Goal: Information Seeking & Learning: Check status

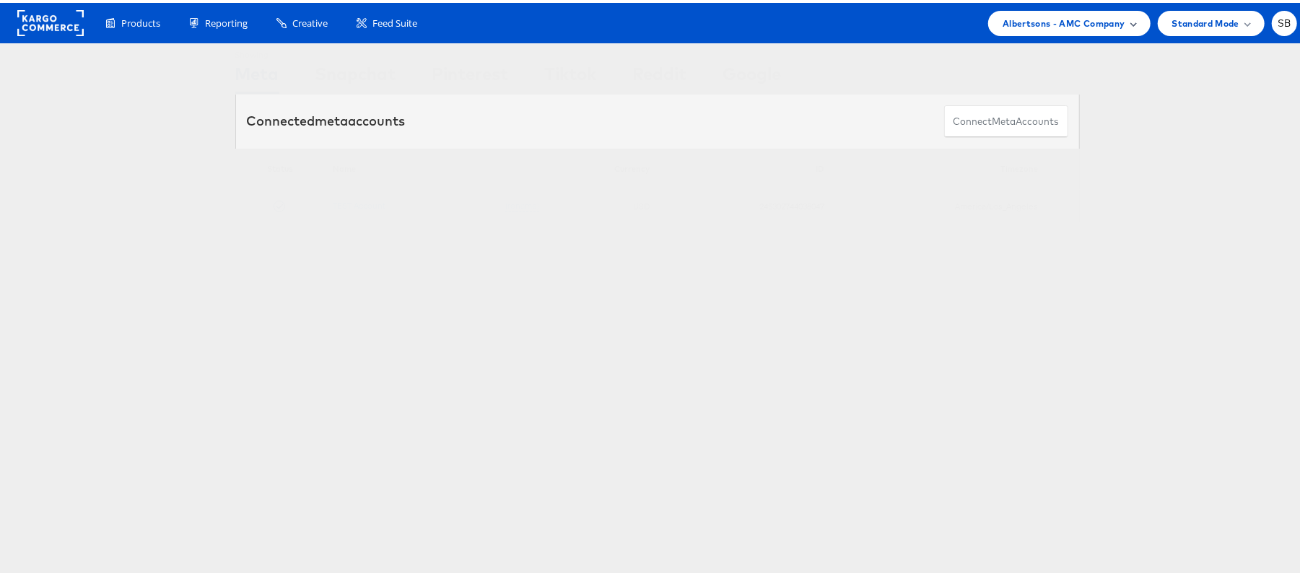
click at [1014, 23] on span "Albertsons - AMC Company" at bounding box center [1063, 20] width 122 height 15
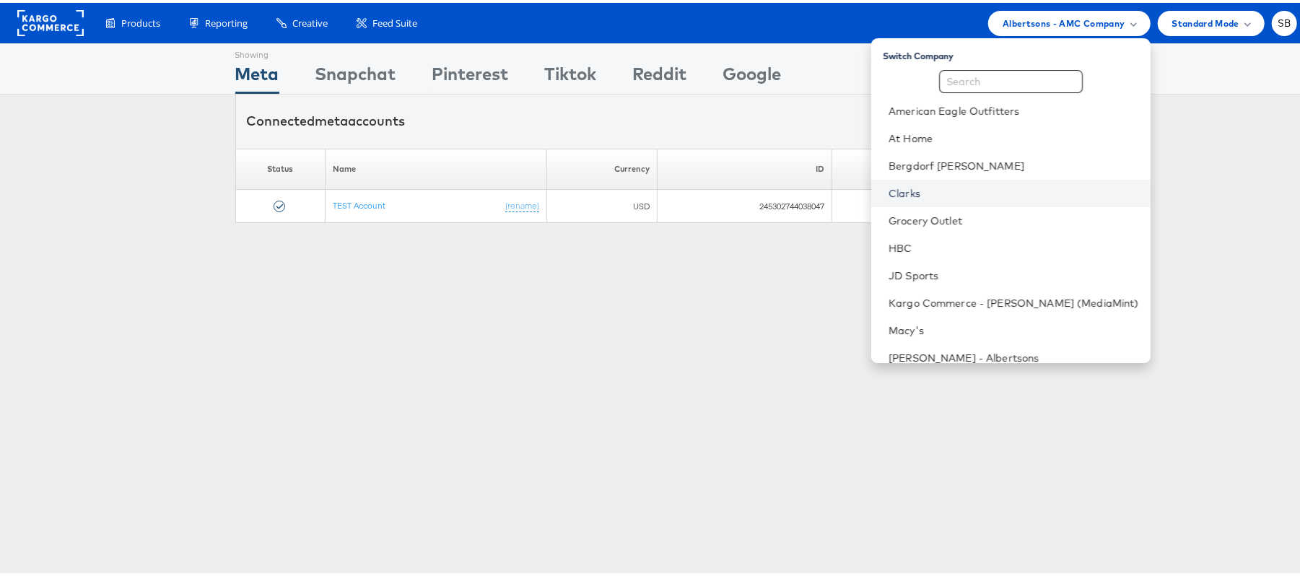
click at [962, 186] on link "Clarks" at bounding box center [1013, 190] width 250 height 14
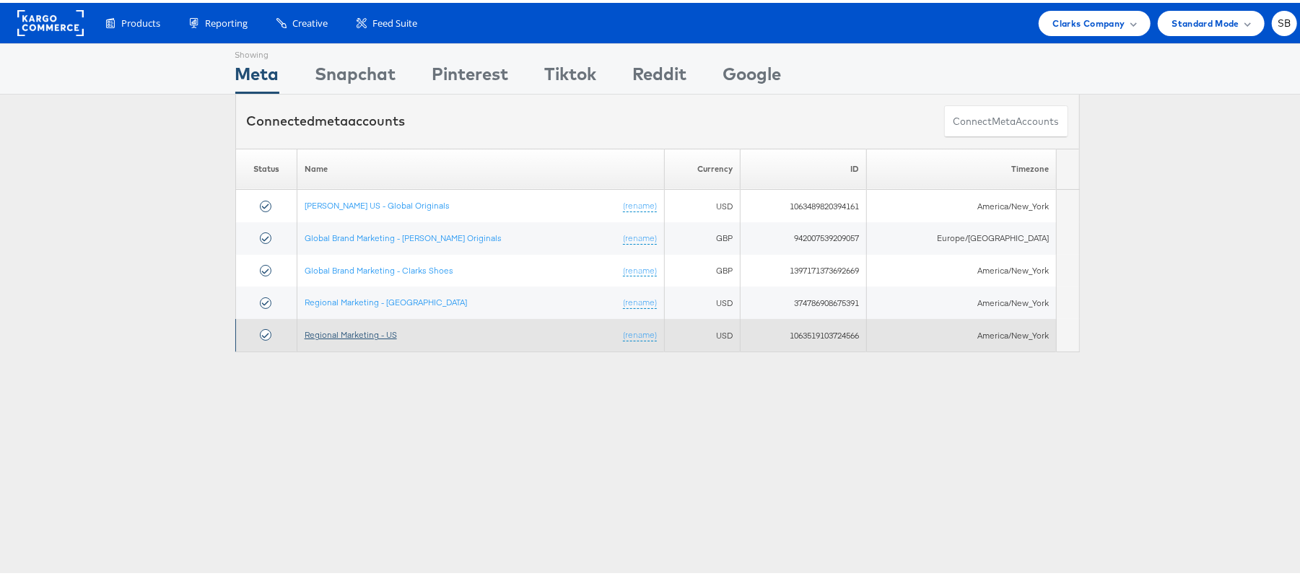
click at [374, 337] on link "Regional Marketing - US" at bounding box center [351, 331] width 92 height 11
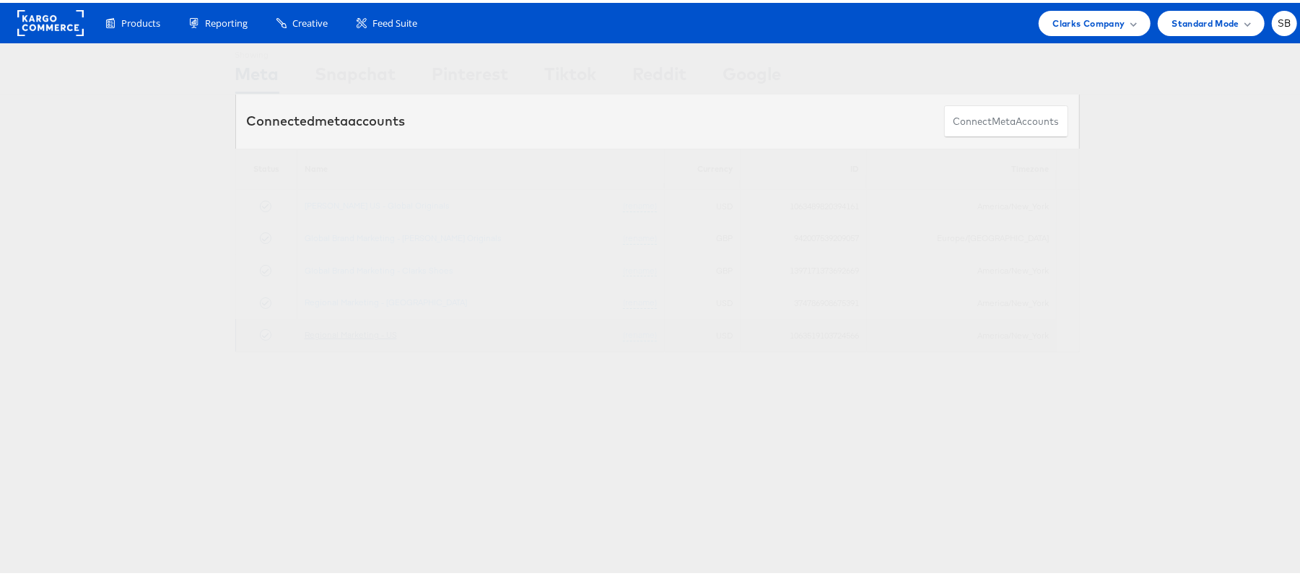
click at [375, 333] on link "Regional Marketing - US" at bounding box center [351, 331] width 92 height 11
click at [365, 295] on link "Regional Marketing - [GEOGRAPHIC_DATA]" at bounding box center [386, 299] width 162 height 11
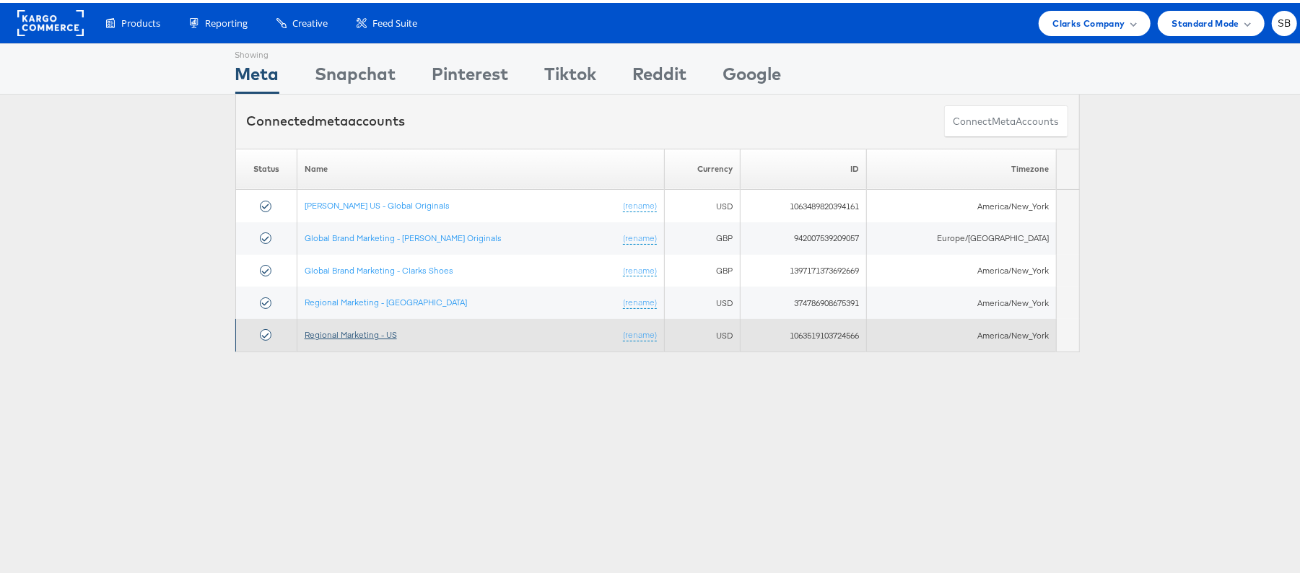
click at [362, 329] on link "Regional Marketing - US" at bounding box center [351, 331] width 92 height 11
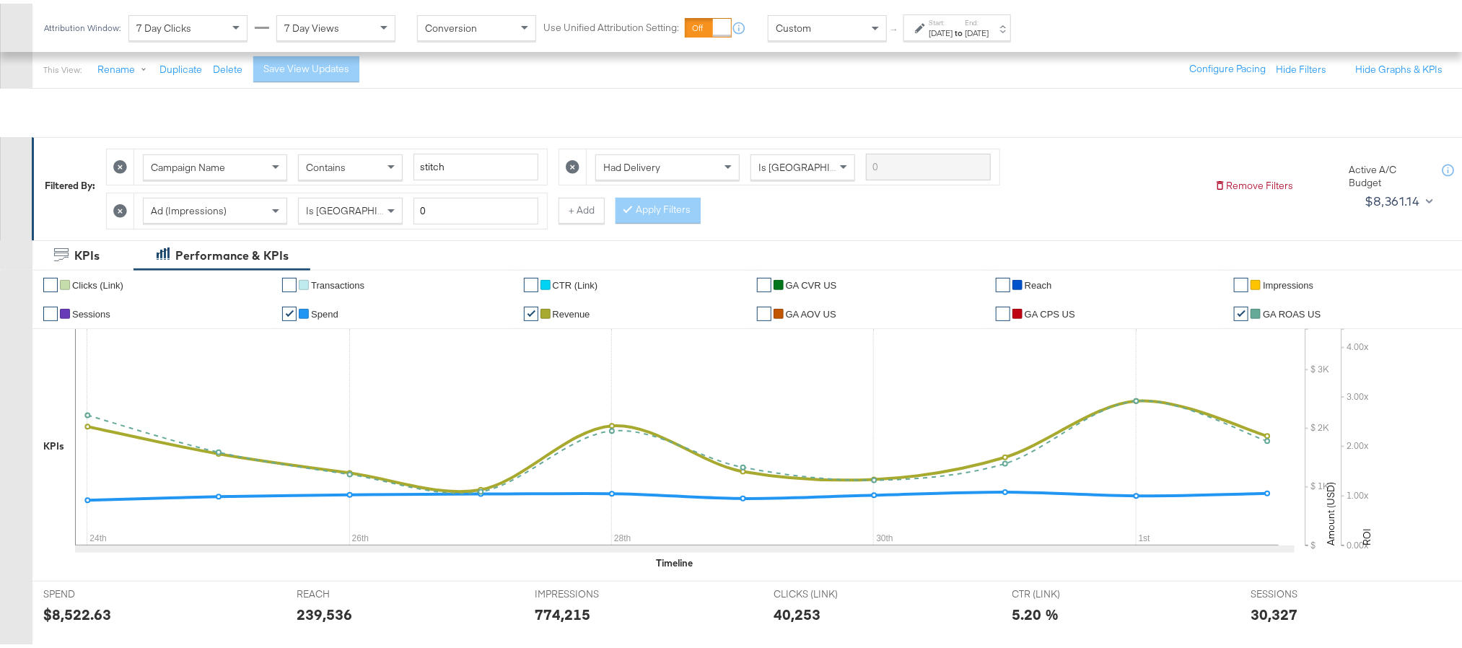
scroll to position [108, 0]
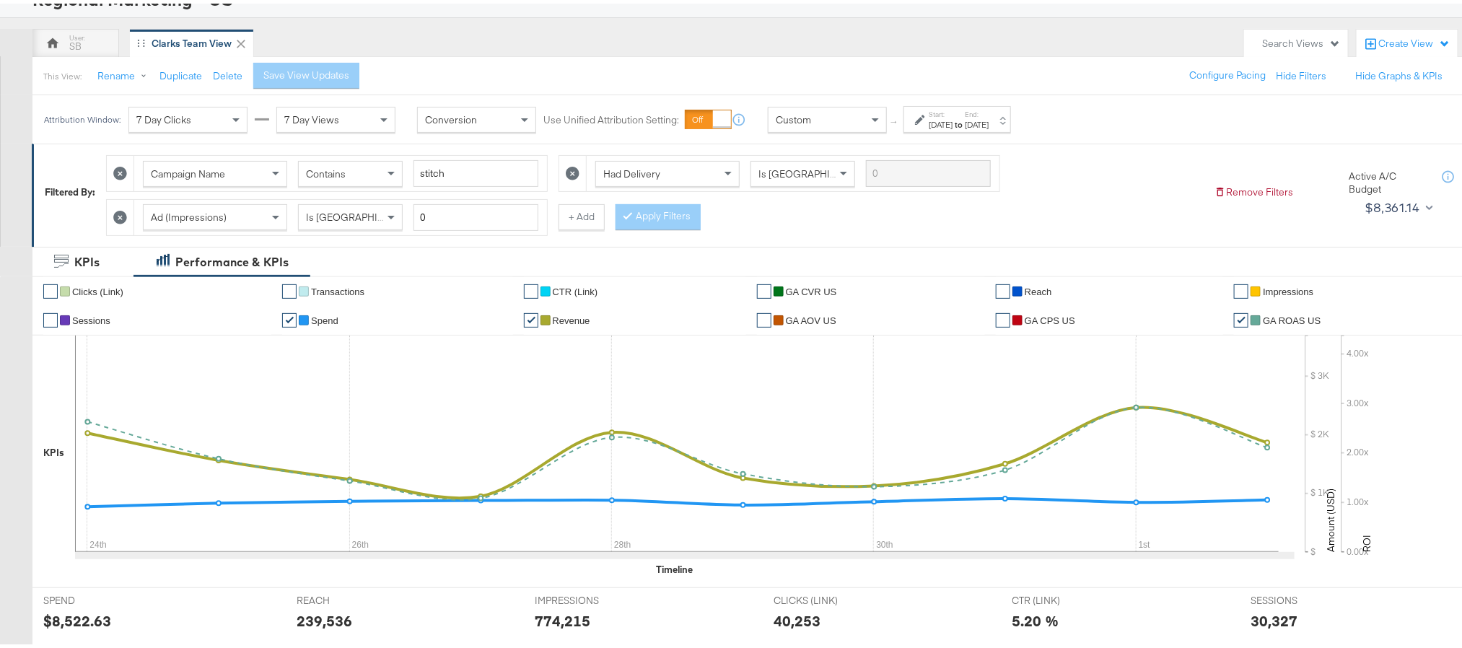
click at [942, 115] on label "Start:" at bounding box center [941, 110] width 24 height 9
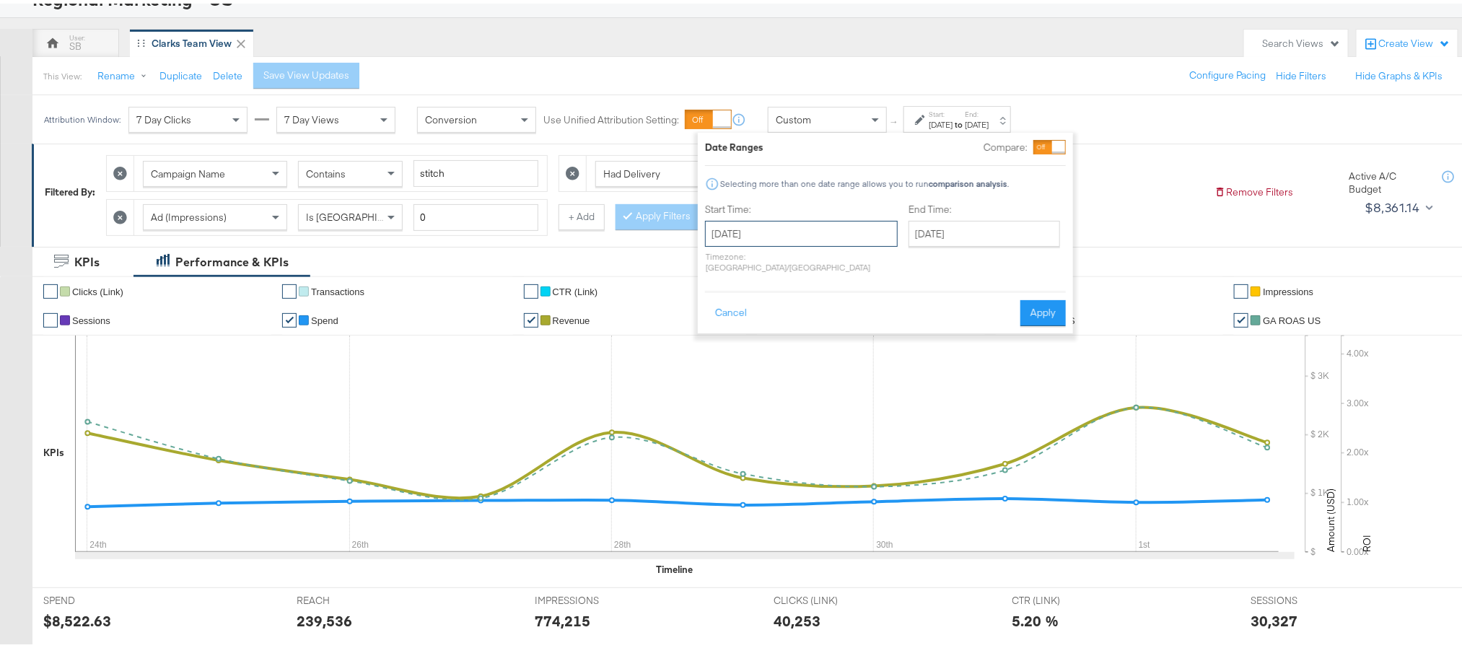
click at [788, 240] on input "August 24th 2025" at bounding box center [801, 230] width 193 height 26
click at [857, 261] on th "›" at bounding box center [869, 260] width 25 height 25
click at [771, 306] on td "2" at bounding box center [771, 303] width 25 height 20
type input "[DATE]"
click at [1035, 297] on button "Apply" at bounding box center [1040, 310] width 45 height 26
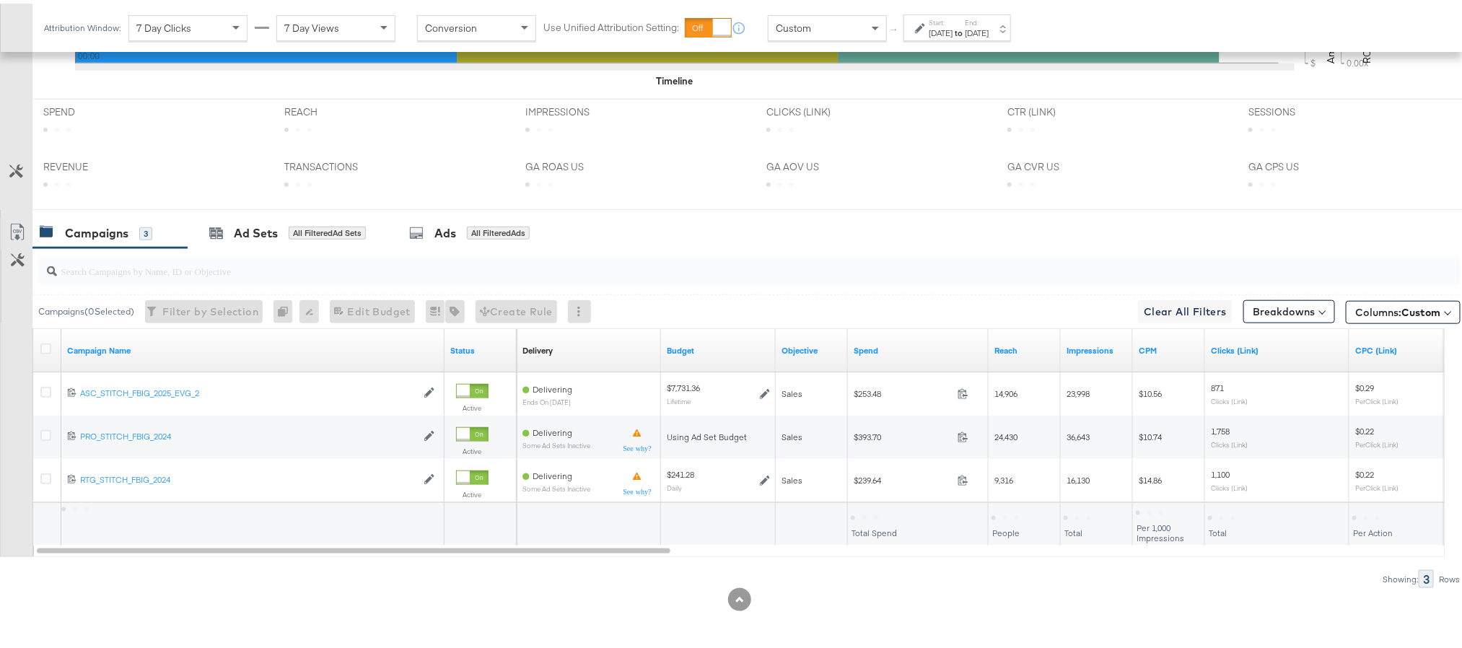
scroll to position [603, 0]
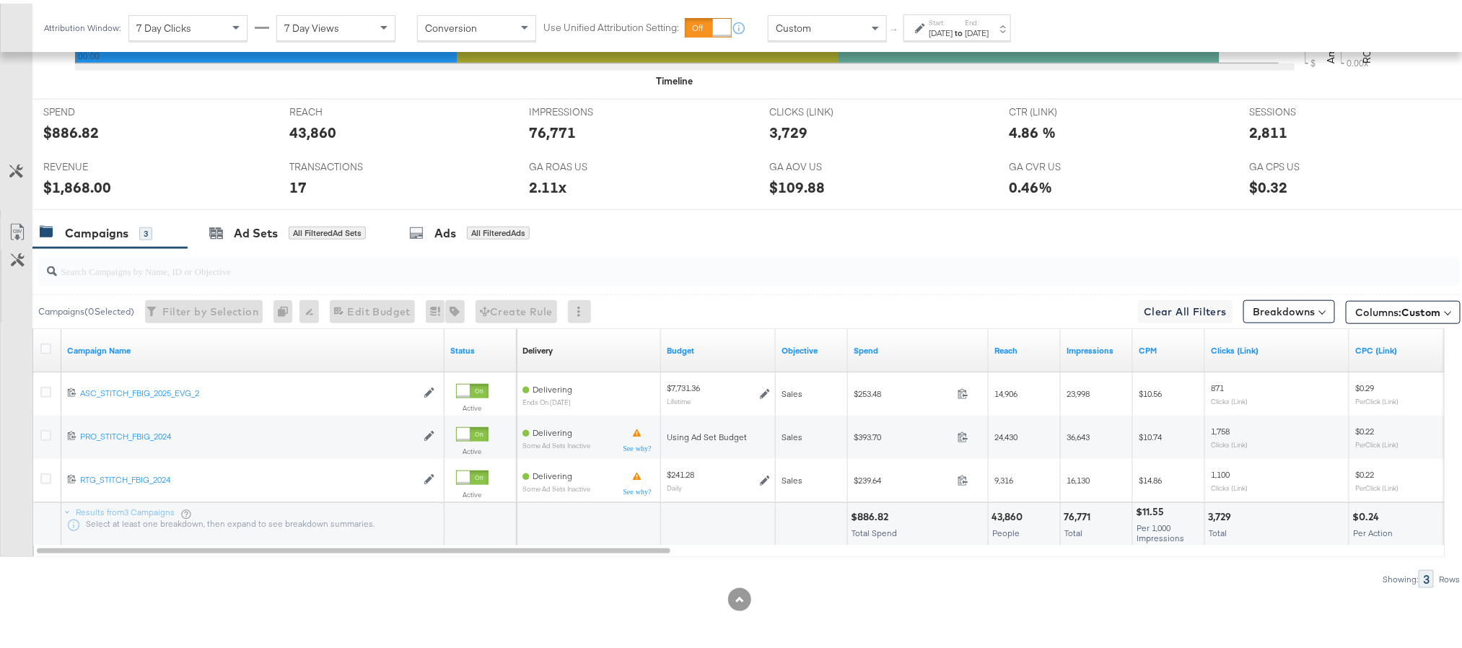
click at [77, 133] on div "$886.82" at bounding box center [71, 128] width 56 height 21
copy div "886.82"
click at [319, 128] on div "43,860" at bounding box center [312, 128] width 47 height 21
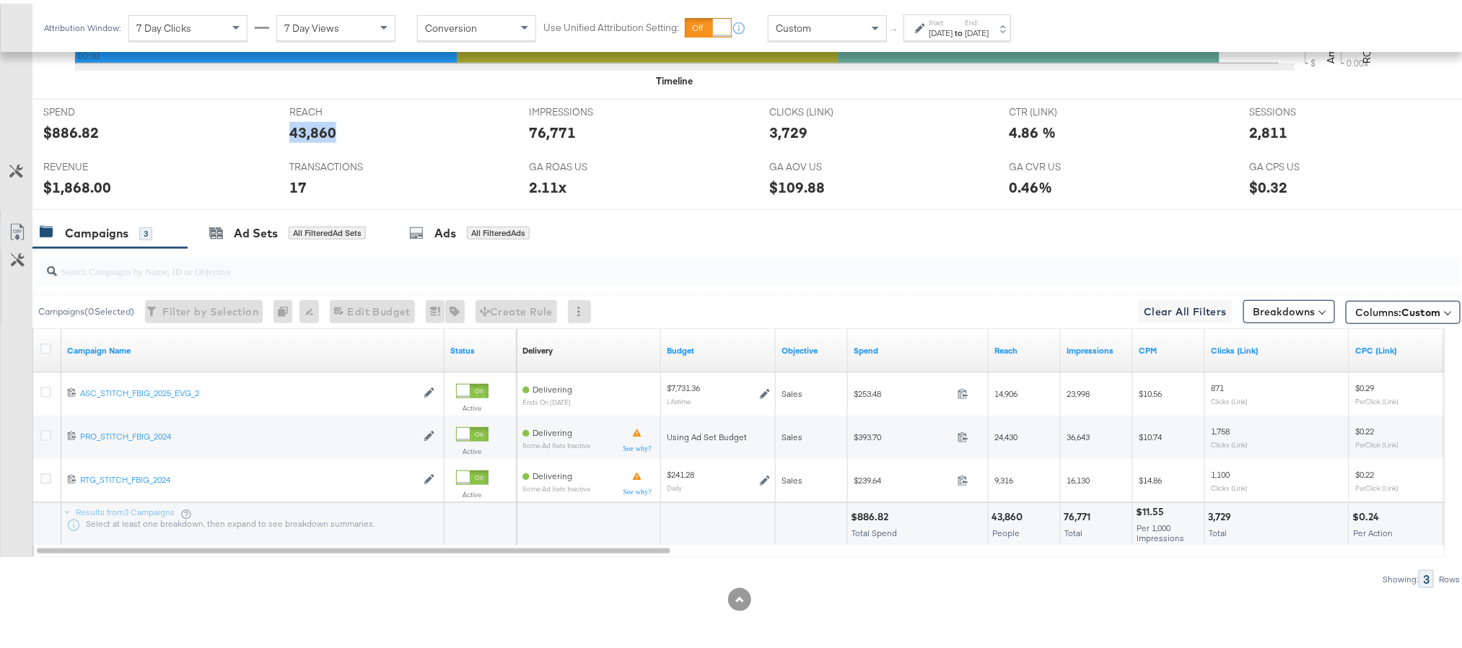
copy div "43,860"
click at [546, 133] on div "76,771" at bounding box center [552, 128] width 47 height 21
copy div "76,771"
click at [775, 128] on div "3,729" at bounding box center [788, 128] width 38 height 21
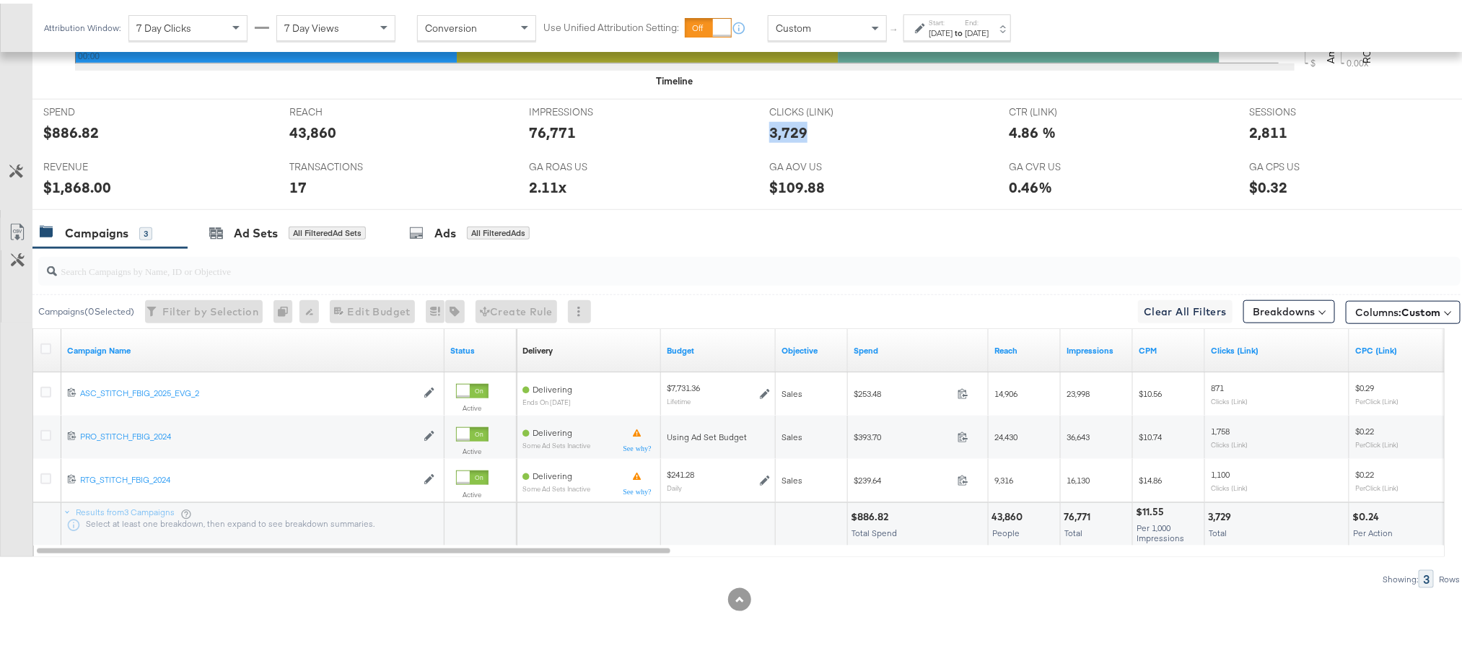
click at [775, 128] on div "3,729" at bounding box center [788, 128] width 38 height 21
copy div "3,729"
click at [1249, 128] on div "2,811" at bounding box center [1268, 128] width 38 height 21
copy div "2,811"
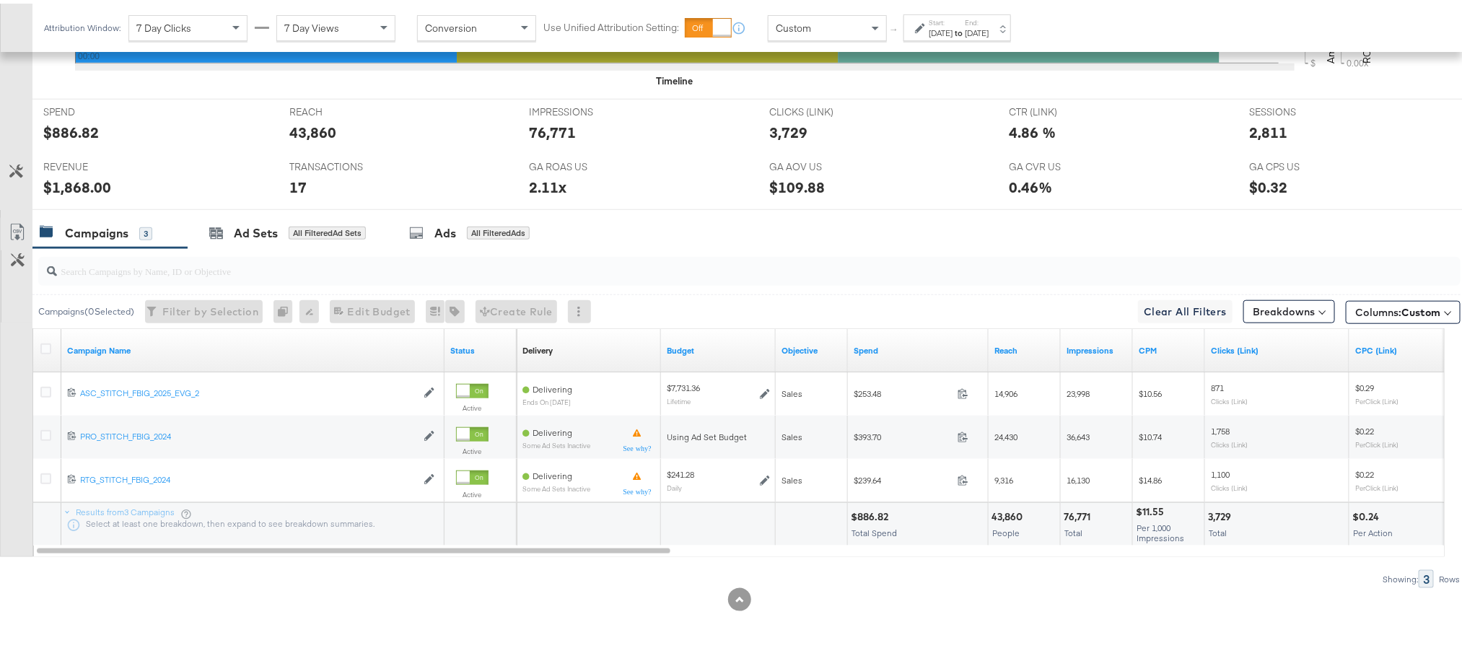
click at [67, 182] on div "$1,868.00" at bounding box center [77, 183] width 68 height 21
copy div "1,868.00"
click at [989, 32] on div "[DATE]" at bounding box center [977, 30] width 24 height 12
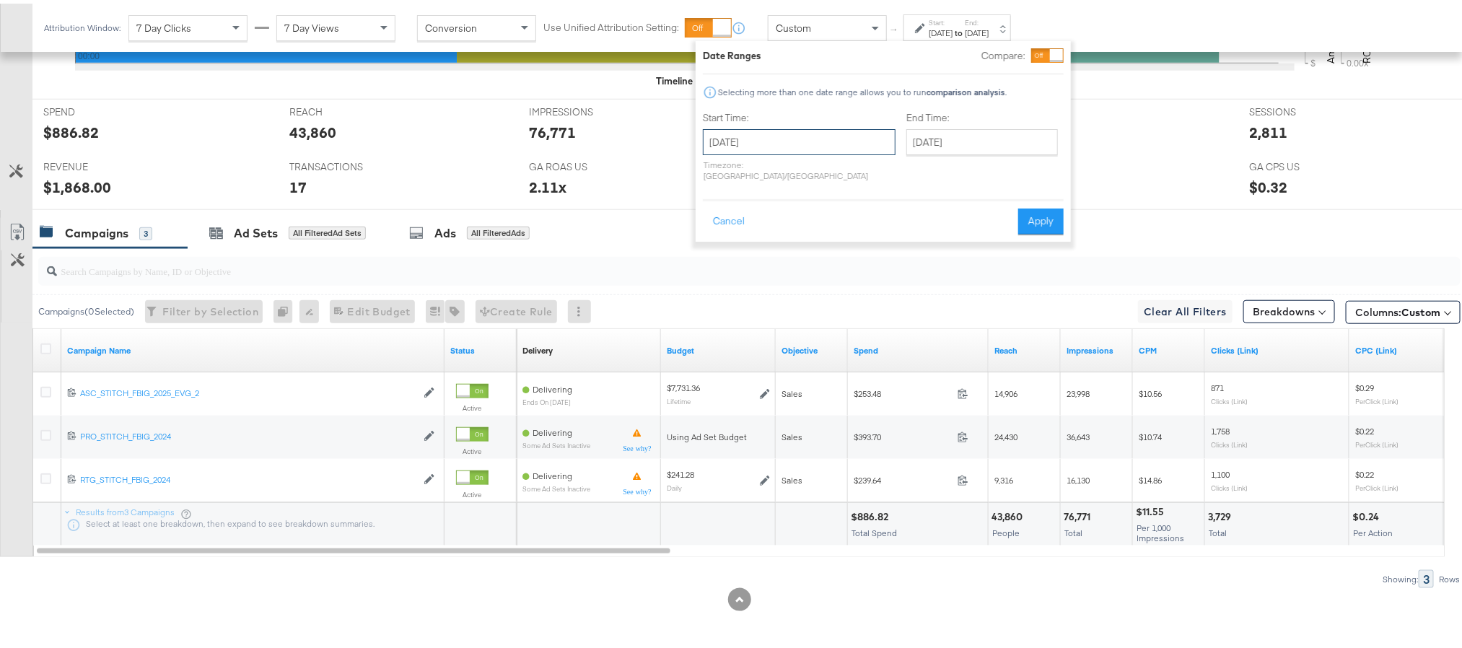
click at [803, 141] on input "[DATE]" at bounding box center [799, 139] width 193 height 26
click at [791, 215] on td "3" at bounding box center [793, 211] width 25 height 20
type input "[DATE]"
click at [1021, 212] on button "Apply" at bounding box center [1036, 218] width 45 height 26
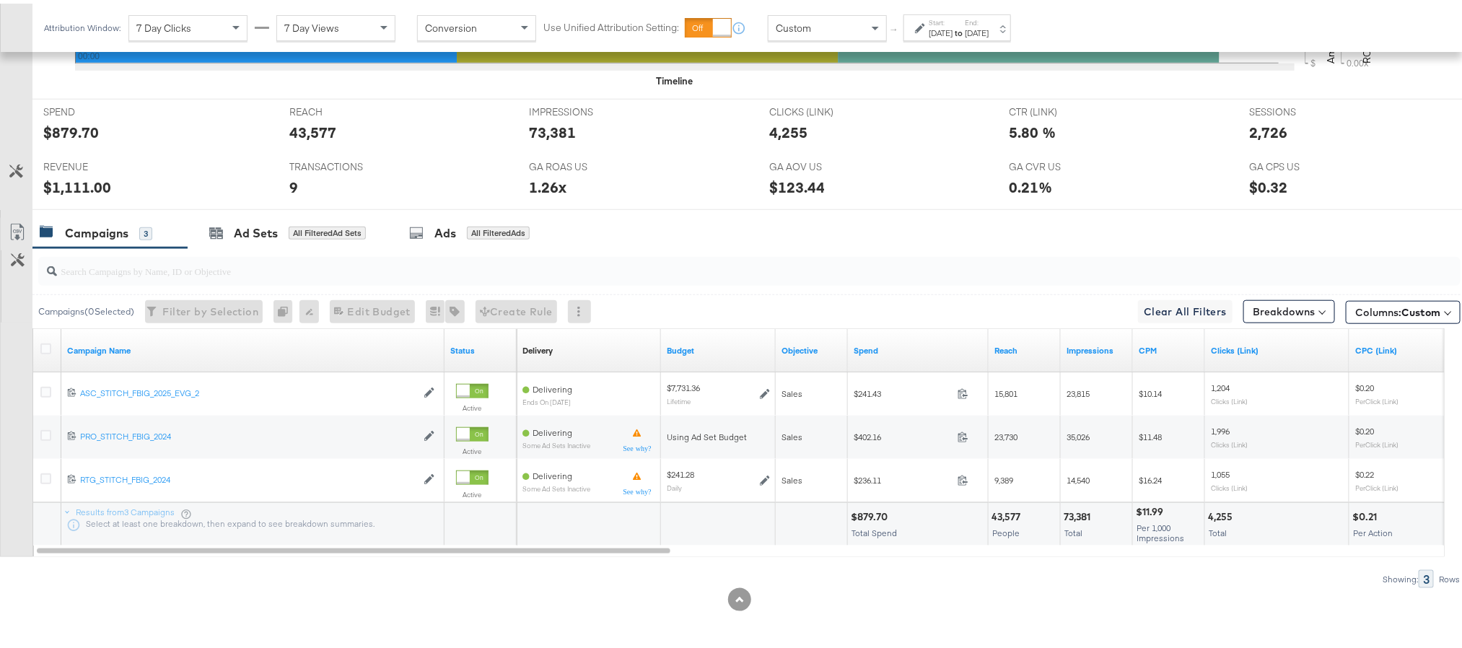
click at [71, 130] on div "$879.70" at bounding box center [71, 128] width 56 height 21
copy div "879.70"
click at [557, 131] on div "73,381" at bounding box center [552, 128] width 47 height 21
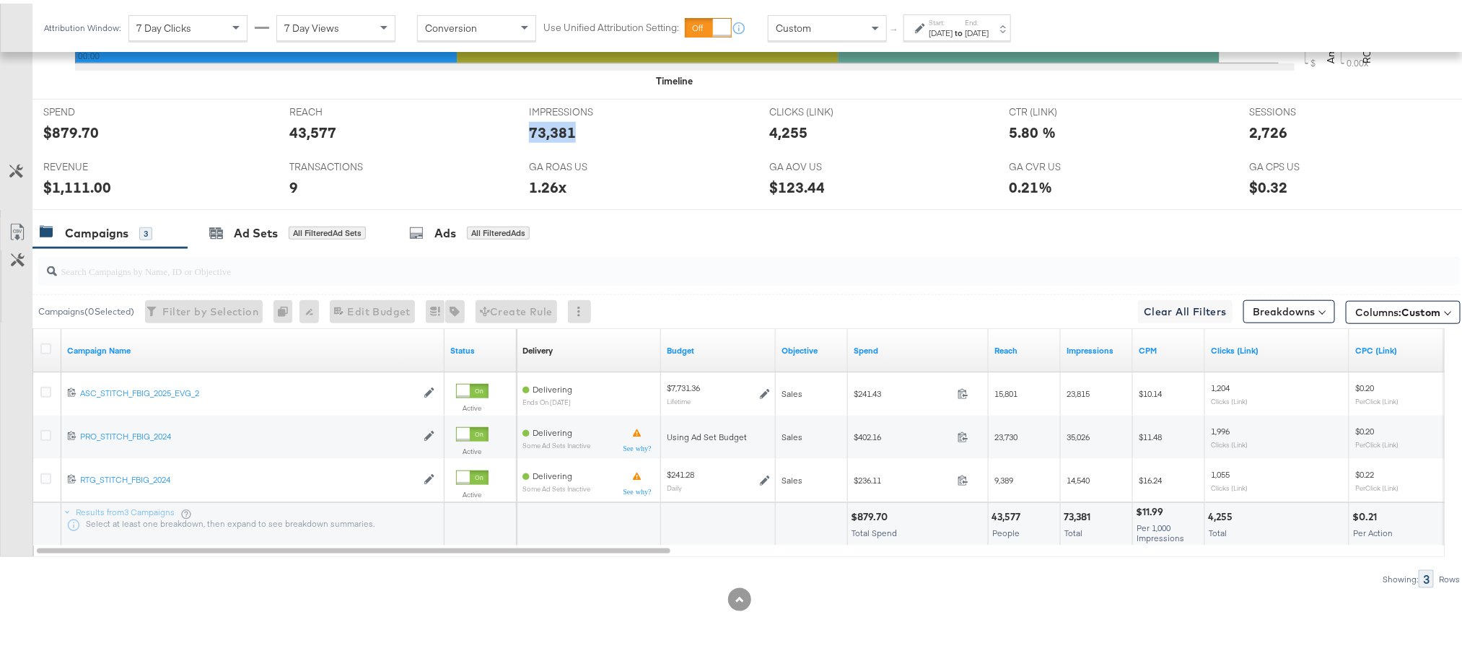
copy div "73,381"
click at [780, 126] on div "4,255" at bounding box center [788, 128] width 38 height 21
copy div "4,255"
click at [1249, 130] on div "2,726" at bounding box center [1268, 128] width 38 height 21
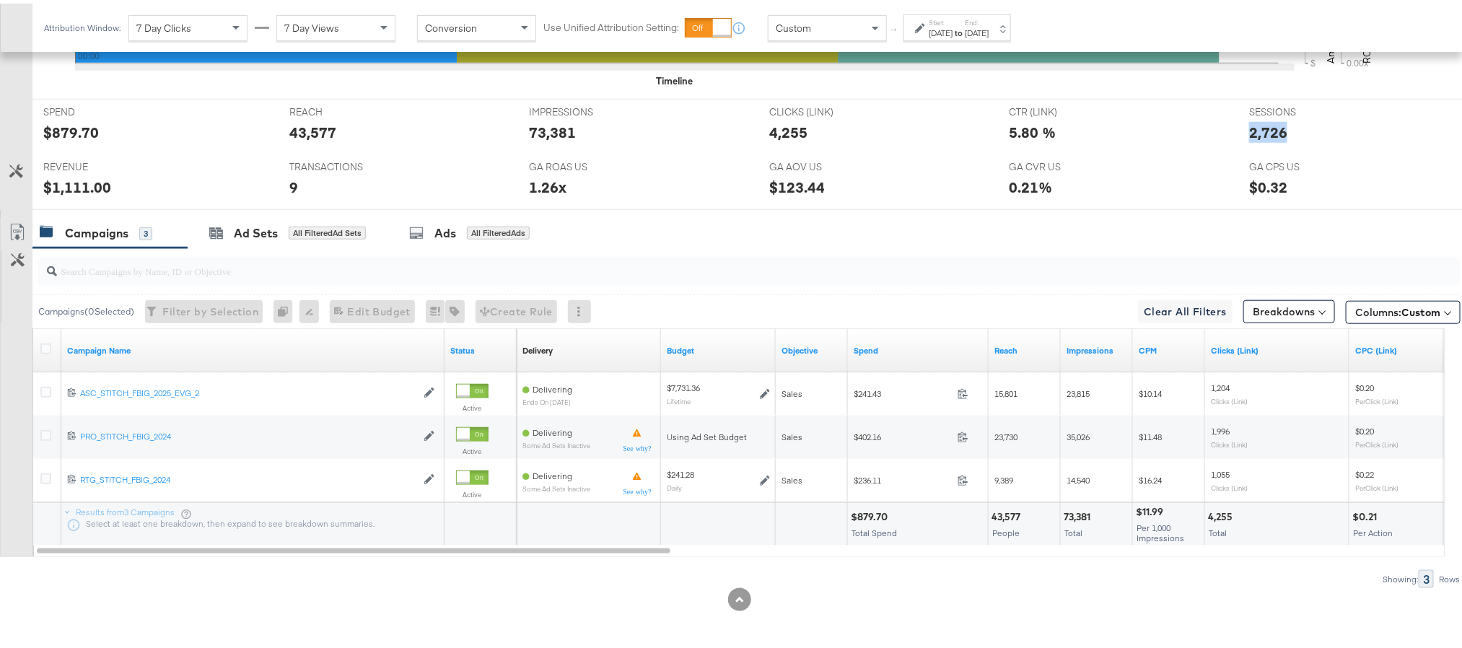
click at [1249, 130] on div "2,726" at bounding box center [1268, 128] width 38 height 21
copy div "2,726"
click at [68, 184] on div "$1,111.00" at bounding box center [77, 183] width 68 height 21
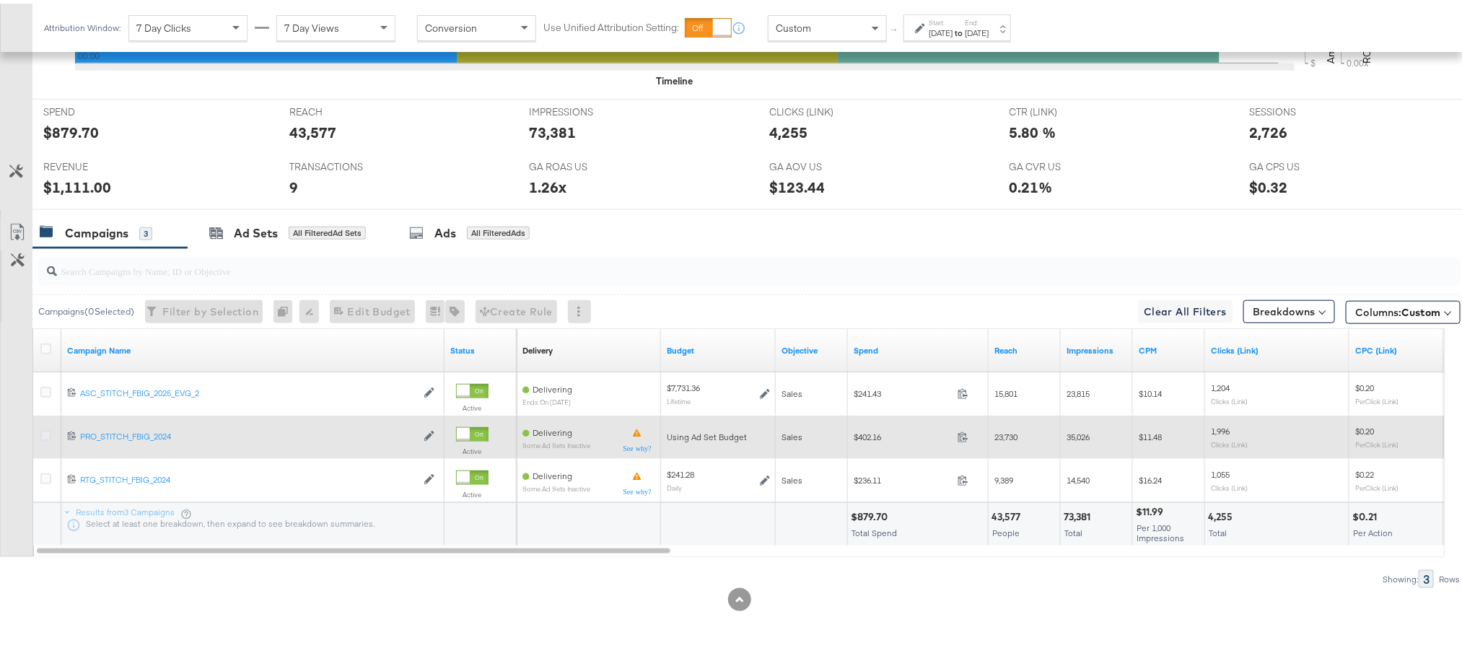
click at [43, 435] on icon at bounding box center [45, 432] width 11 height 11
click at [0, 0] on input "checkbox" at bounding box center [0, 0] width 0 height 0
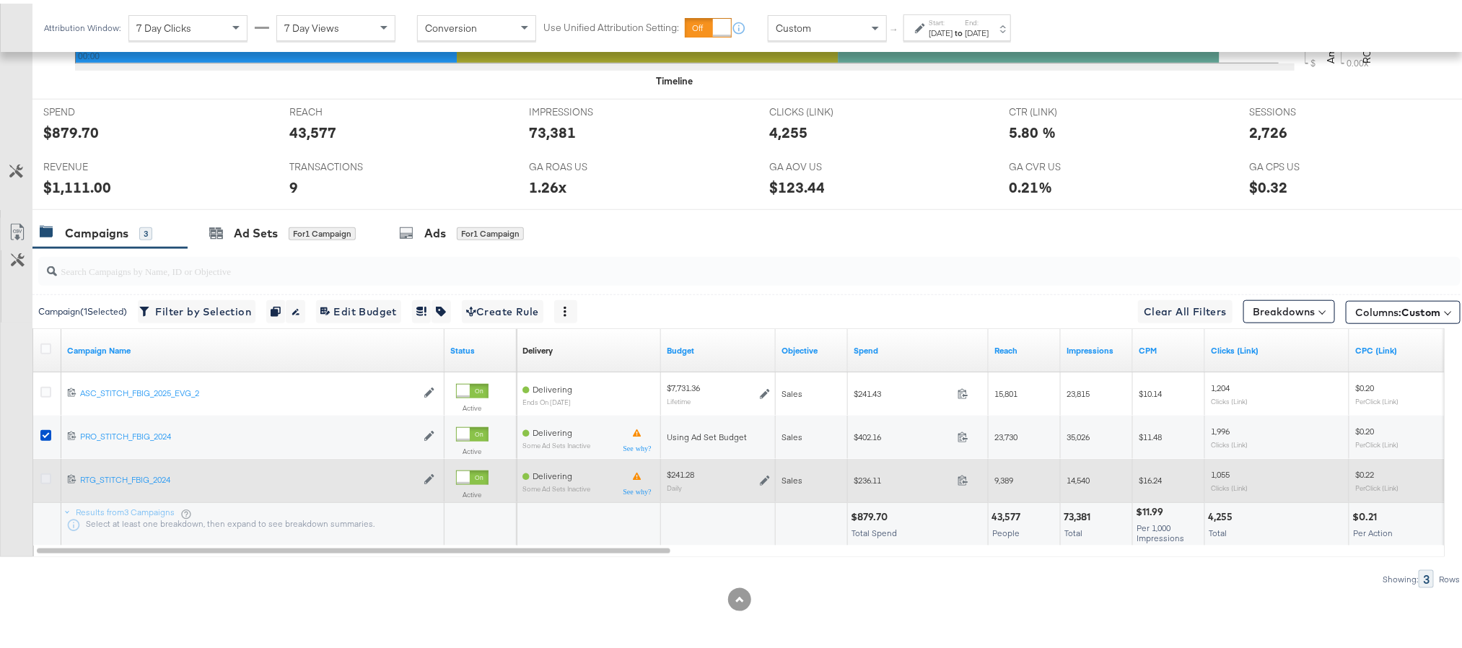
click at [48, 473] on icon at bounding box center [45, 475] width 11 height 11
click at [0, 0] on input "checkbox" at bounding box center [0, 0] width 0 height 0
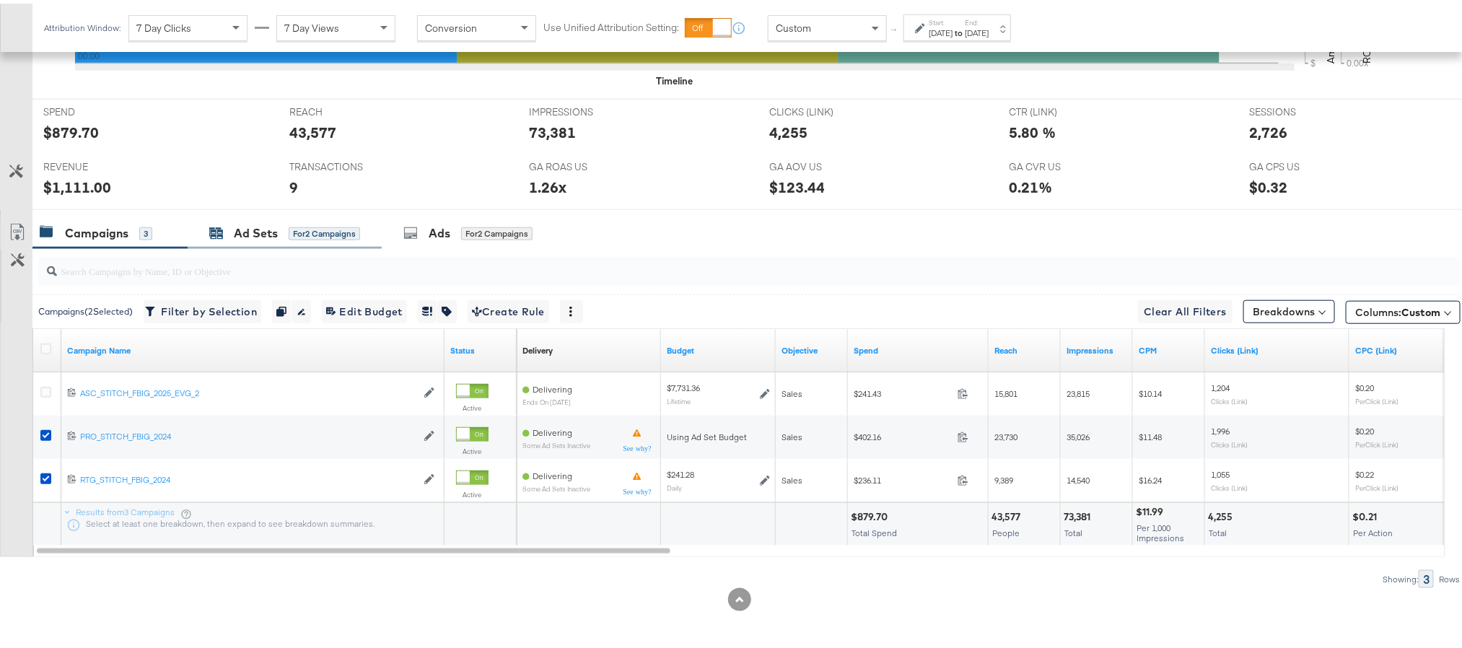
click at [230, 232] on div "Ad Sets for 2 Campaigns" at bounding box center [284, 230] width 151 height 17
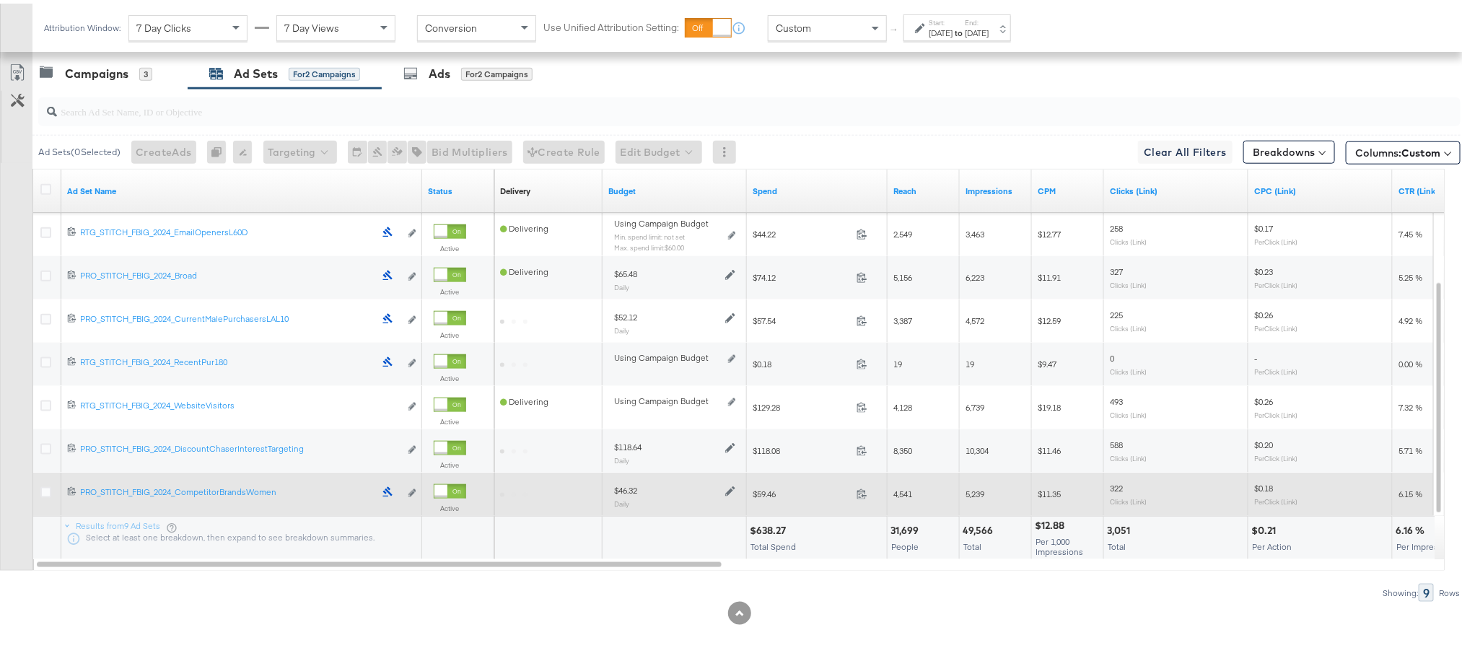
scroll to position [776, 0]
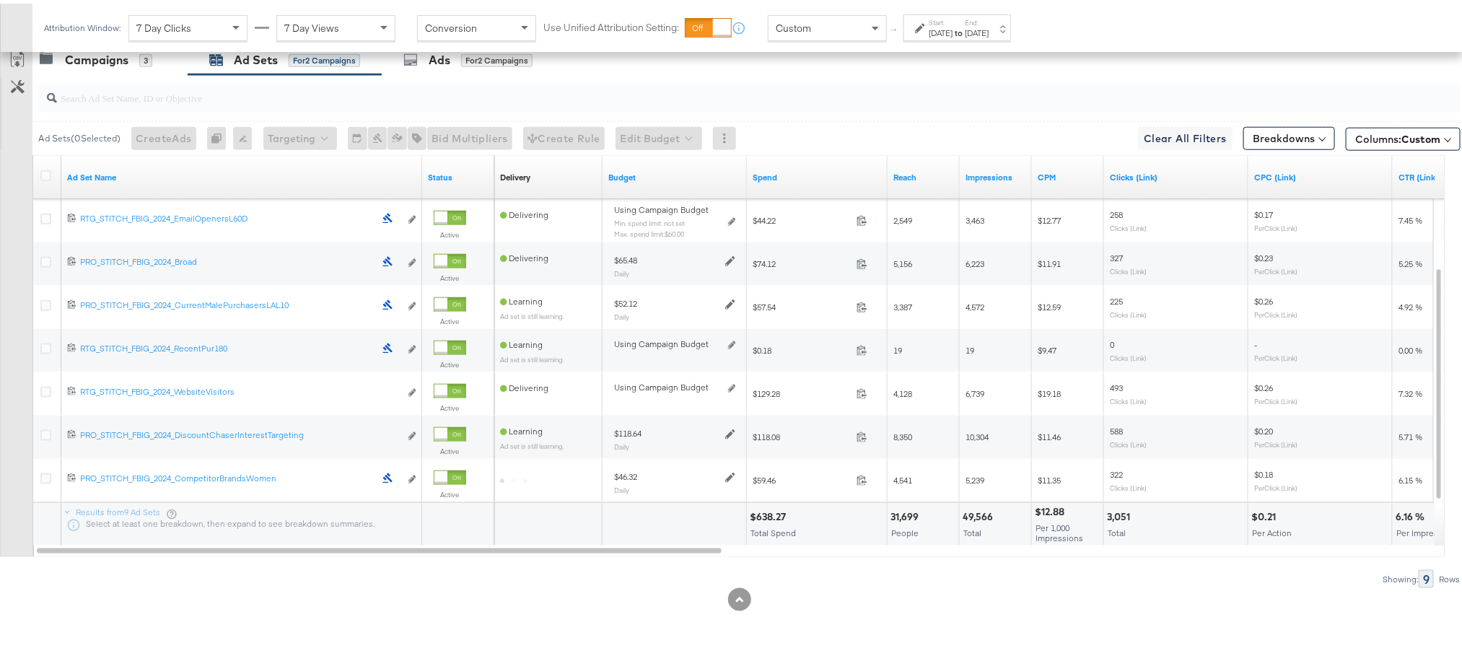
click at [774, 518] on div "$638.27" at bounding box center [770, 514] width 40 height 14
click at [966, 511] on div "49,566" at bounding box center [980, 514] width 35 height 14
click at [1113, 510] on div "3,051" at bounding box center [1120, 514] width 27 height 14
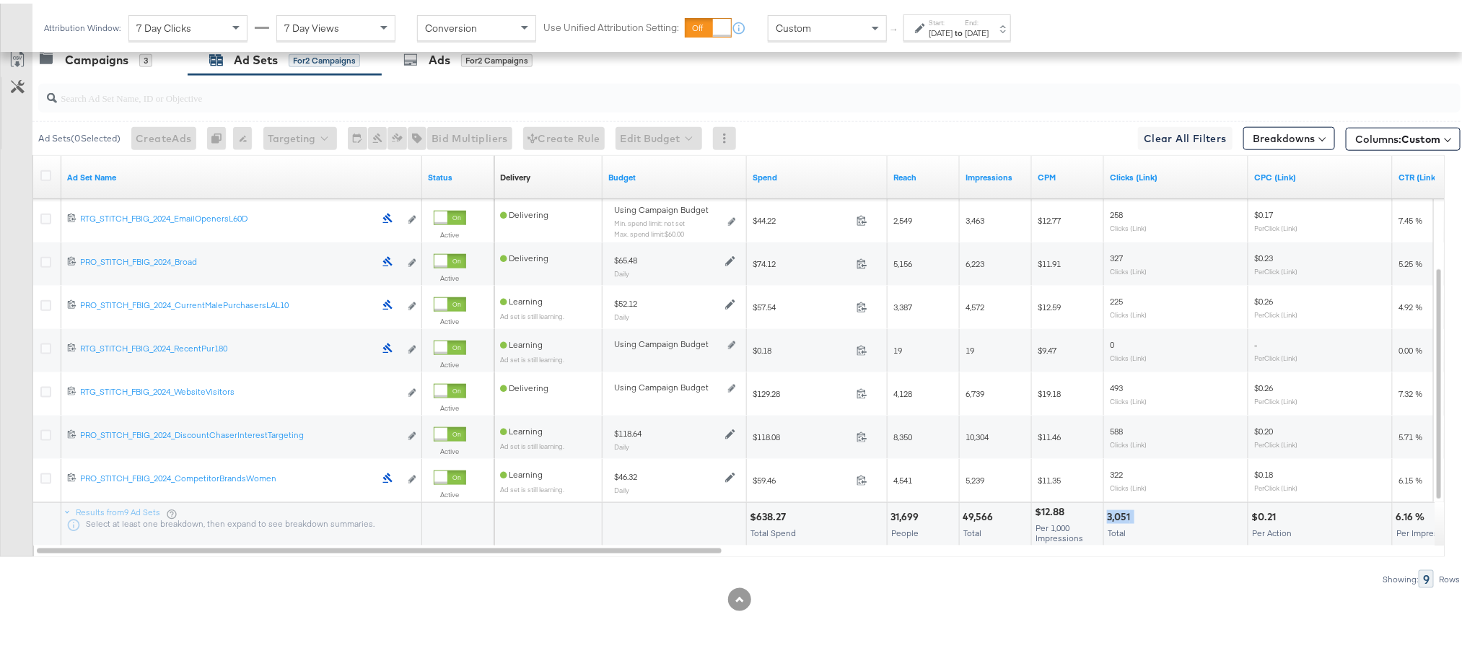
click at [1113, 510] on div "3,051" at bounding box center [1120, 514] width 27 height 14
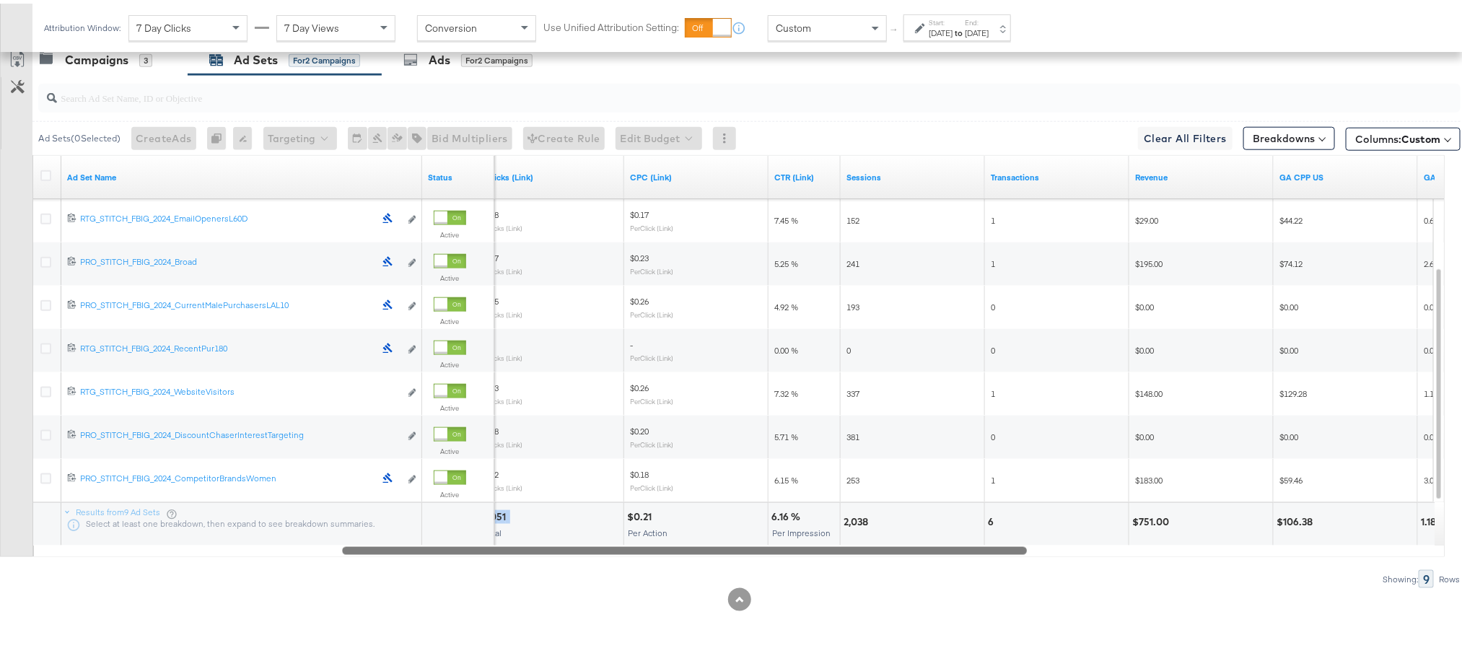
drag, startPoint x: 629, startPoint y: 546, endPoint x: 935, endPoint y: 587, distance: 309.5
click at [935, 587] on div "KPIs Performance & KPIs Customize KPIs ✔ Clicks (Link) ✔ Transactions ✔ CTR (Li…" at bounding box center [739, 114] width 1479 height 1067
click at [860, 518] on div "2,038" at bounding box center [858, 519] width 29 height 14
click at [1157, 515] on div "$751.00" at bounding box center [1152, 519] width 41 height 14
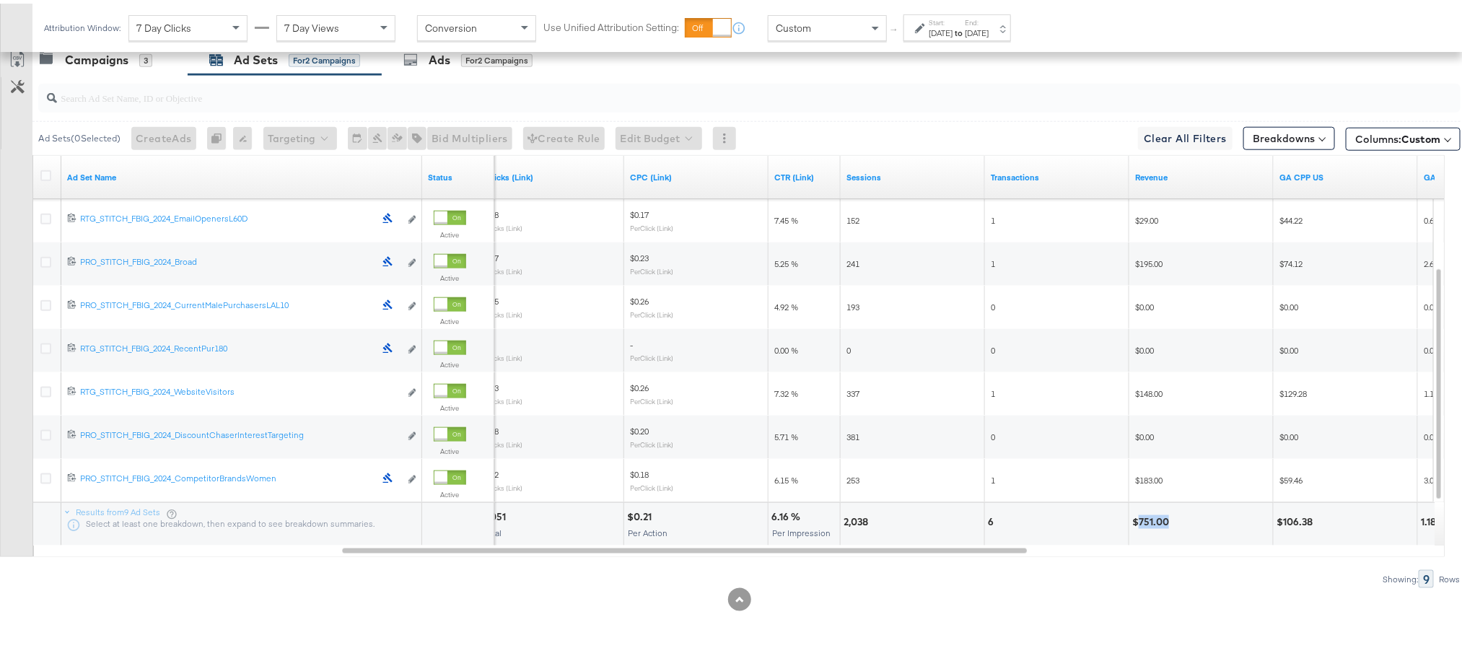
click at [1156, 515] on div "$751.00" at bounding box center [1152, 519] width 41 height 14
click at [989, 35] on div "[DATE]" at bounding box center [977, 30] width 24 height 12
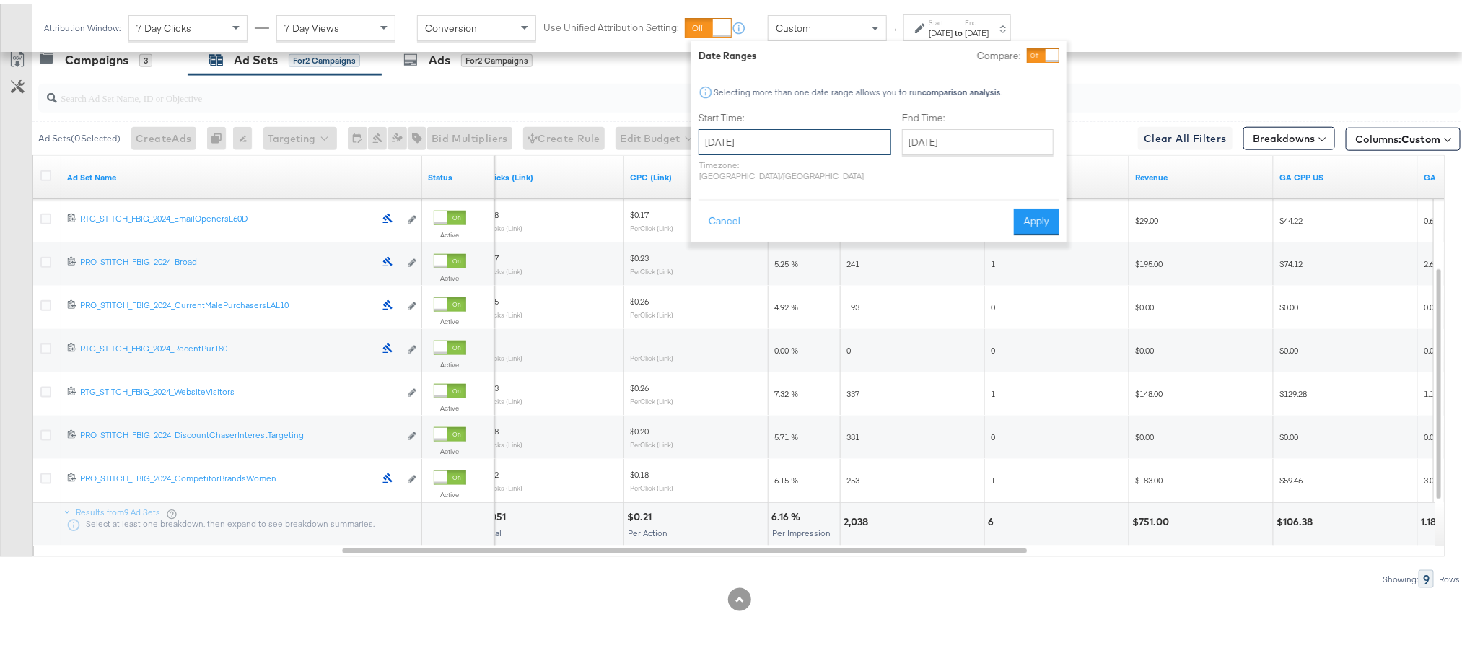
click at [821, 133] on input "[DATE]" at bounding box center [795, 139] width 193 height 26
click at [772, 210] on td "2" at bounding box center [764, 211] width 25 height 20
type input "[DATE]"
click at [908, 144] on input "[DATE]" at bounding box center [980, 139] width 152 height 26
click at [958, 211] on td "2" at bounding box center [970, 211] width 25 height 20
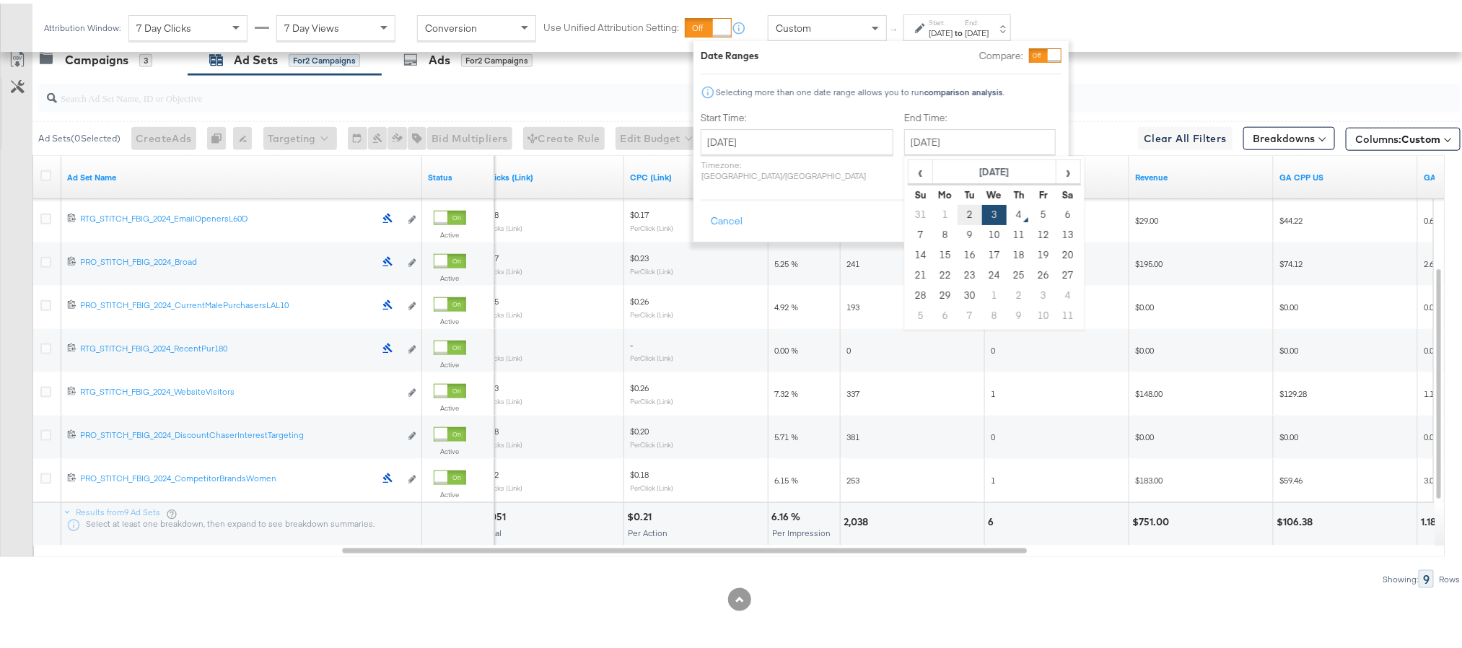
type input "[DATE]"
click at [1031, 205] on button "Apply" at bounding box center [1040, 218] width 45 height 26
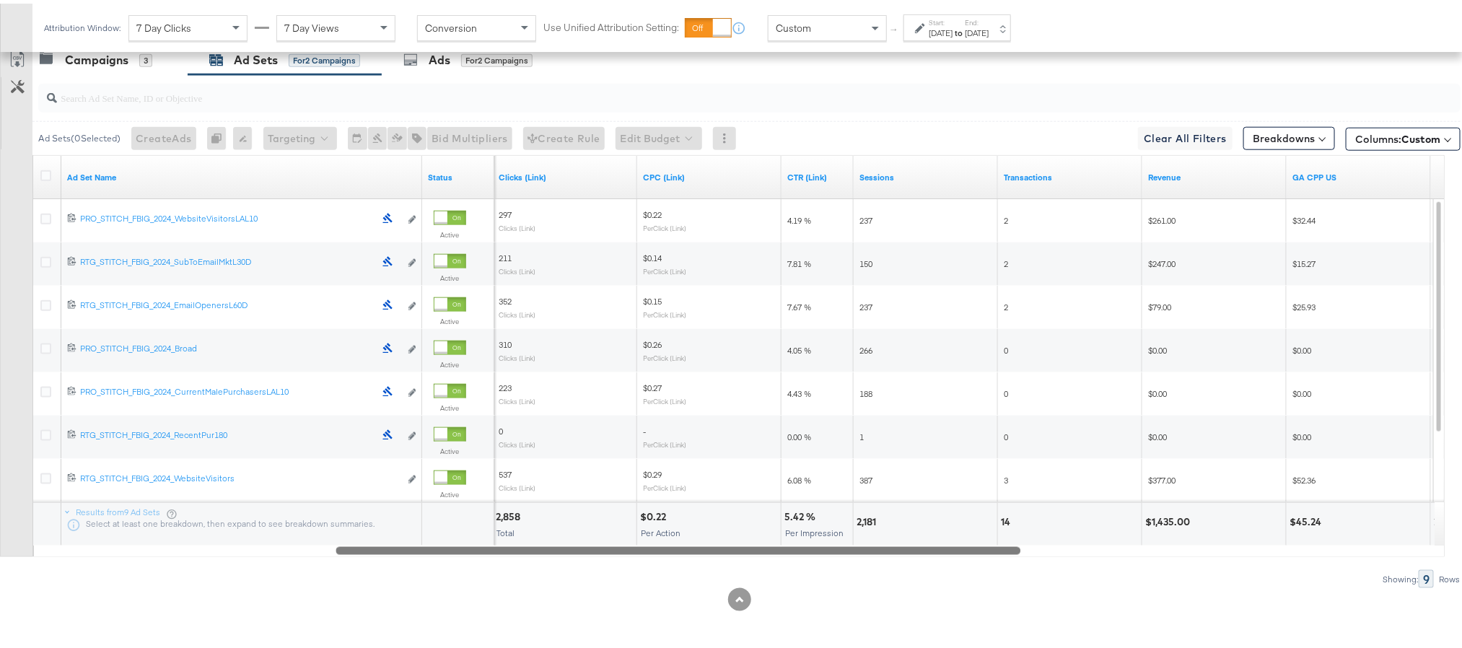
drag, startPoint x: 784, startPoint y: 548, endPoint x: 304, endPoint y: 554, distance: 480.0
click at [304, 554] on div "Ad Sets ( 0 Selected) Create Ads At least one ad set must be selected 0 Rename …" at bounding box center [730, 327] width 1461 height 513
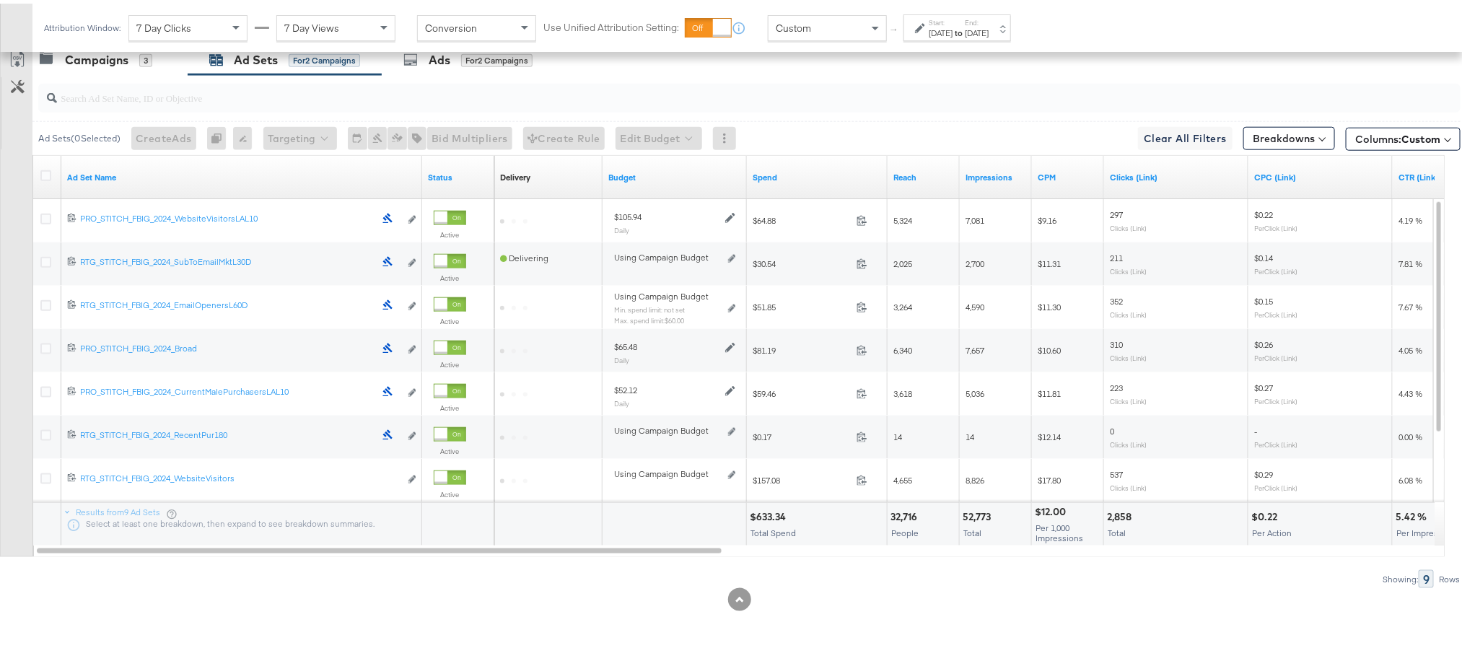
click at [766, 512] on div "$633.34" at bounding box center [770, 514] width 40 height 14
click at [974, 511] on div "52,773" at bounding box center [979, 514] width 32 height 14
click at [1124, 514] on div "2,858" at bounding box center [1121, 514] width 29 height 14
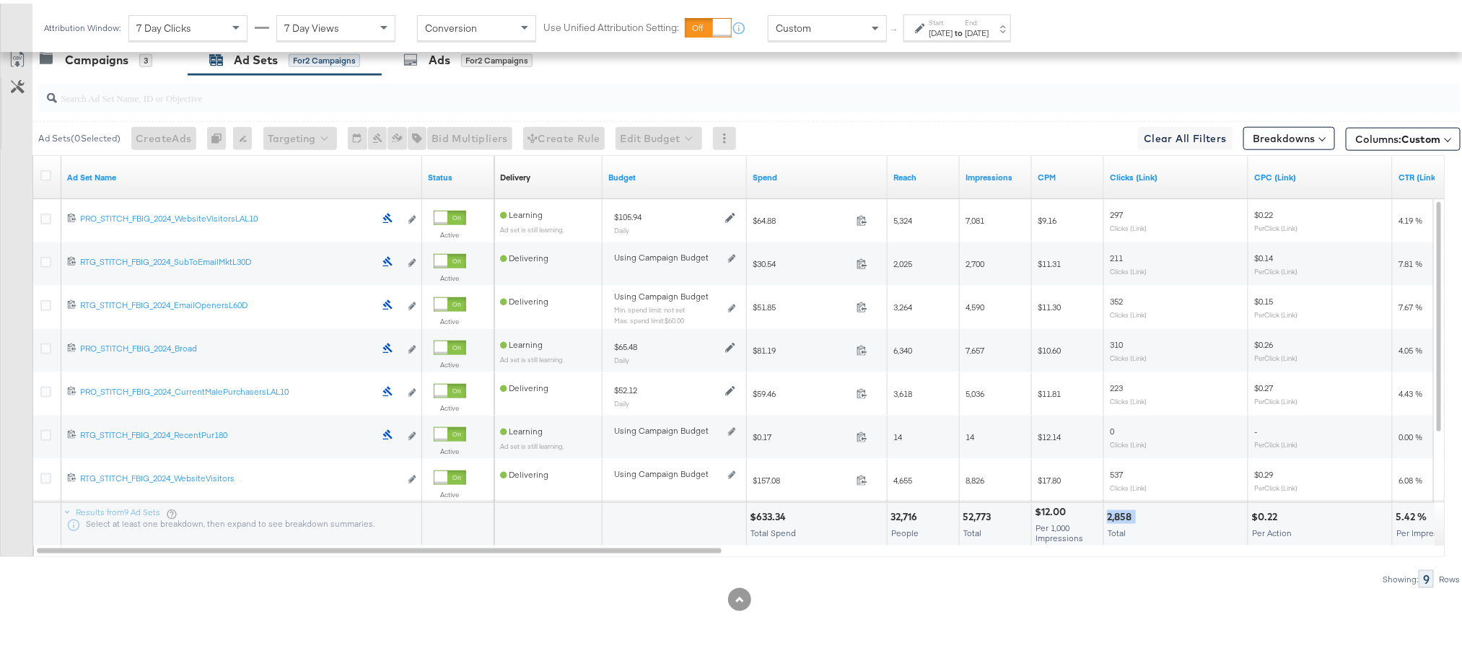
click at [1124, 514] on div "2,858" at bounding box center [1121, 514] width 29 height 14
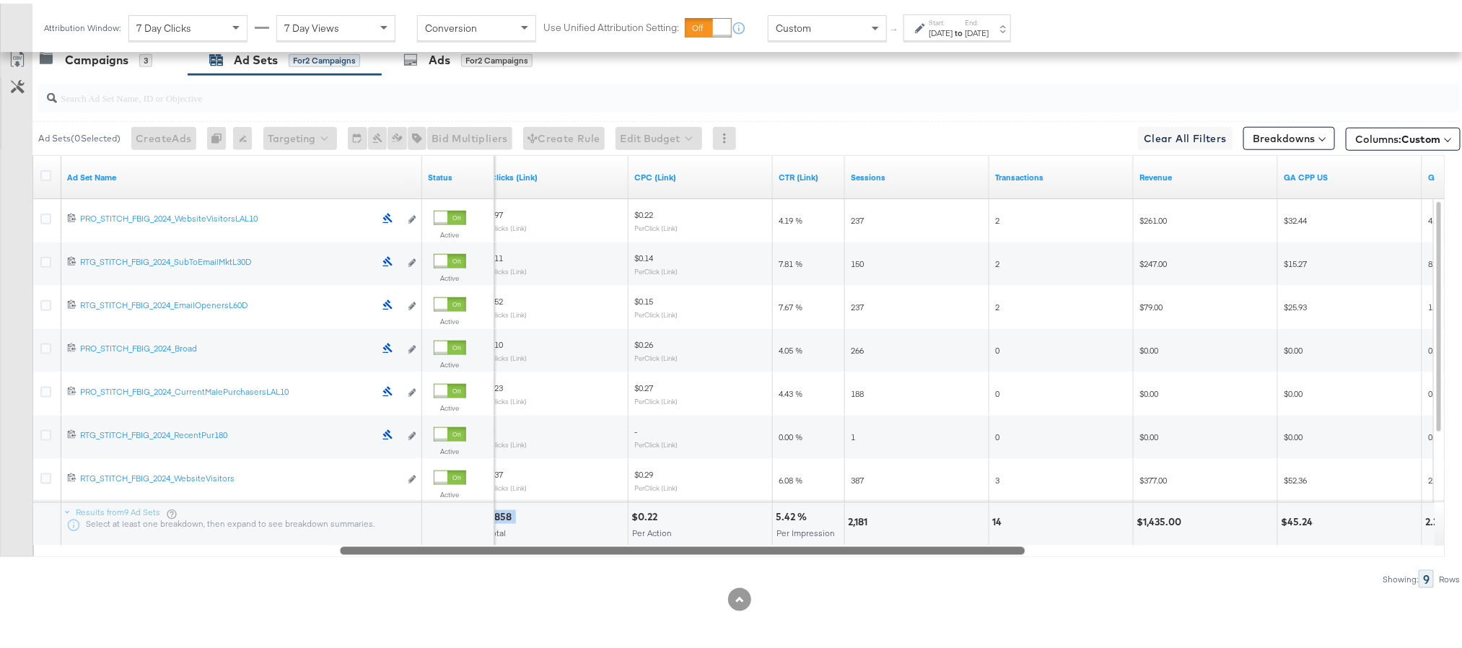
drag, startPoint x: 704, startPoint y: 550, endPoint x: 1013, endPoint y: 551, distance: 308.9
click at [1013, 551] on div at bounding box center [682, 547] width 685 height 12
click at [864, 518] on div "2,181" at bounding box center [860, 519] width 24 height 14
click at [1148, 520] on div "$1,435.00" at bounding box center [1161, 519] width 49 height 14
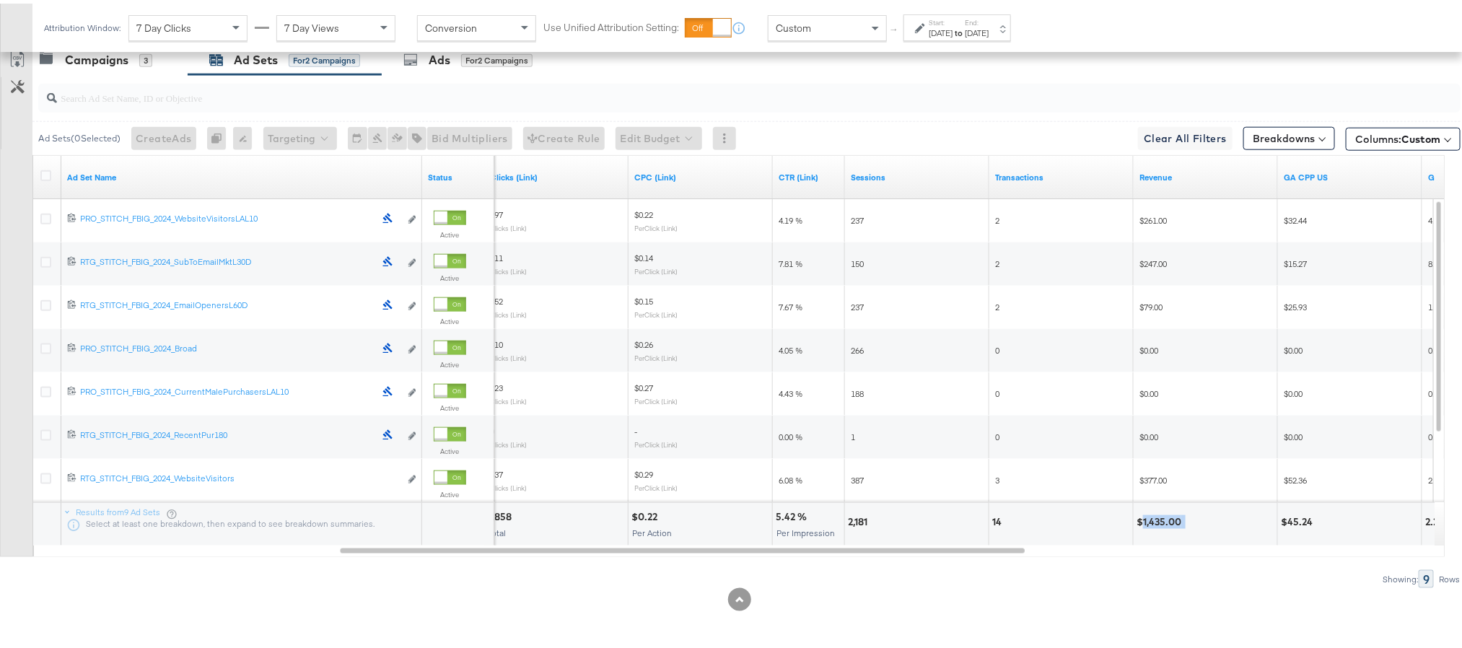
click at [1148, 520] on div "$1,435.00" at bounding box center [1161, 519] width 49 height 14
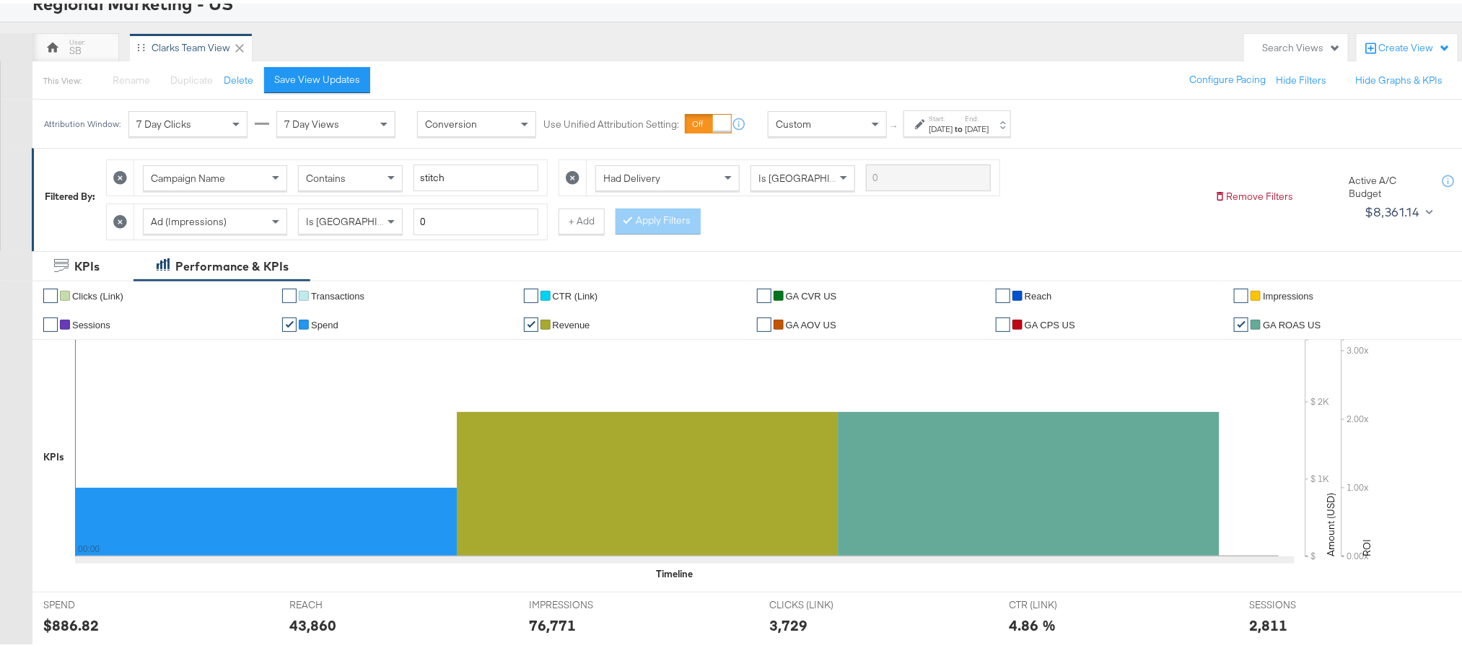
scroll to position [0, 0]
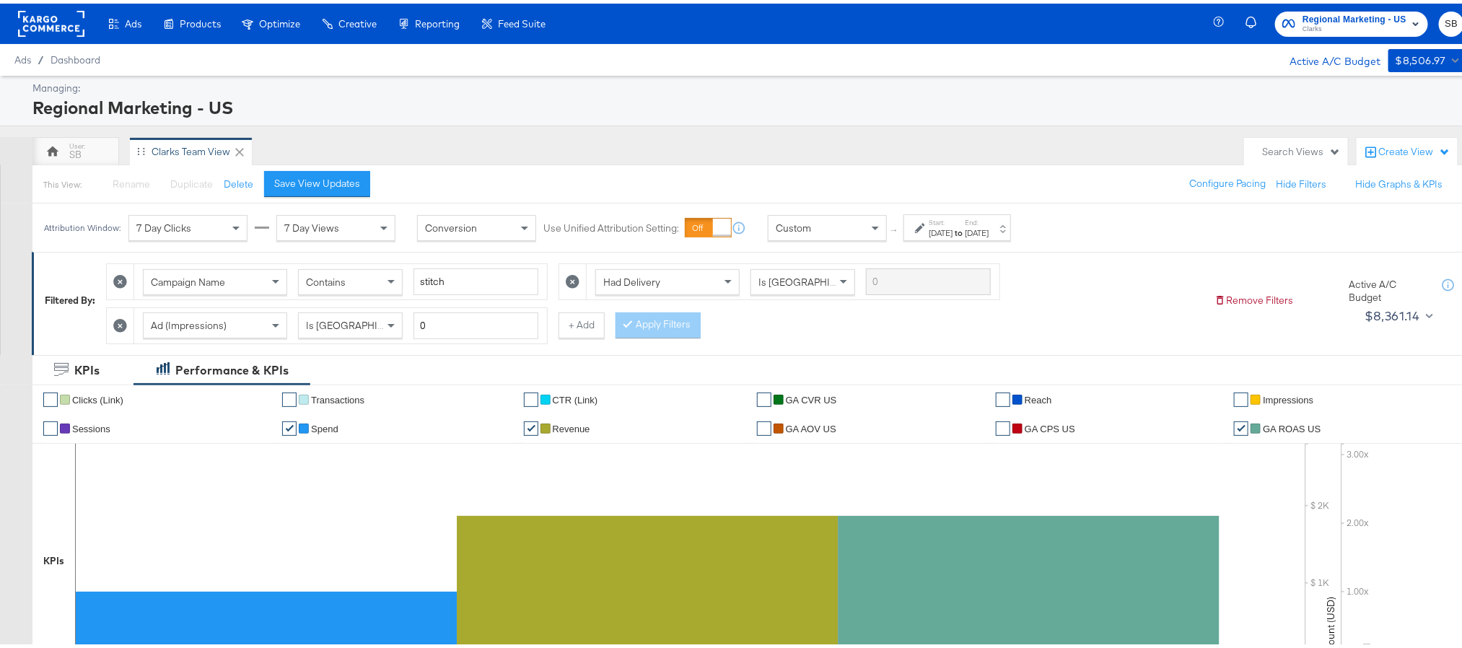
click at [1375, 20] on span "Clarks" at bounding box center [1355, 26] width 104 height 12
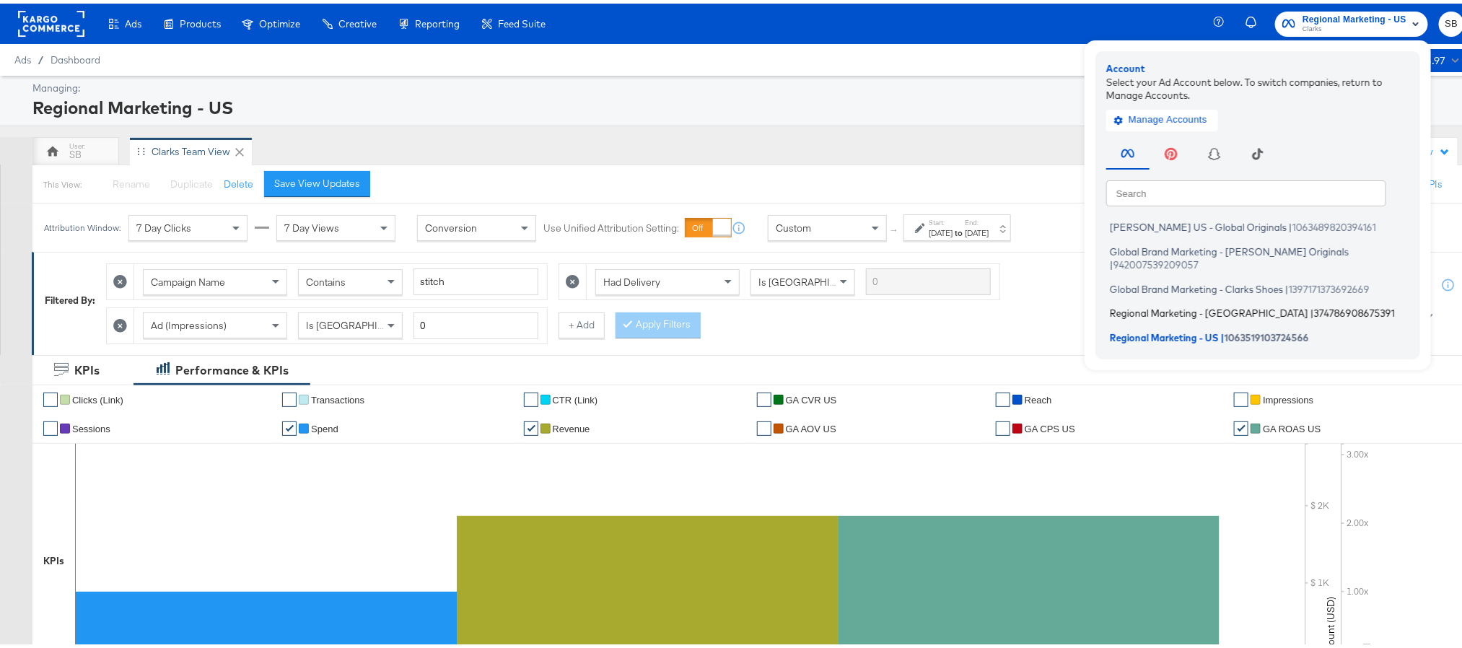
click at [1187, 304] on span "Regional Marketing - CA" at bounding box center [1209, 310] width 198 height 12
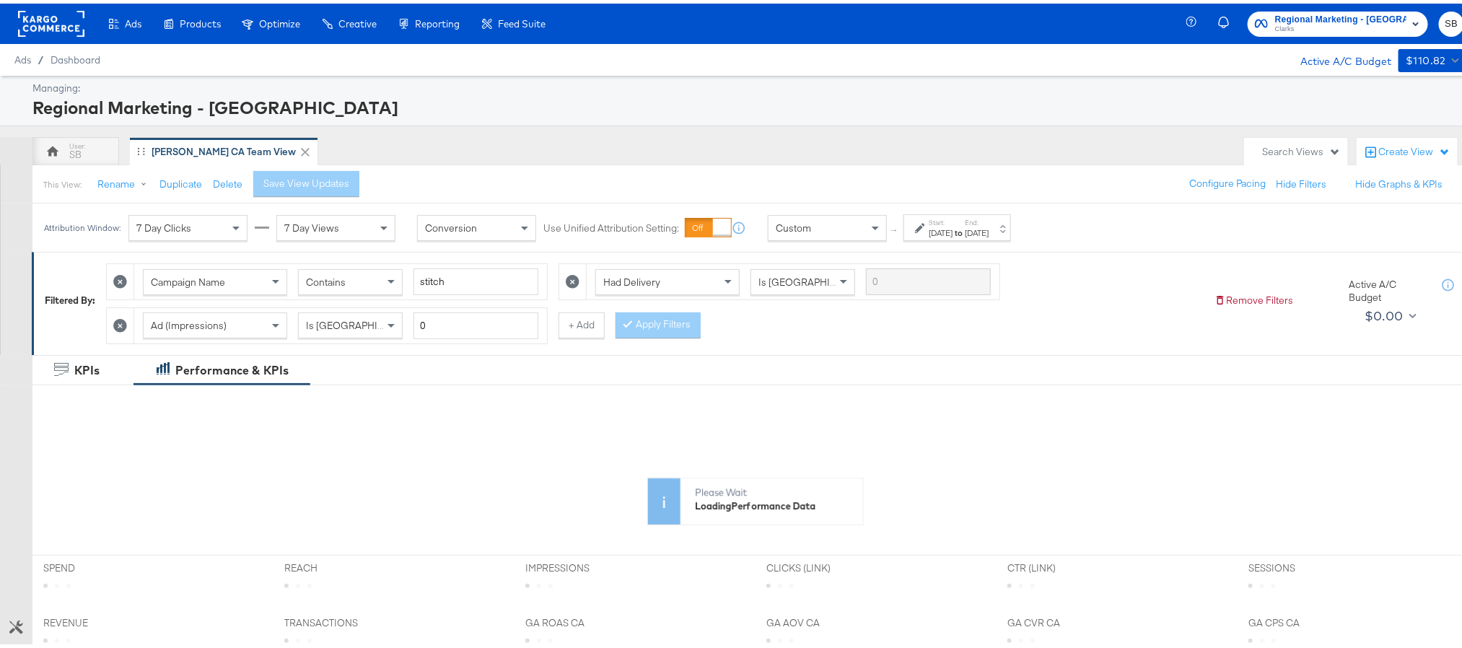
click at [965, 232] on strong "to" at bounding box center [959, 229] width 12 height 11
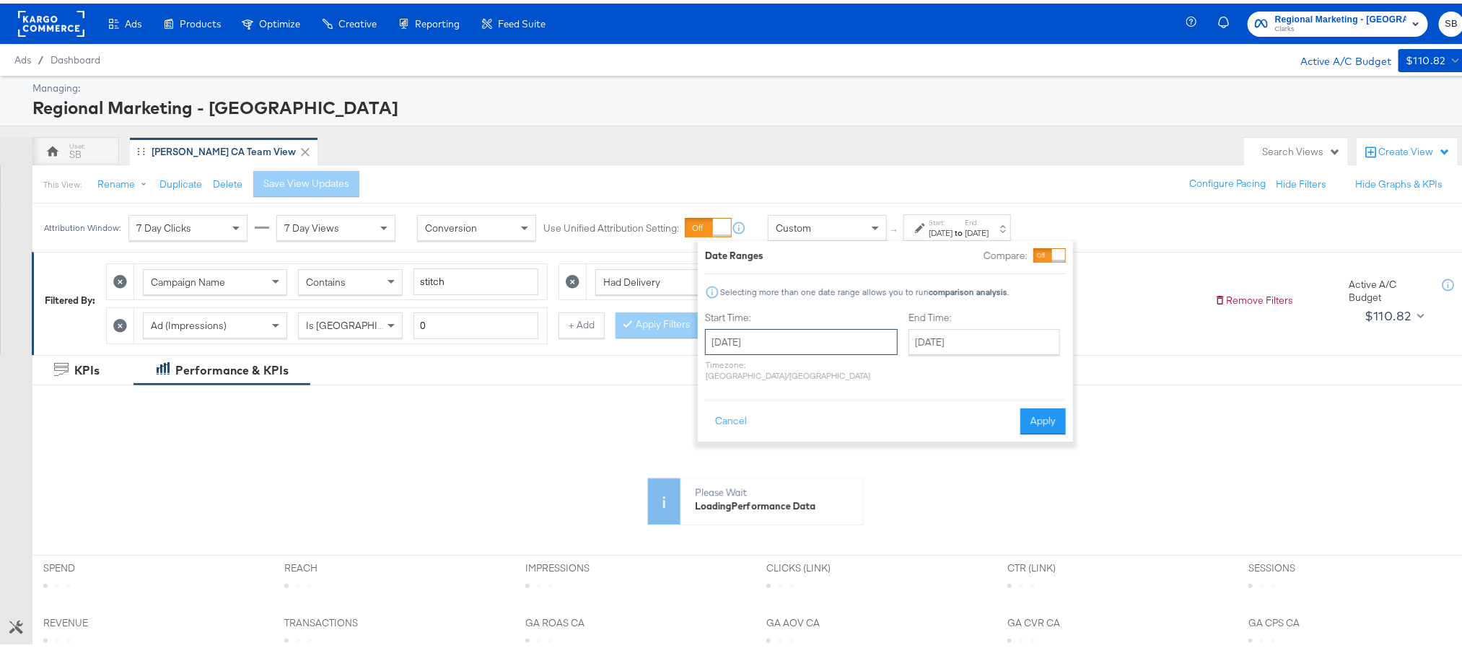
click at [786, 338] on input "August 24th 2025" at bounding box center [801, 339] width 193 height 26
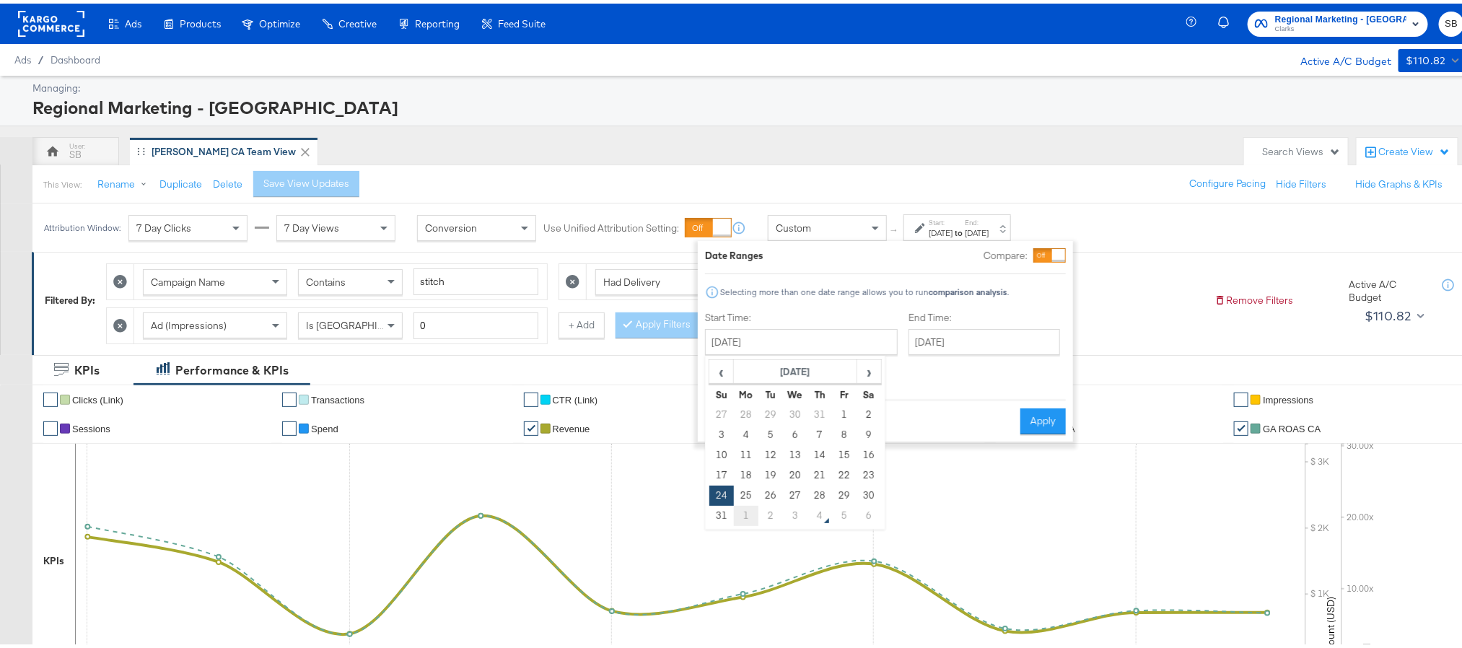
click at [748, 514] on td "1" at bounding box center [746, 512] width 25 height 20
type input "[DATE]"
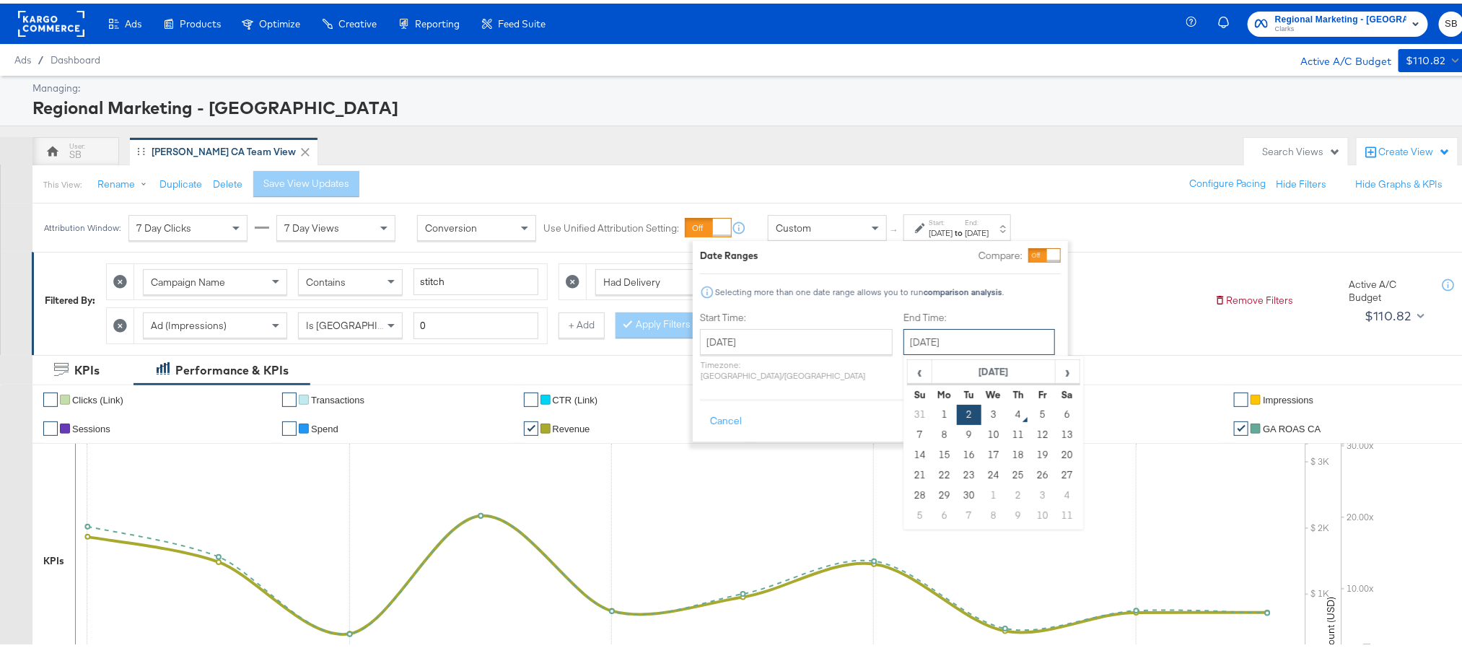
click at [936, 341] on input "[DATE]" at bounding box center [980, 339] width 152 height 26
click at [932, 407] on td "1" at bounding box center [944, 411] width 25 height 20
type input "[DATE]"
click at [1025, 405] on button "Apply" at bounding box center [1034, 418] width 45 height 26
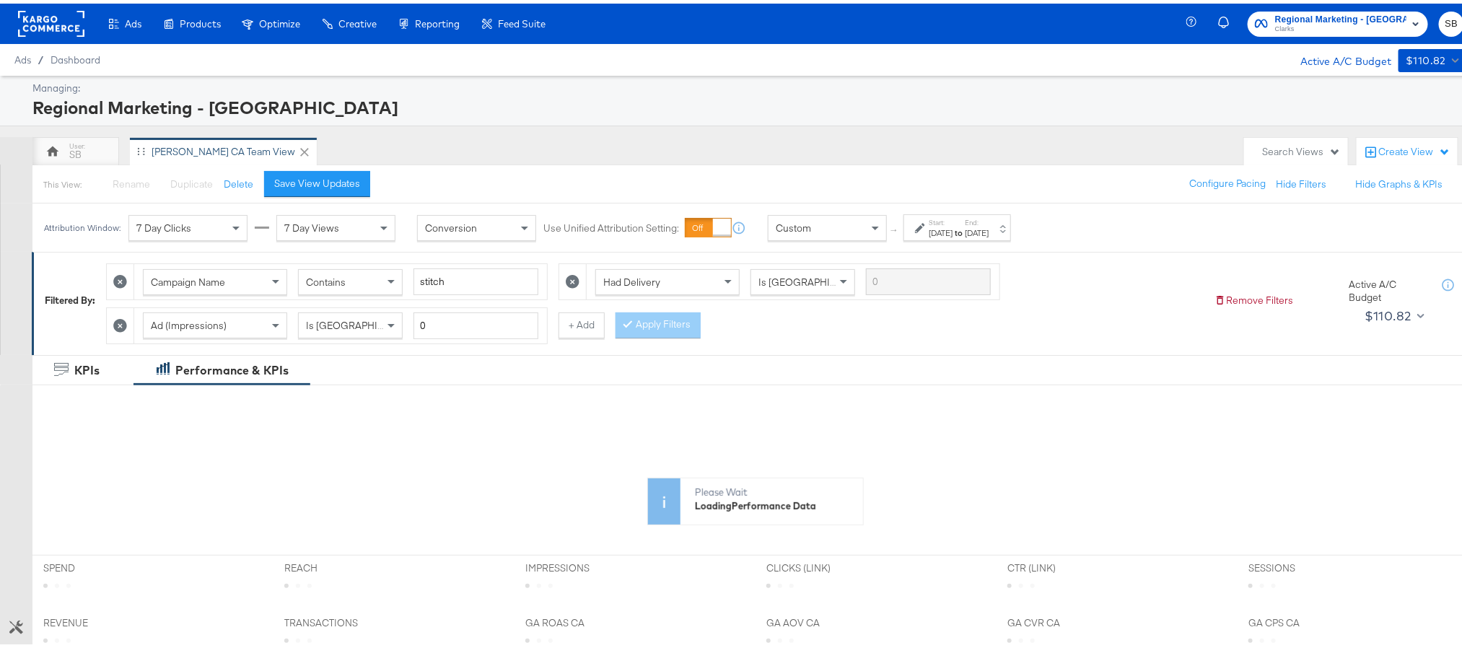
scroll to position [325, 0]
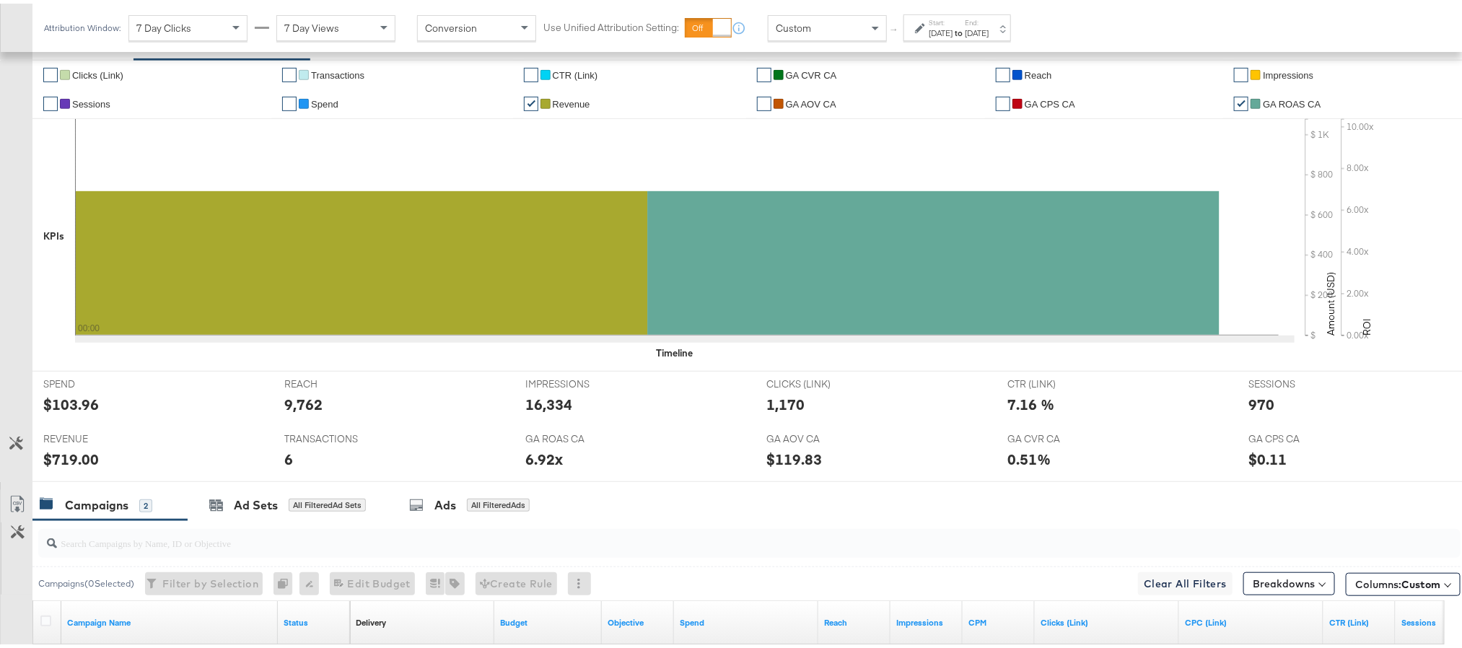
click at [61, 407] on div "$103.96" at bounding box center [71, 400] width 56 height 21
copy div "103.96"
click at [302, 409] on div "9,762" at bounding box center [303, 400] width 38 height 21
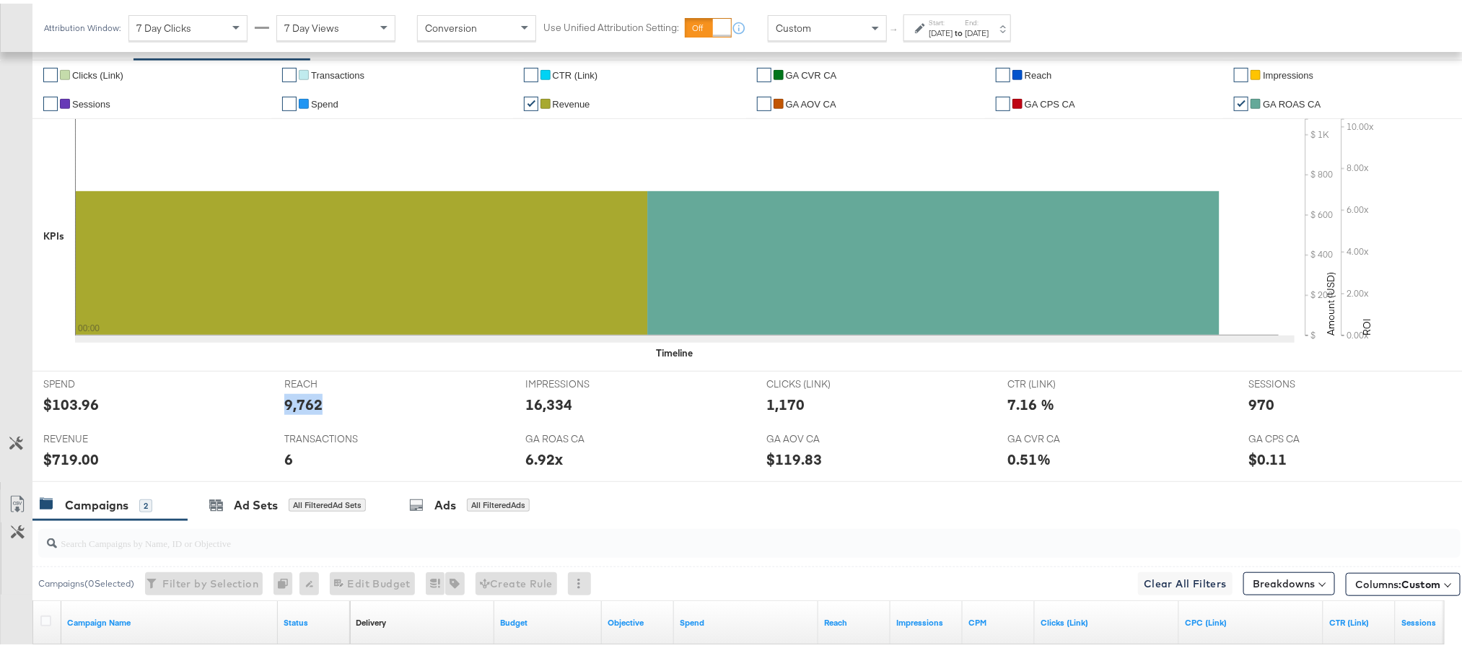
copy div "9,762"
click at [982, 19] on div "Start: [DATE] to End: [DATE]" at bounding box center [959, 24] width 60 height 21
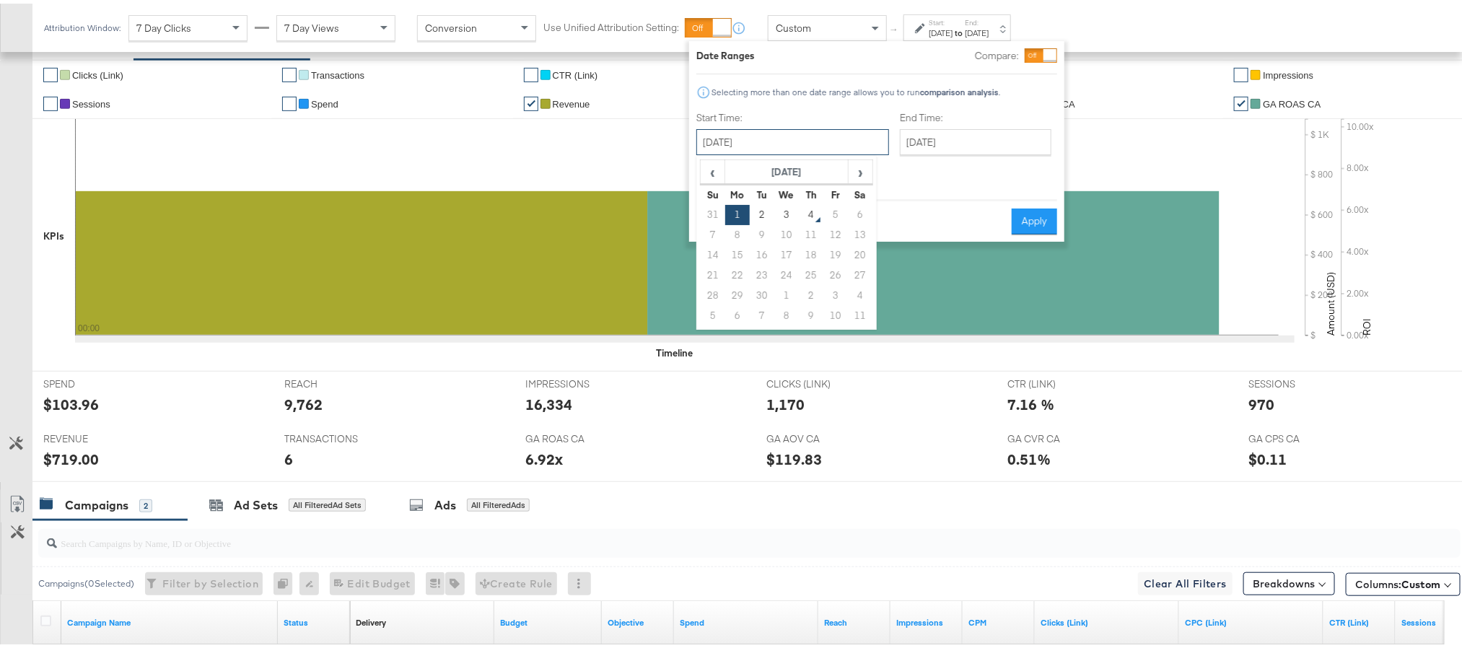
click at [789, 130] on input "[DATE]" at bounding box center [792, 139] width 193 height 26
click at [764, 215] on td "2" at bounding box center [762, 211] width 25 height 20
type input "[DATE]"
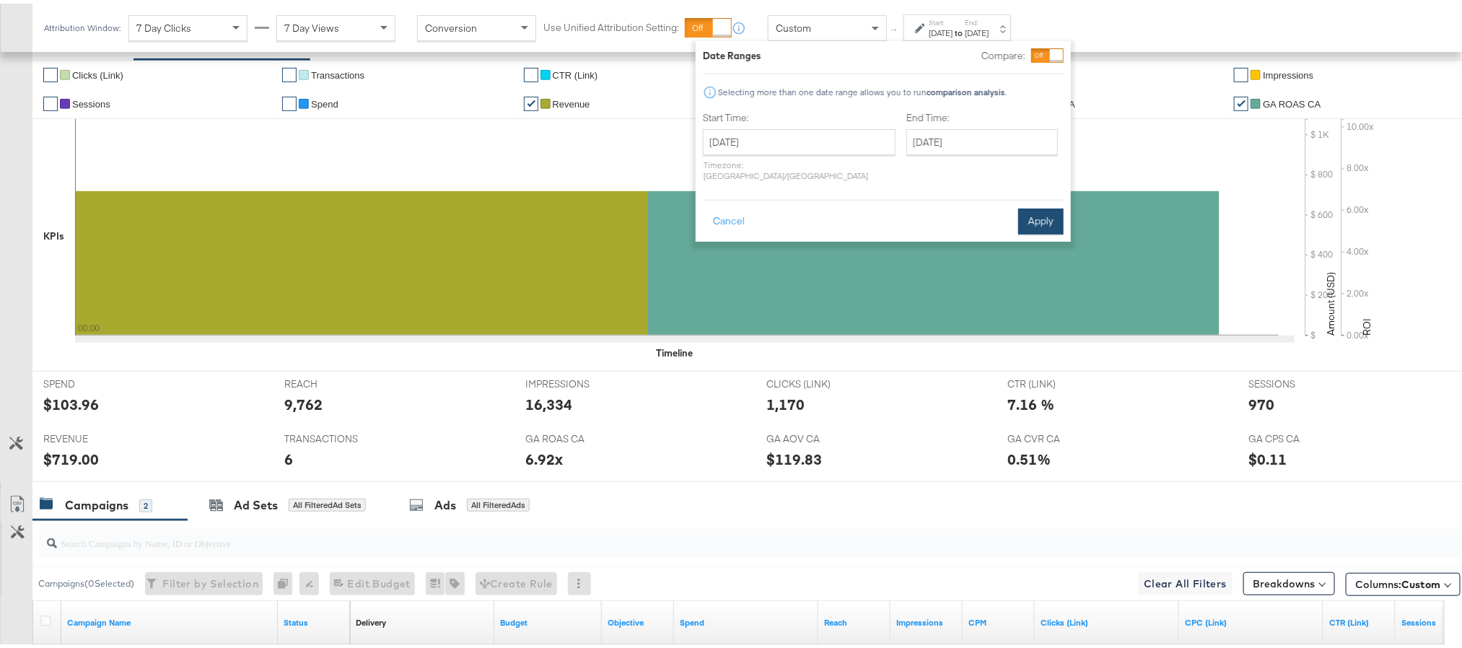
click at [1041, 217] on button "Apply" at bounding box center [1040, 218] width 45 height 26
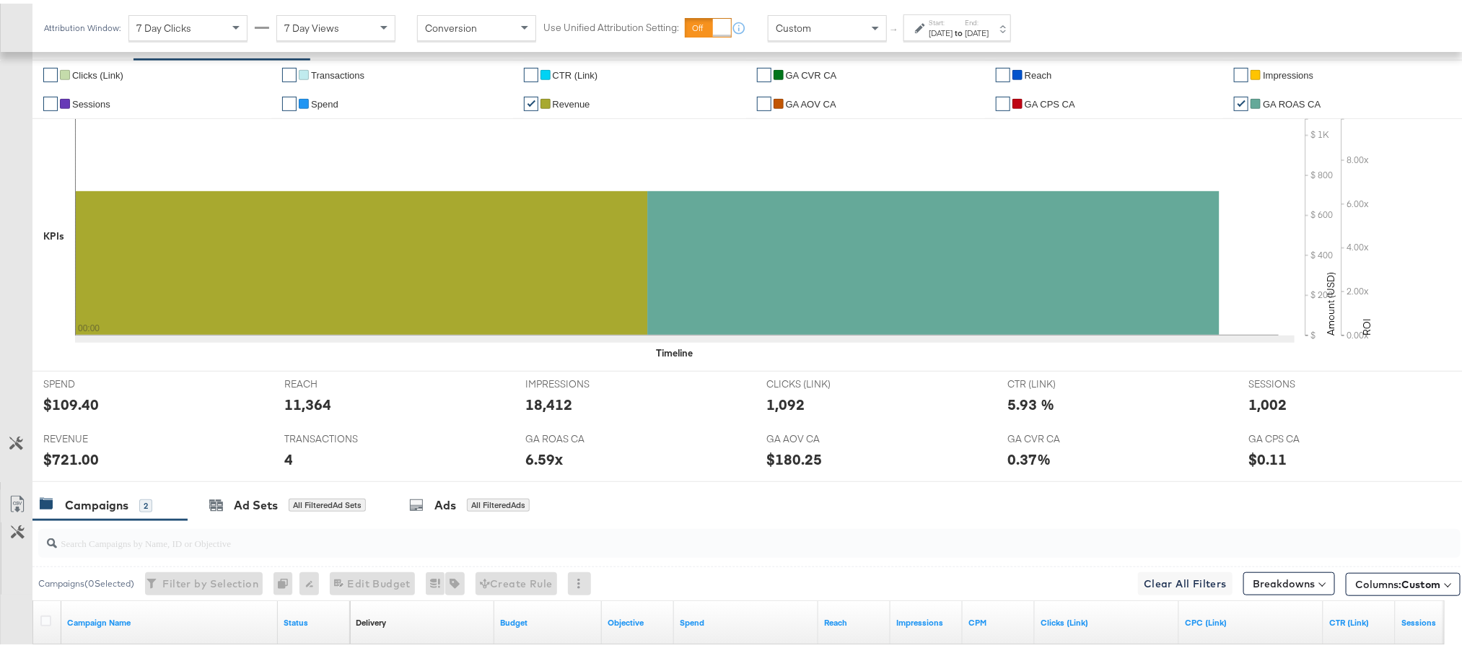
click at [67, 411] on div "$109.40" at bounding box center [71, 400] width 56 height 21
copy div "109.40"
click at [300, 401] on div "11,364" at bounding box center [307, 400] width 47 height 21
click at [301, 401] on div "11,364" at bounding box center [307, 400] width 47 height 21
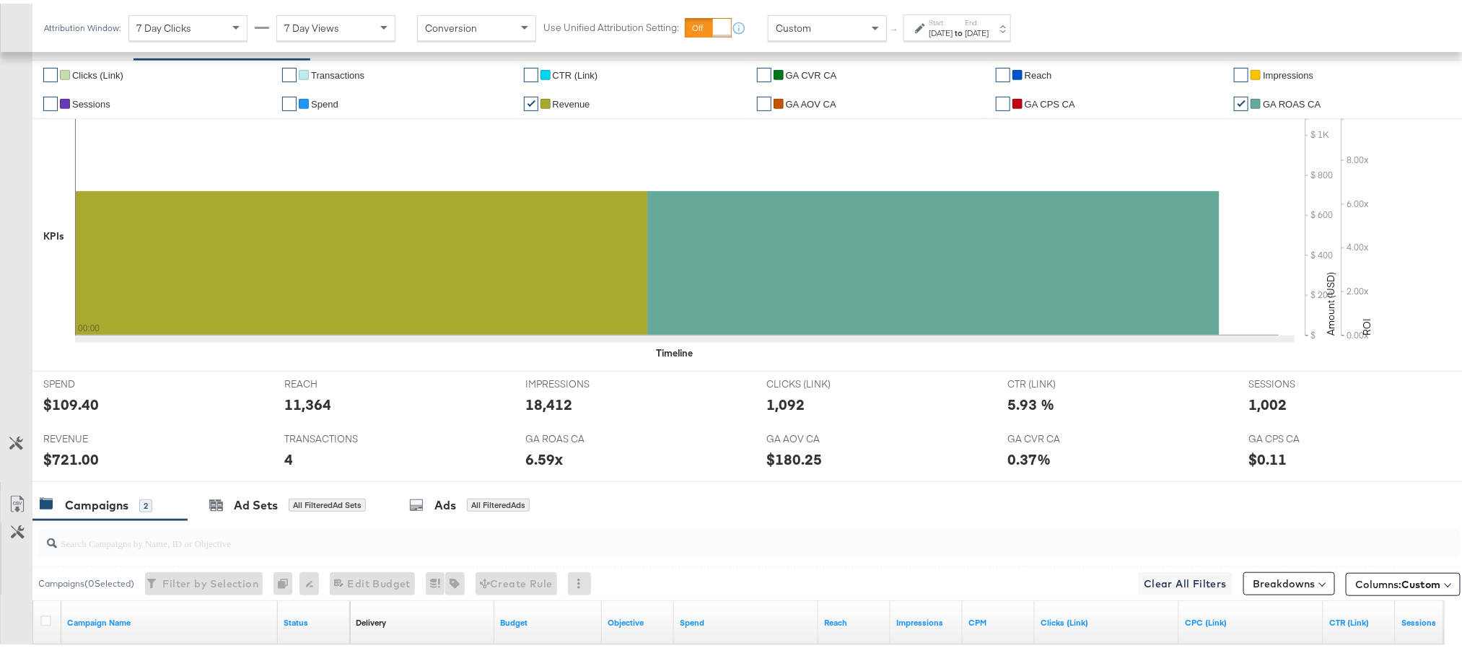
click at [548, 401] on div "18,412" at bounding box center [548, 400] width 47 height 21
copy div "18,412"
click at [782, 399] on div "1,092" at bounding box center [785, 400] width 38 height 21
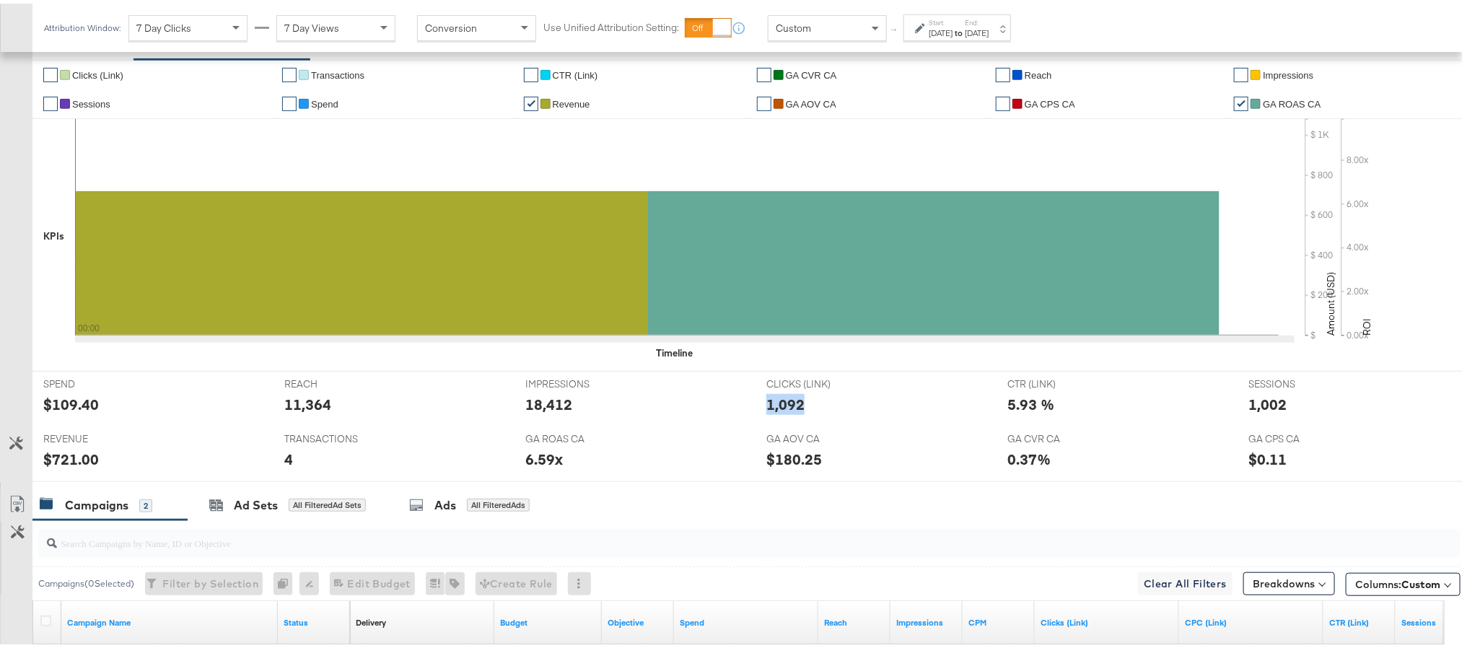
copy div "1,092"
click at [1258, 401] on div "1,002" at bounding box center [1268, 400] width 38 height 21
copy div "1,002"
click at [57, 455] on div "$721.00" at bounding box center [71, 455] width 56 height 21
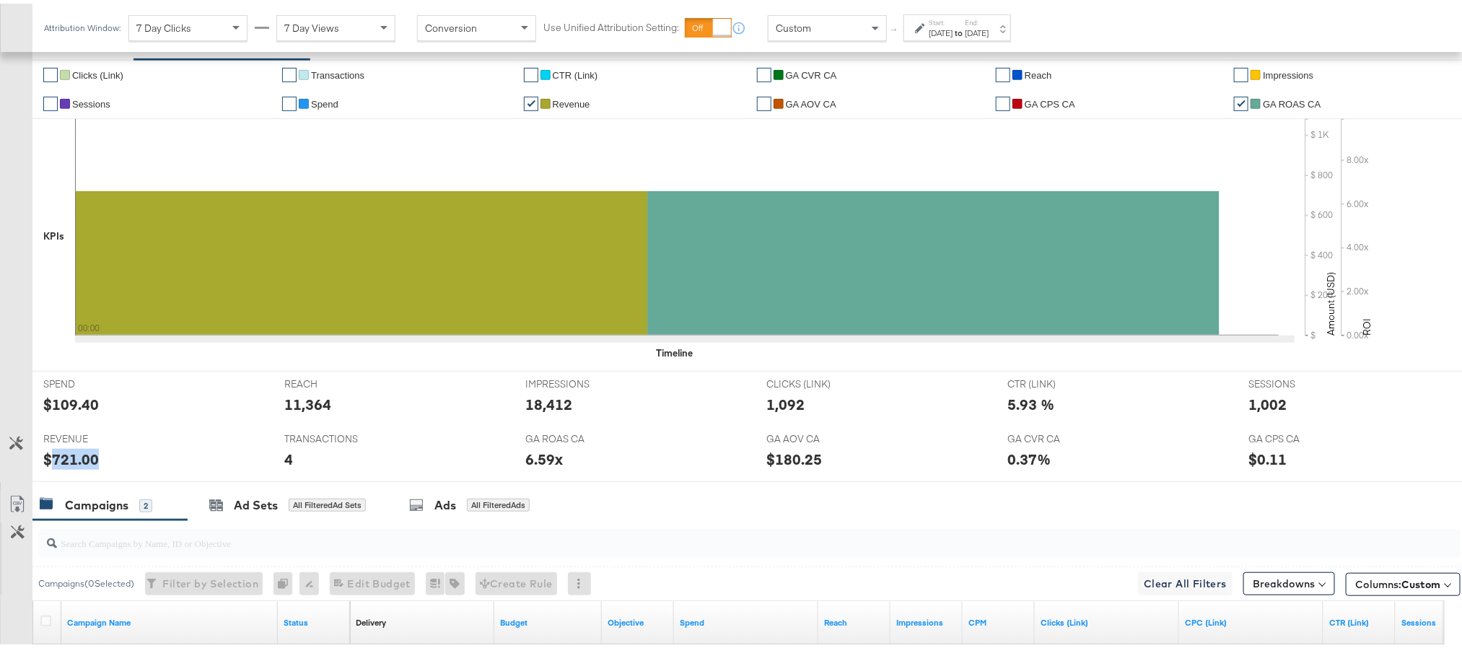
click at [57, 455] on div "$721.00" at bounding box center [71, 455] width 56 height 21
copy div "721.00"
click at [989, 22] on label "End:" at bounding box center [977, 18] width 24 height 9
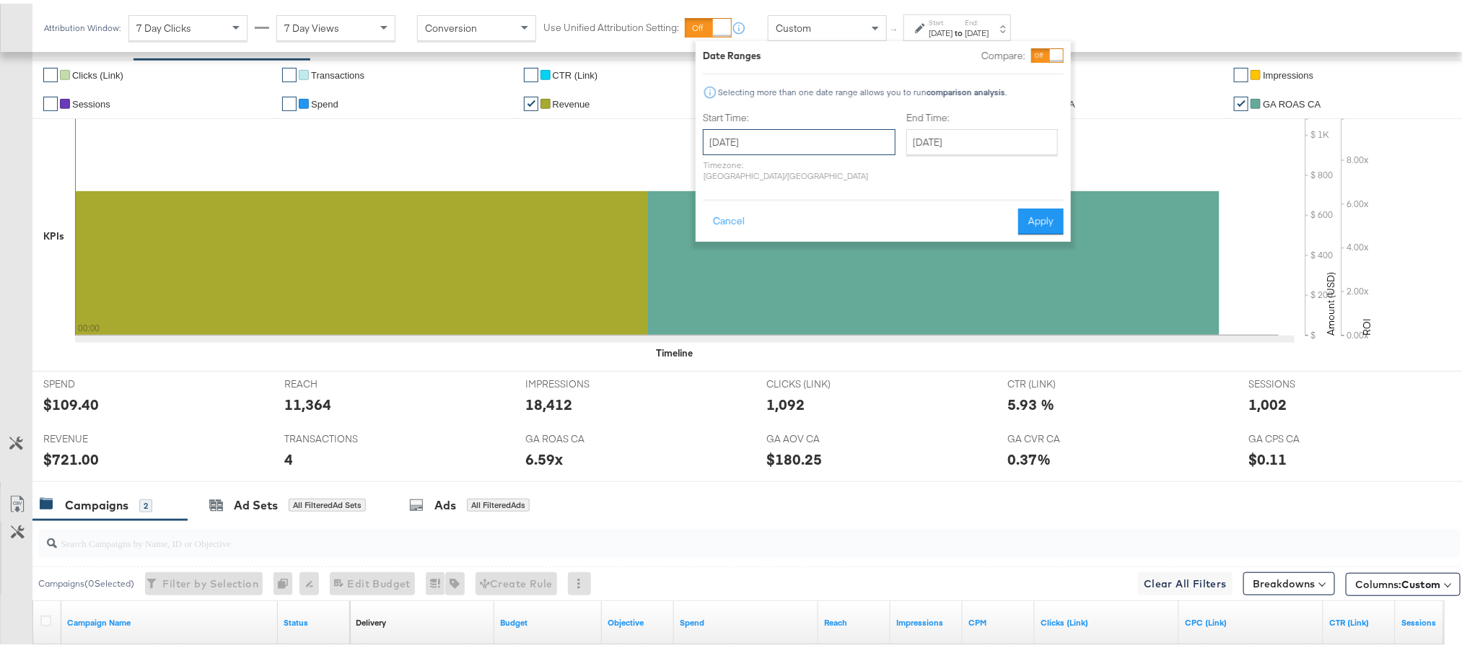
click at [814, 144] on input "[DATE]" at bounding box center [799, 139] width 193 height 26
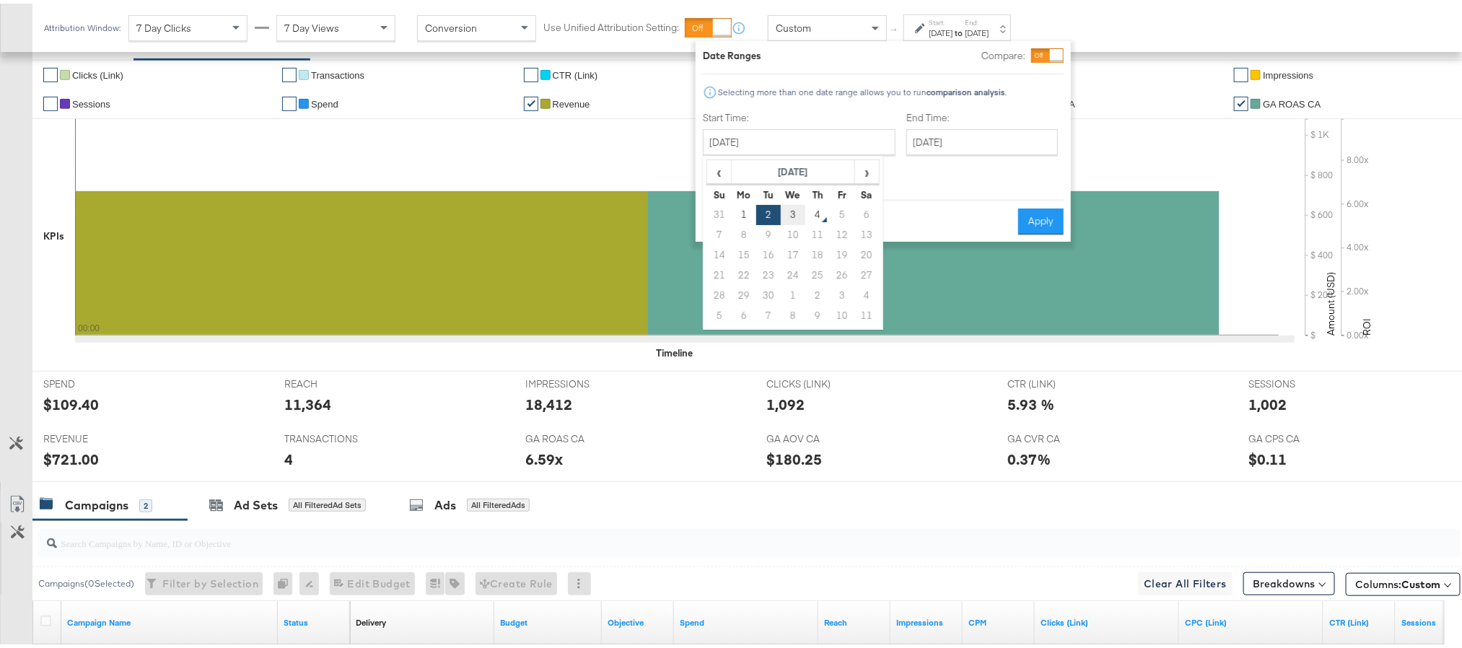
click at [793, 217] on td "3" at bounding box center [793, 211] width 25 height 20
type input "[DATE]"
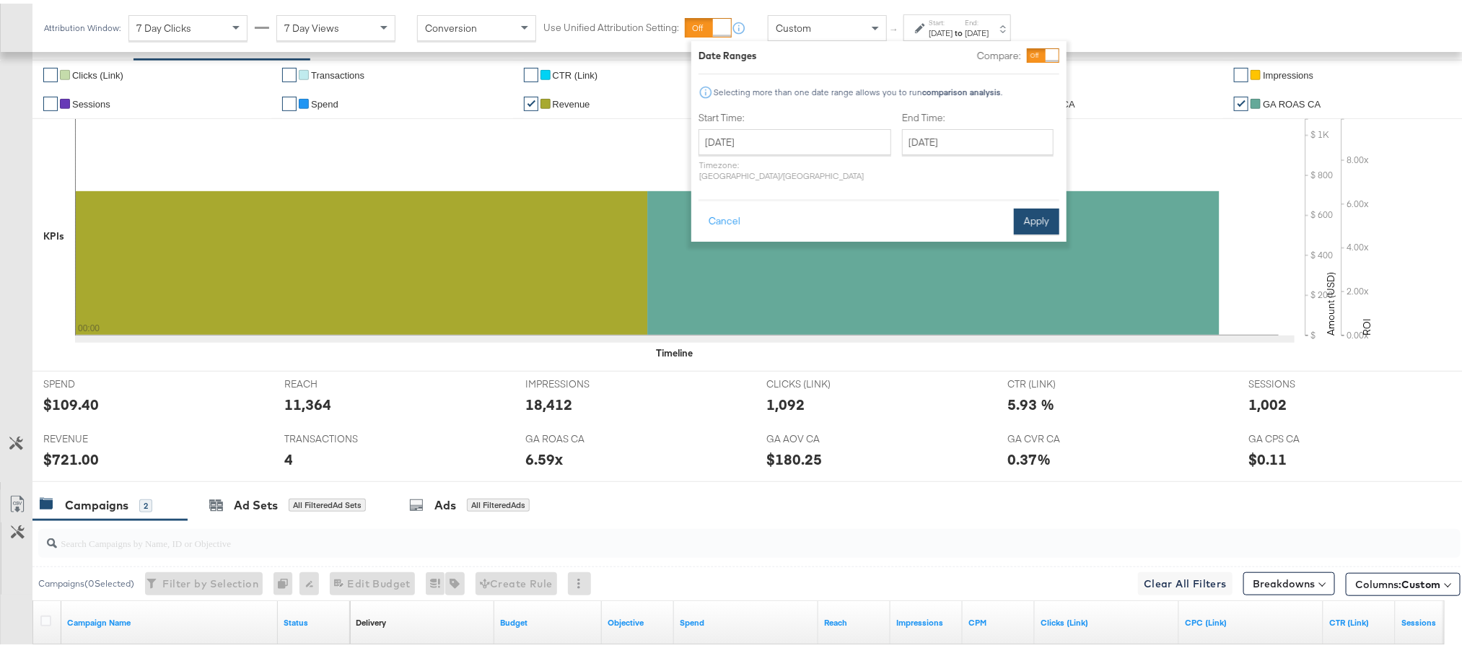
click at [1033, 205] on button "Apply" at bounding box center [1036, 218] width 45 height 26
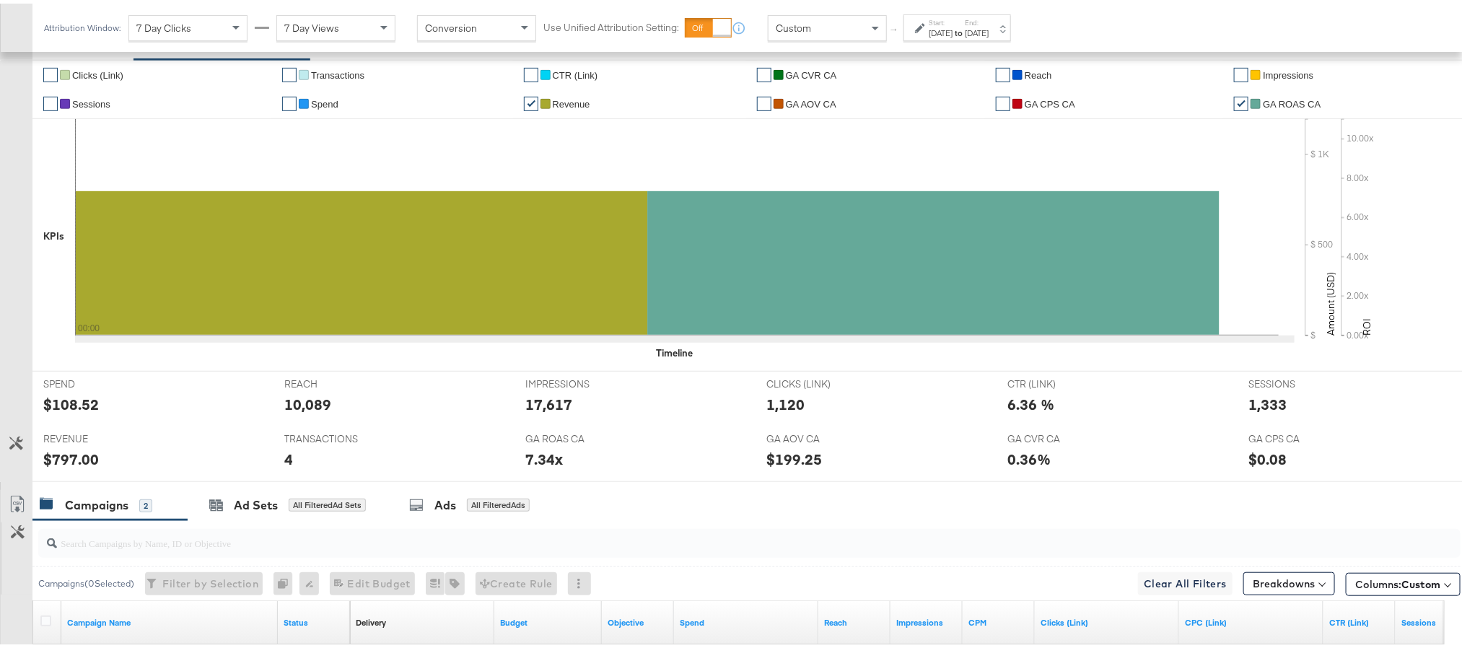
click at [64, 401] on div "$108.52" at bounding box center [71, 400] width 56 height 21
copy div "108.52"
click at [548, 395] on div "17,617" at bounding box center [548, 400] width 47 height 21
click at [549, 397] on div "17,617" at bounding box center [548, 400] width 47 height 21
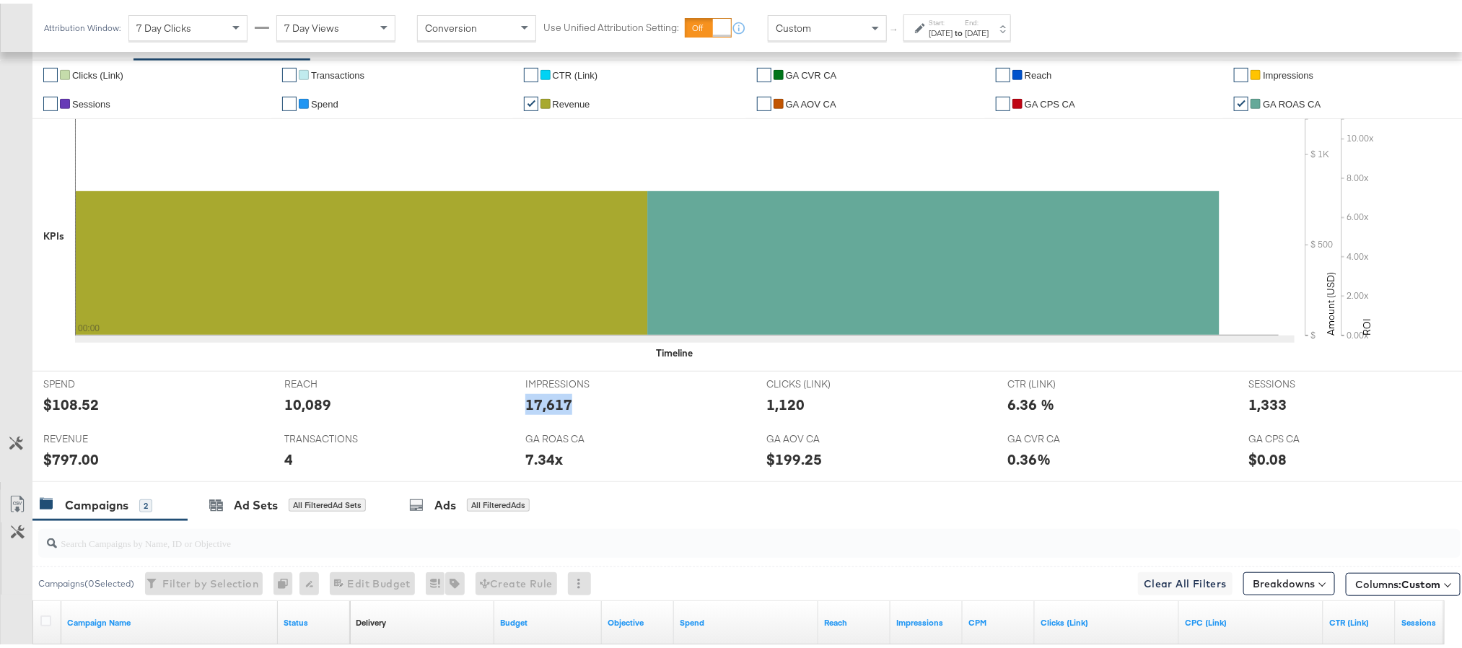
copy div "17,617"
click at [787, 408] on div "1,120" at bounding box center [785, 400] width 38 height 21
copy div "1,120"
click at [1261, 406] on div "1,333" at bounding box center [1268, 400] width 38 height 21
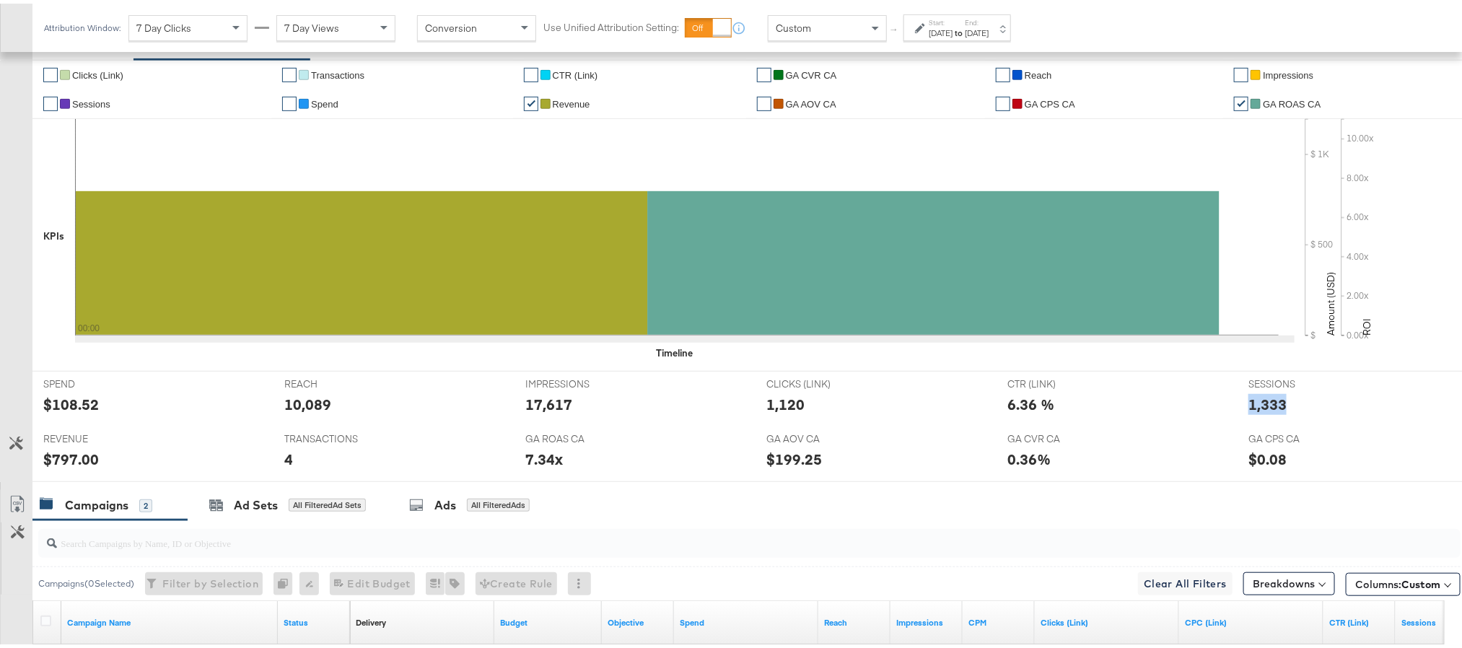
click at [1261, 406] on div "1,333" at bounding box center [1268, 400] width 38 height 21
click at [65, 464] on div "$797.00" at bounding box center [71, 455] width 56 height 21
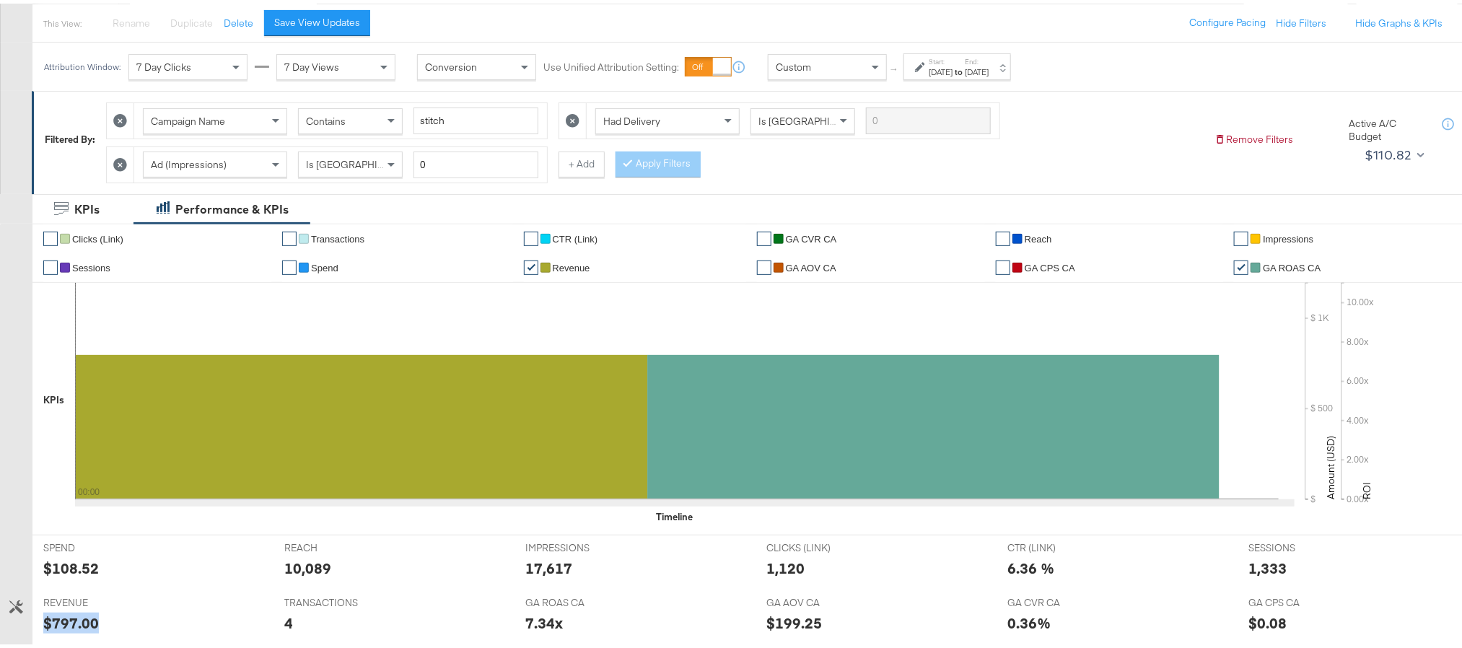
scroll to position [0, 0]
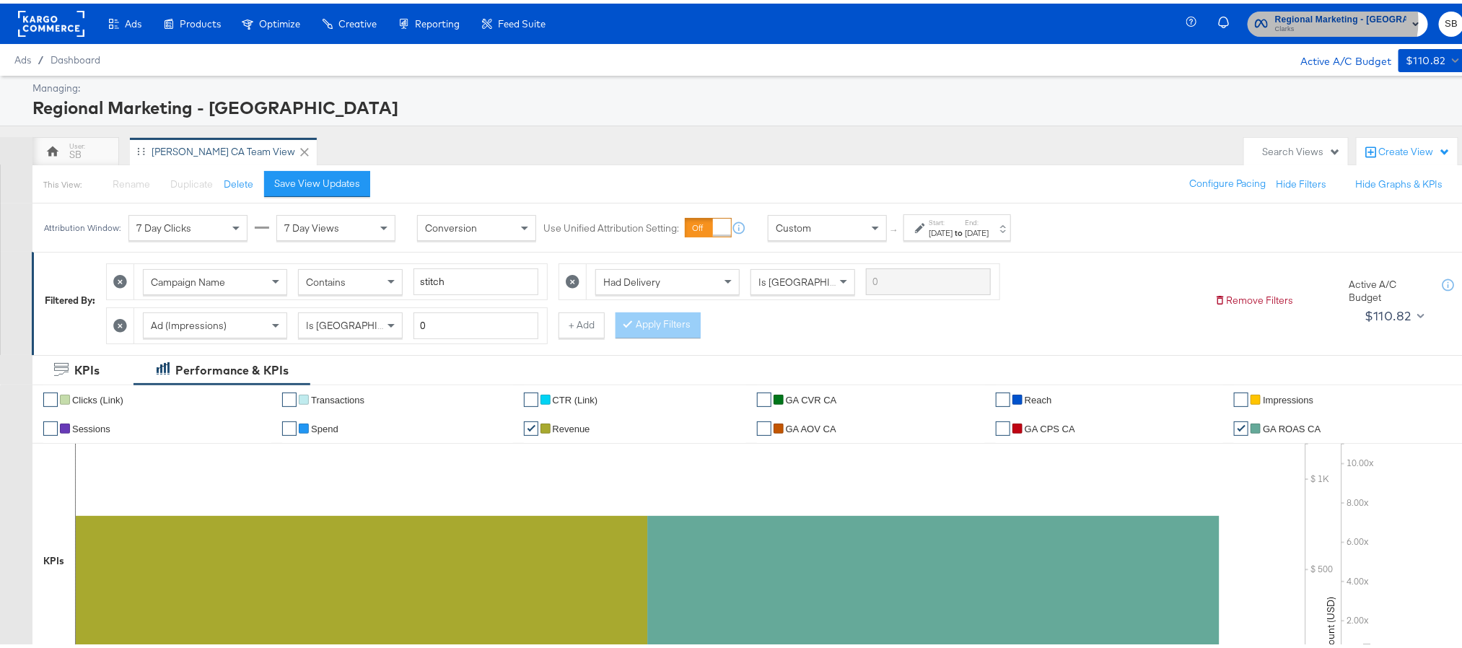
click at [1343, 17] on span "Regional Marketing - CA" at bounding box center [1340, 16] width 131 height 15
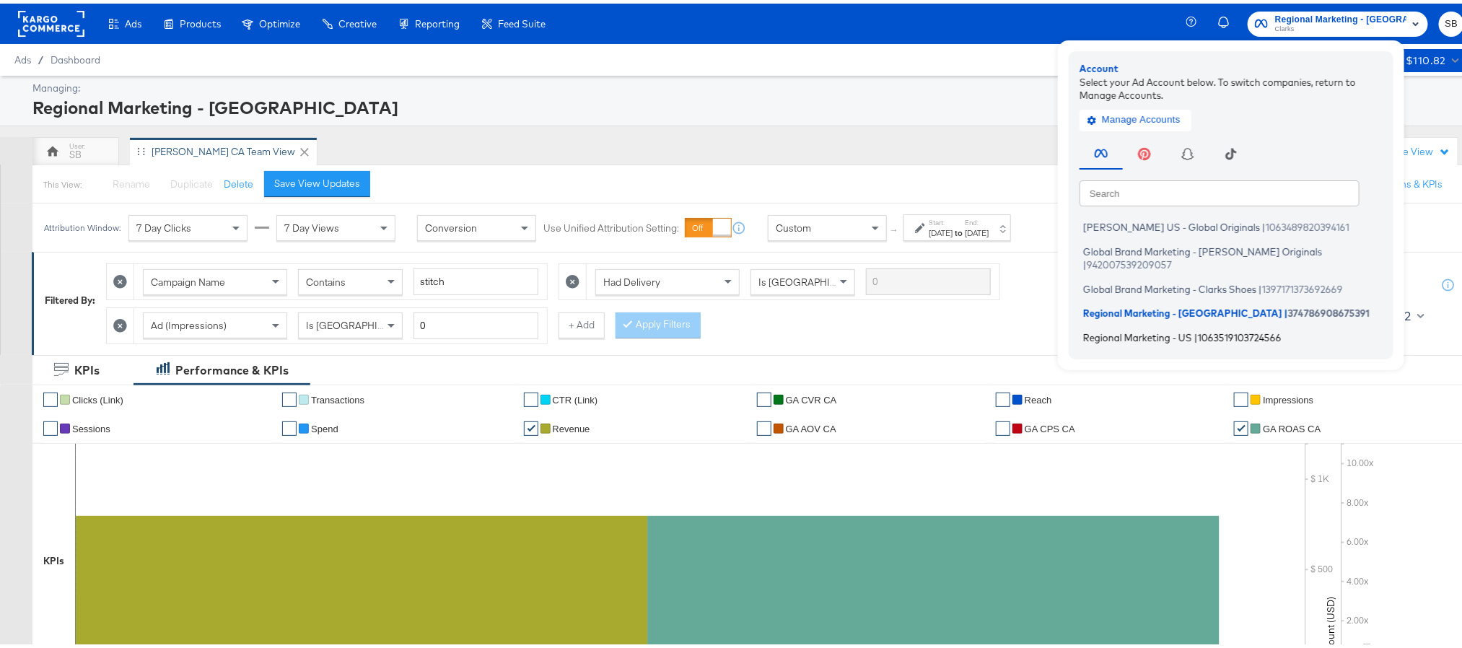
click at [1198, 328] on span "|" at bounding box center [1196, 334] width 4 height 12
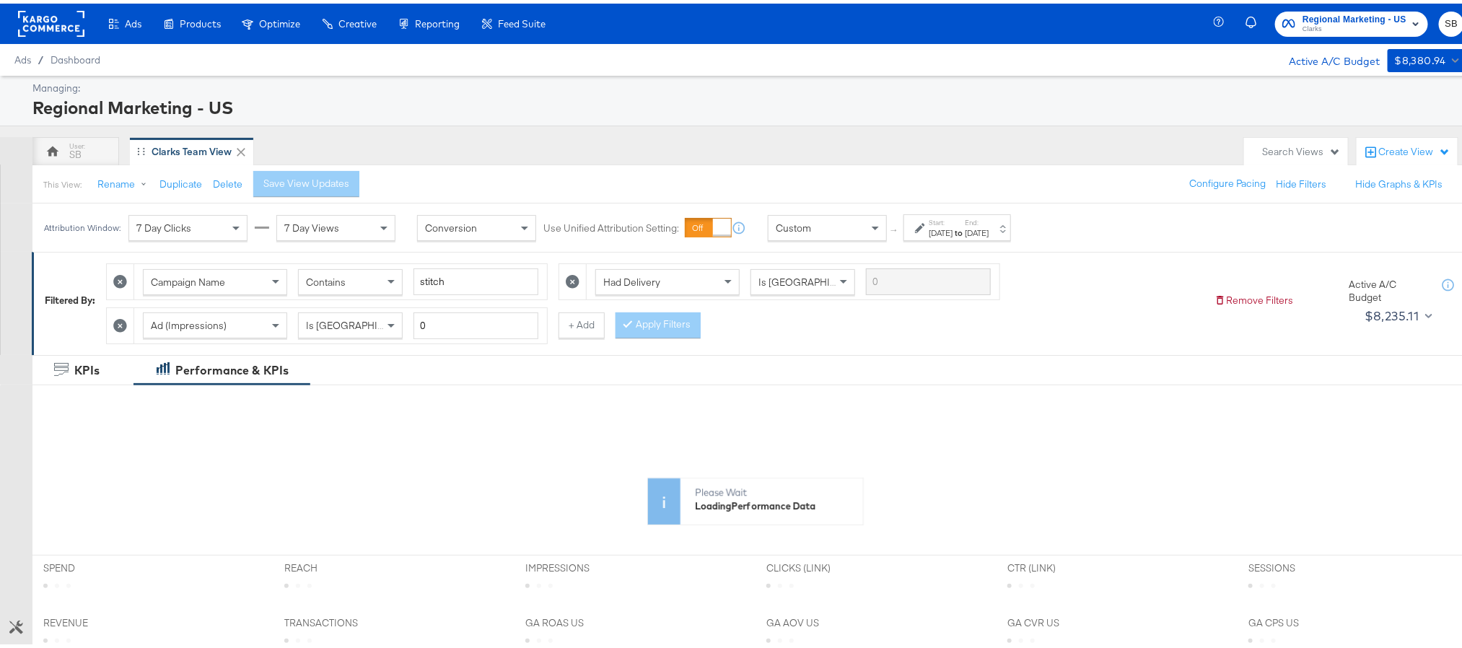
click at [953, 219] on label "Start:" at bounding box center [941, 218] width 24 height 9
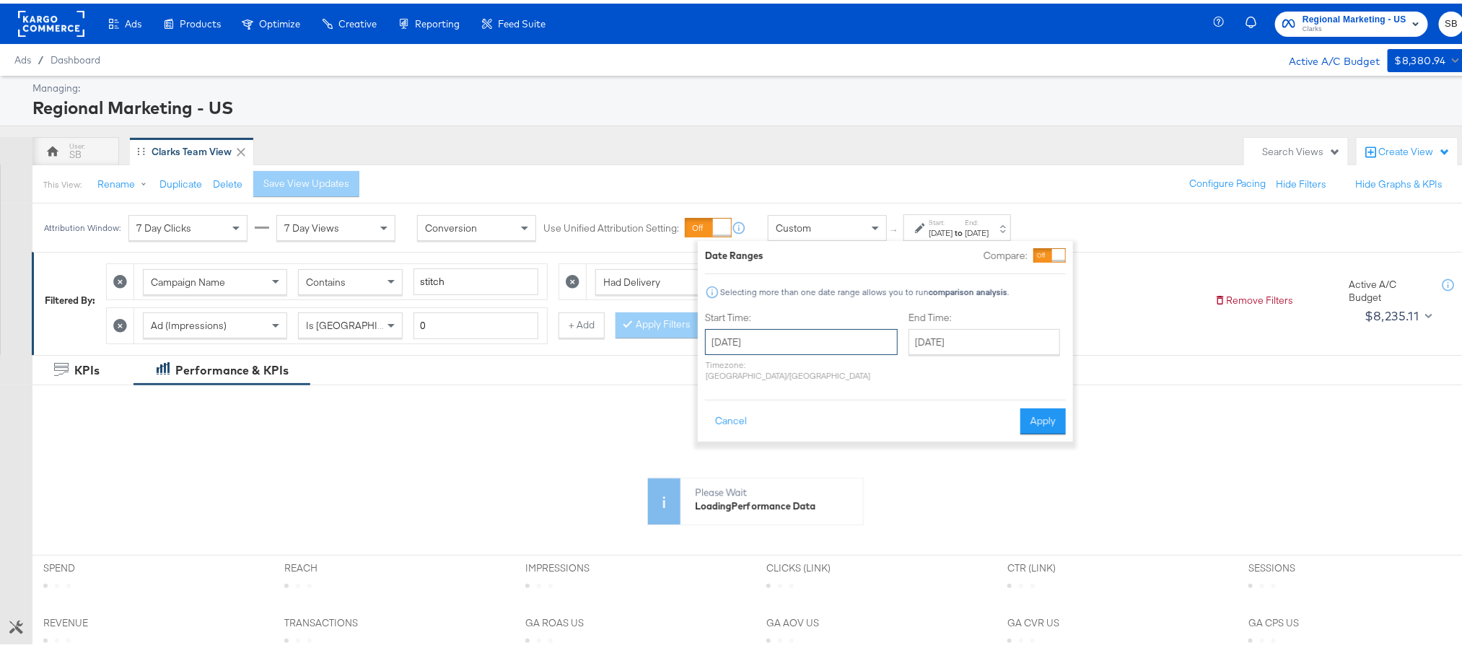
click at [810, 334] on input "August 24th 2025" at bounding box center [801, 339] width 193 height 26
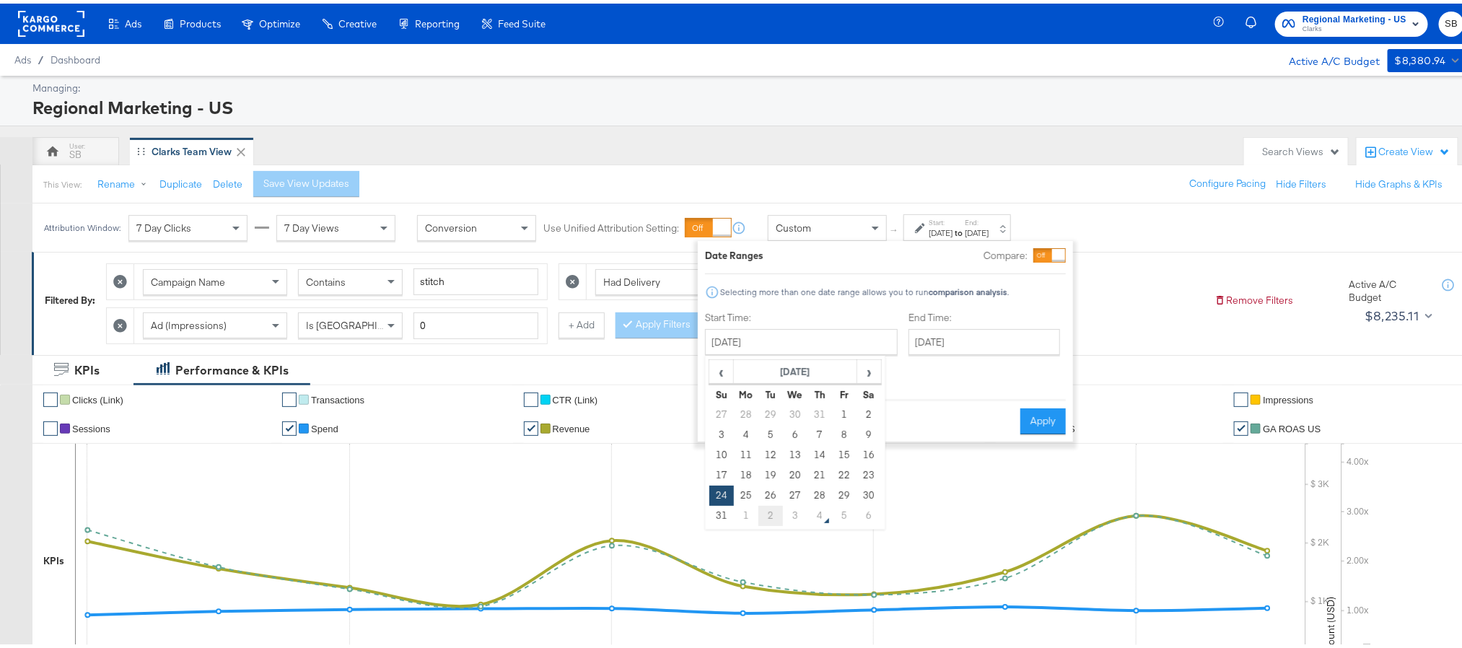
click at [773, 512] on td "2" at bounding box center [771, 512] width 25 height 20
type input "[DATE]"
click at [1031, 411] on button "Apply" at bounding box center [1040, 418] width 45 height 26
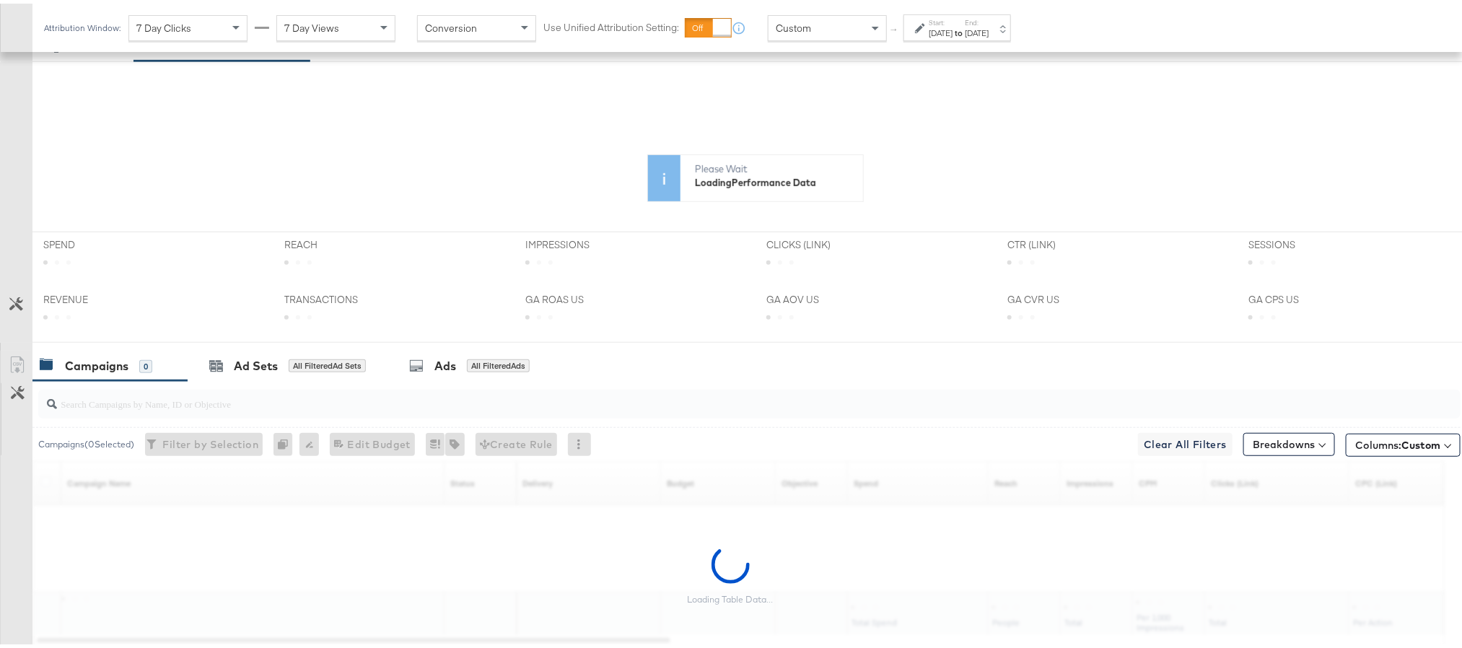
scroll to position [325, 0]
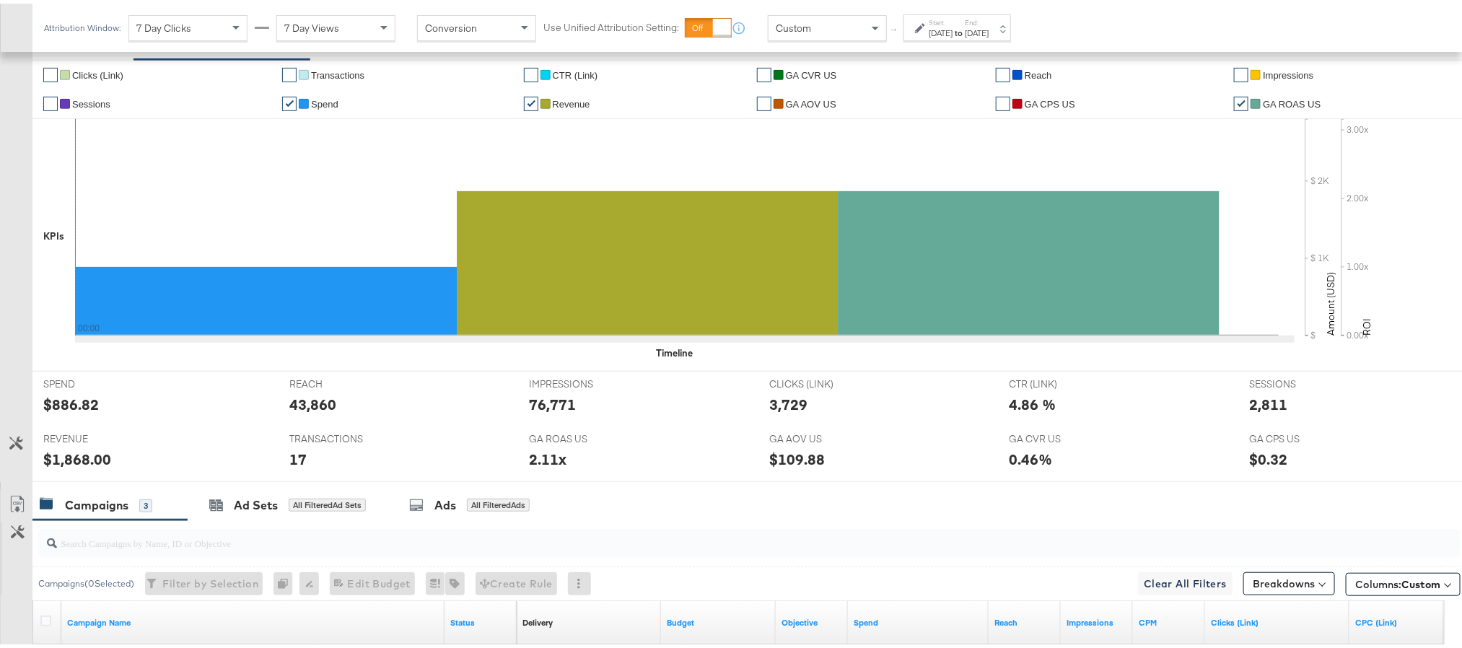
click at [989, 30] on div "[DATE]" at bounding box center [977, 30] width 24 height 12
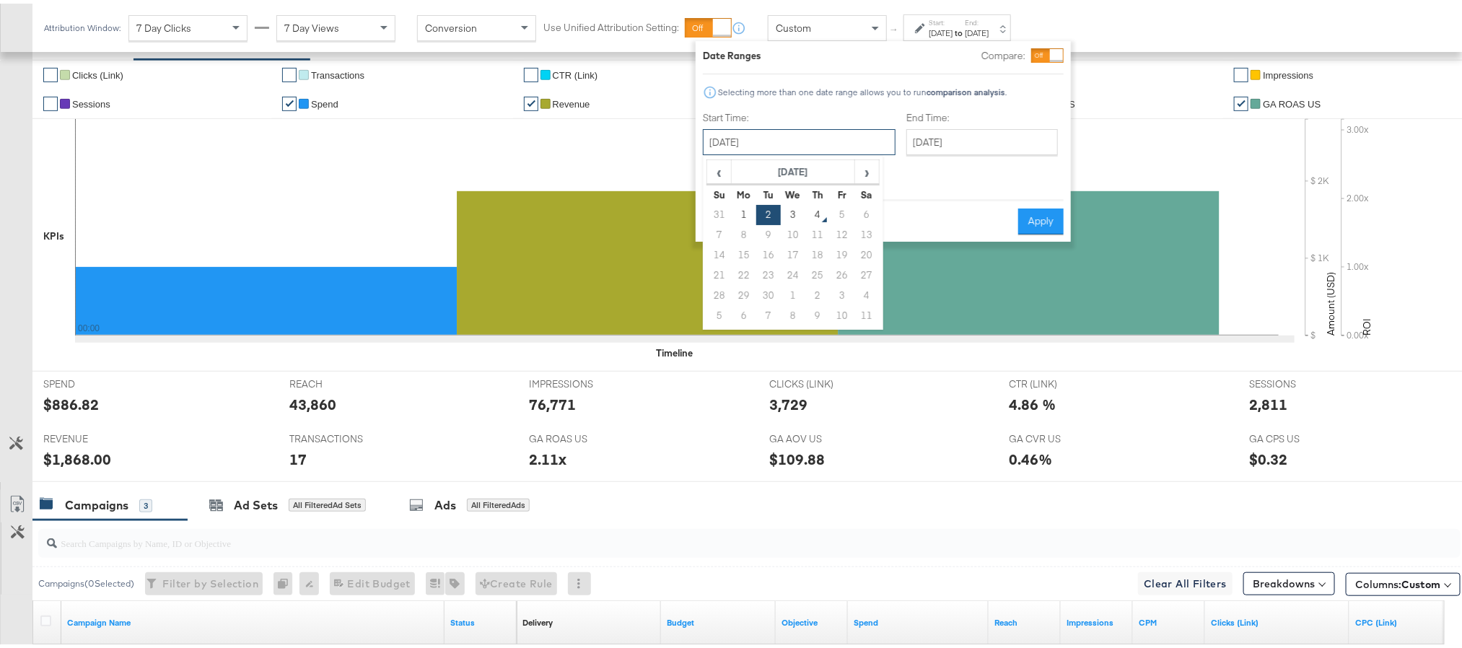
click at [812, 132] on input "[DATE]" at bounding box center [799, 139] width 193 height 26
click at [793, 212] on td "3" at bounding box center [793, 211] width 25 height 20
type input "[DATE]"
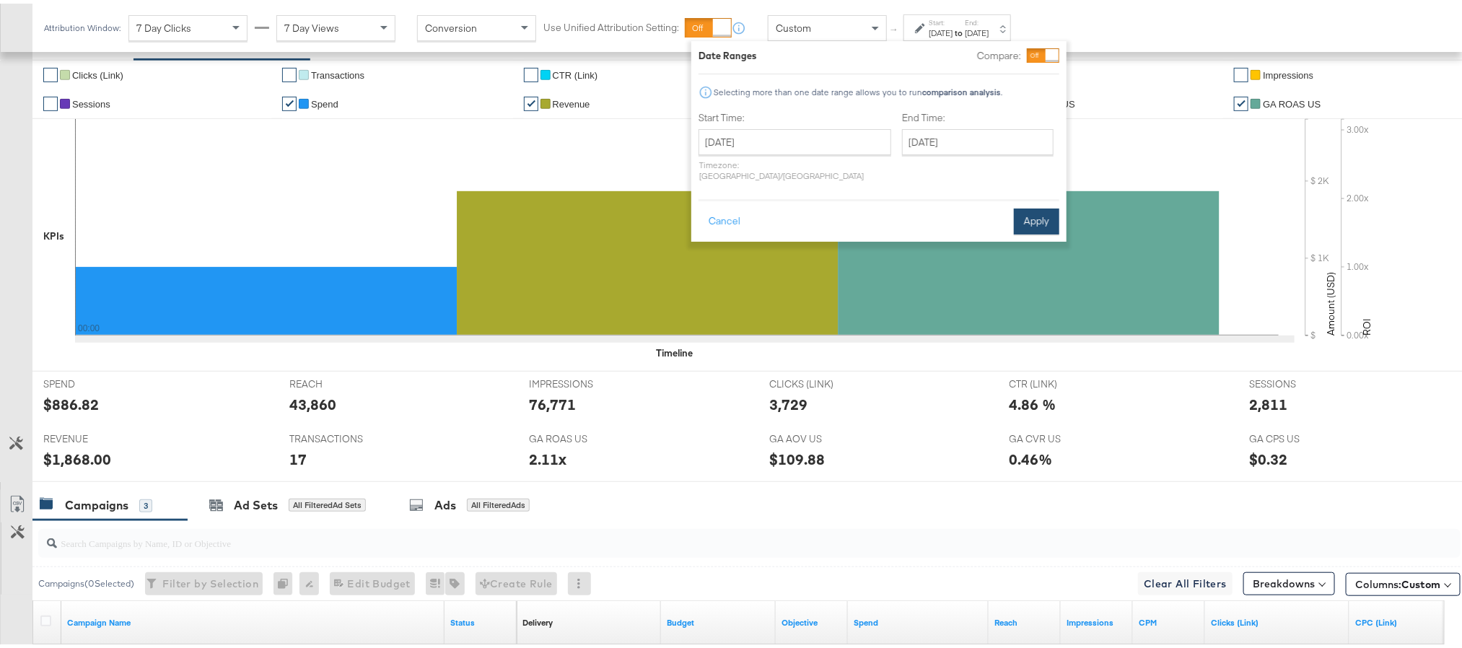
click at [1038, 205] on button "Apply" at bounding box center [1036, 218] width 45 height 26
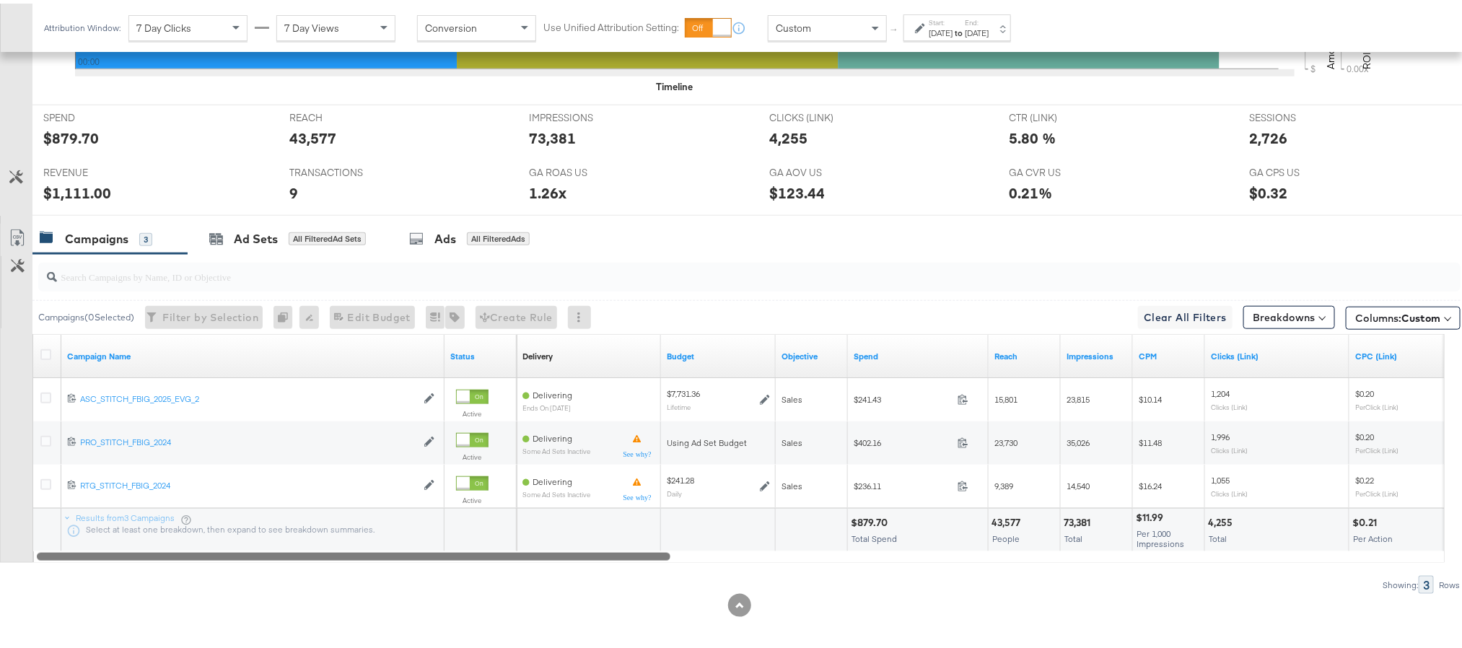
scroll to position [603, 0]
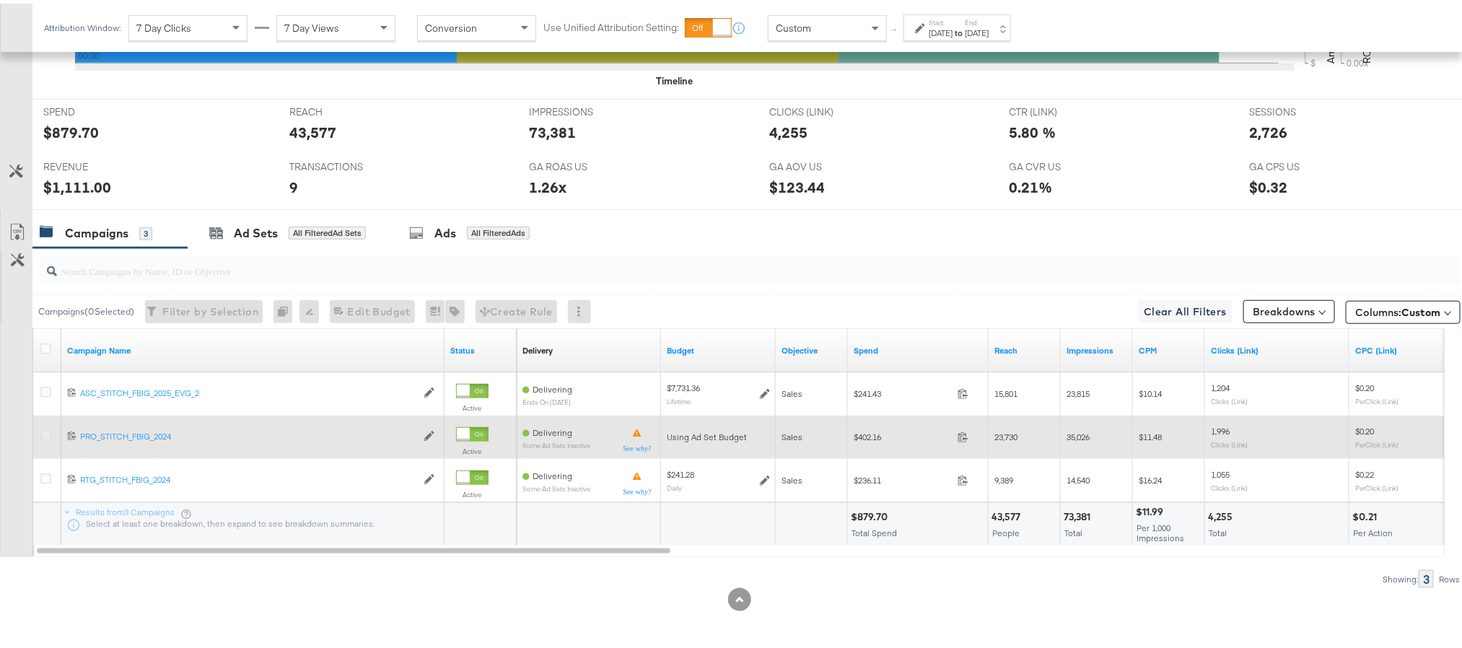
click at [46, 429] on icon at bounding box center [45, 432] width 11 height 11
click at [0, 0] on input "checkbox" at bounding box center [0, 0] width 0 height 0
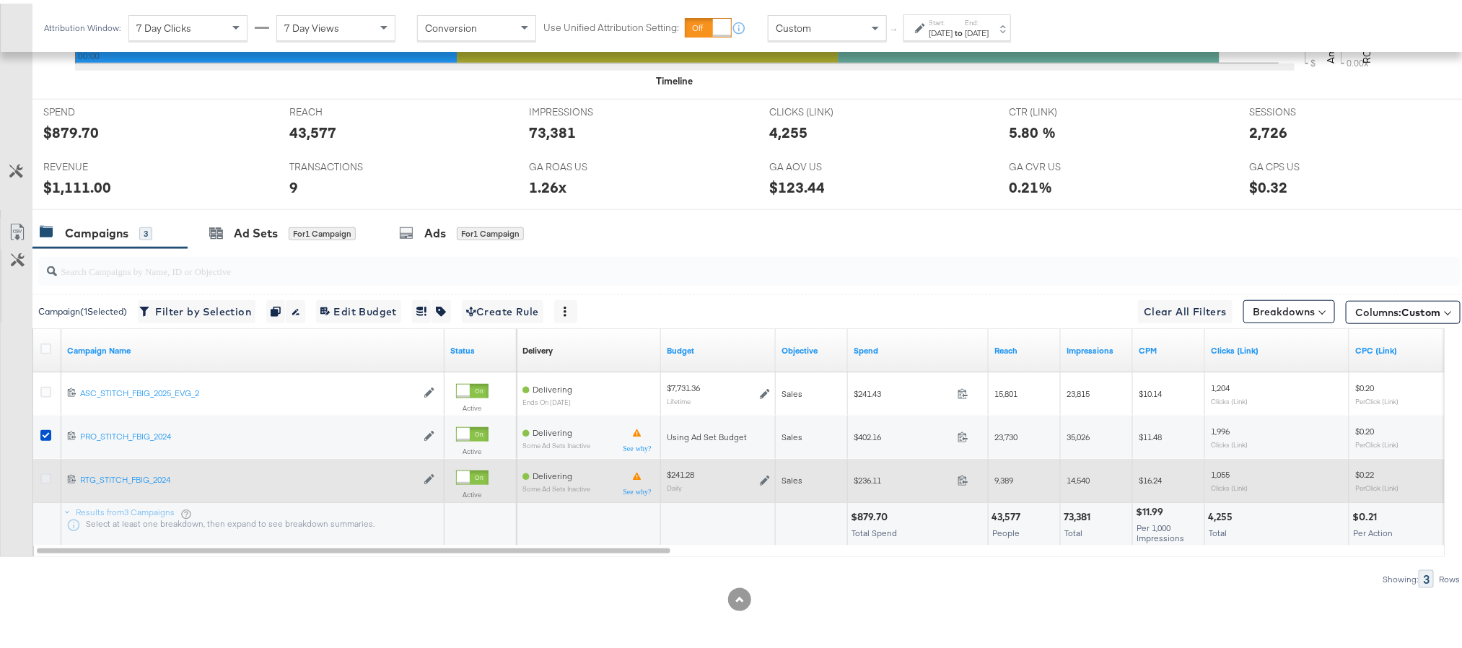
click at [41, 476] on icon at bounding box center [45, 475] width 11 height 11
click at [0, 0] on input "checkbox" at bounding box center [0, 0] width 0 height 0
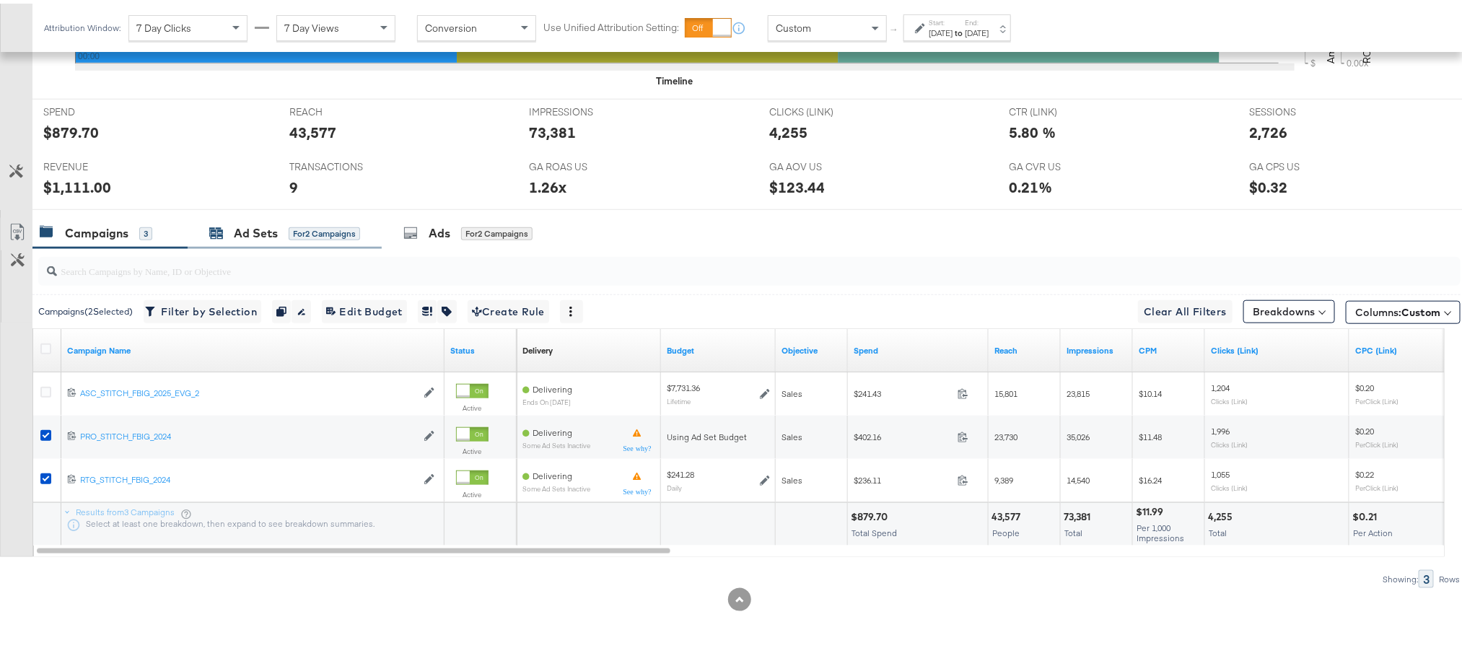
click at [247, 225] on div "Ad Sets" at bounding box center [256, 230] width 44 height 17
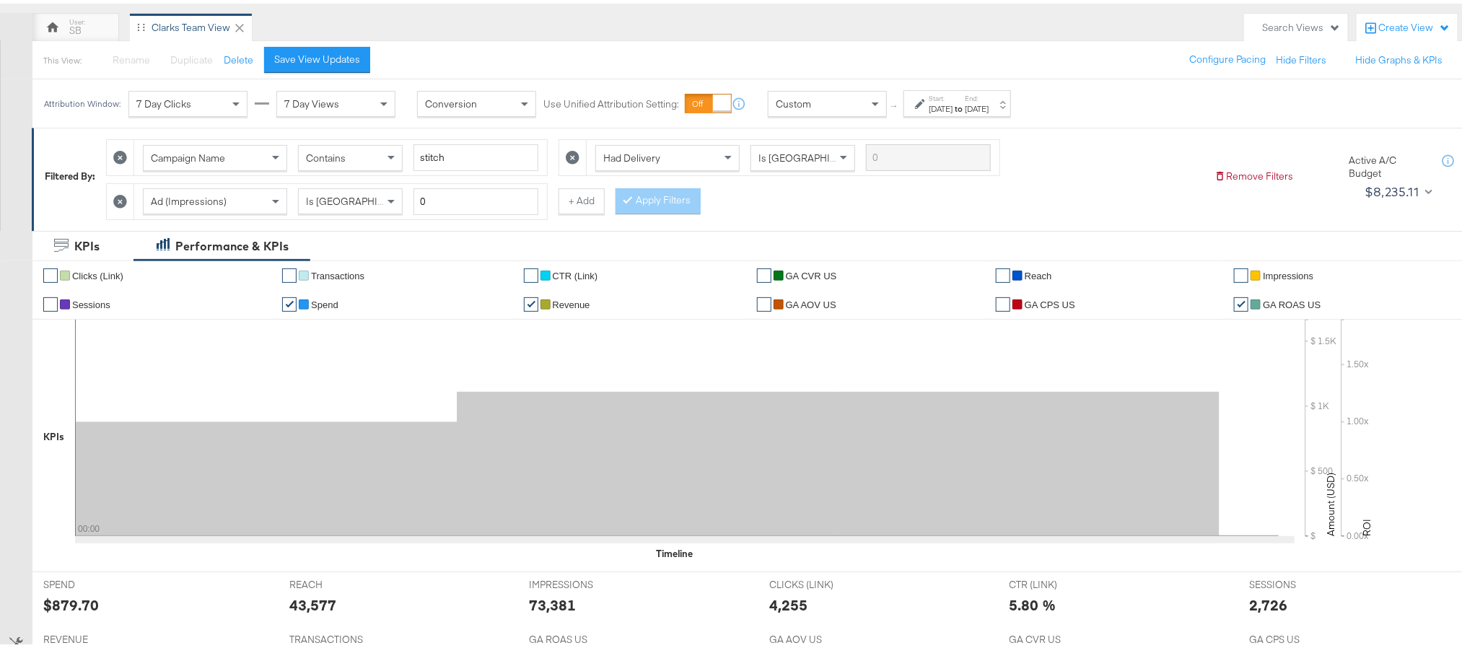
scroll to position [0, 0]
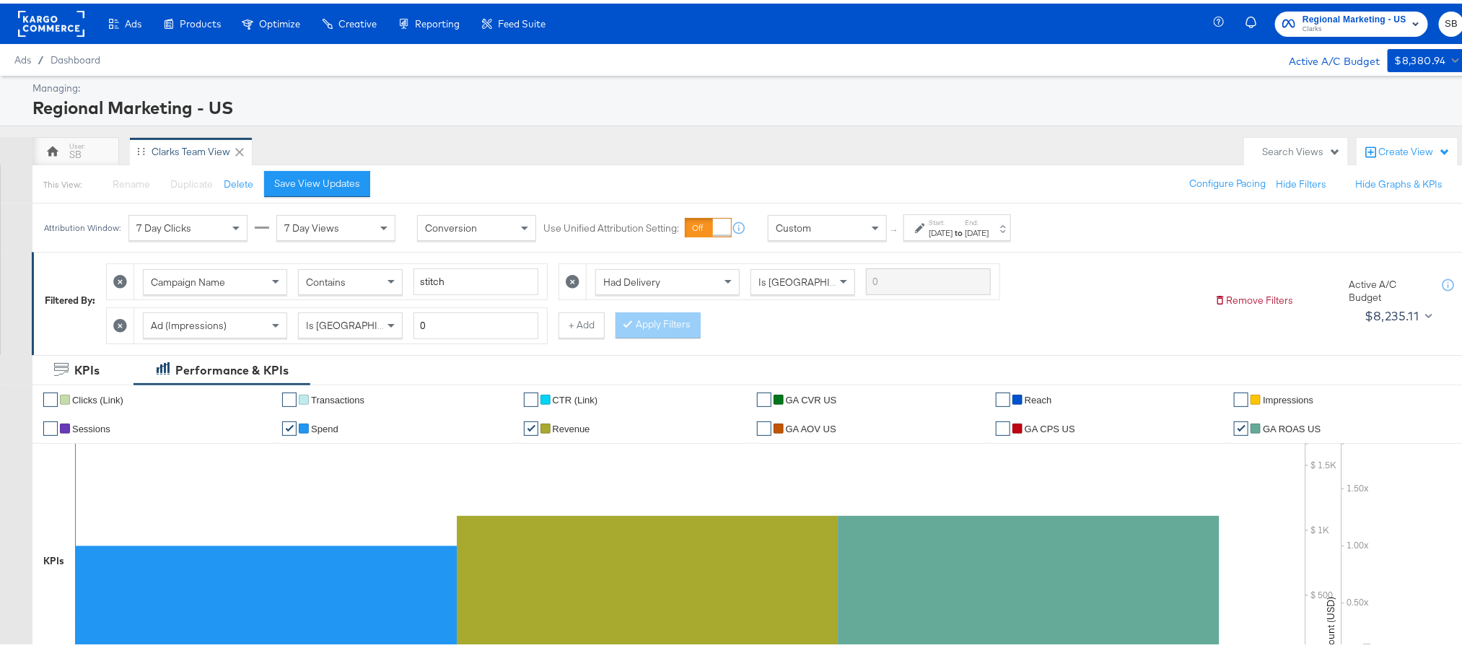
click at [1303, 17] on span "Regional Marketing - US" at bounding box center [1355, 16] width 104 height 15
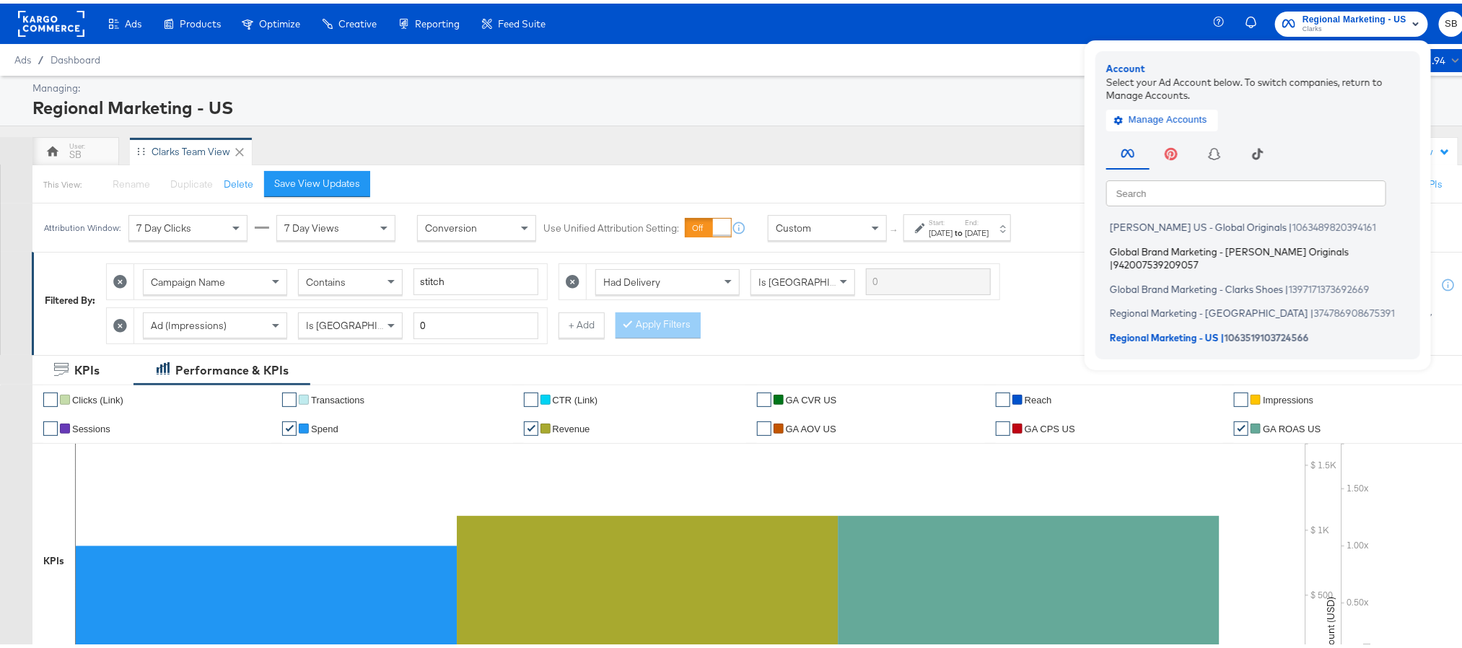
click at [1200, 251] on span "Global Brand Marketing - [PERSON_NAME] Originals" at bounding box center [1229, 248] width 239 height 12
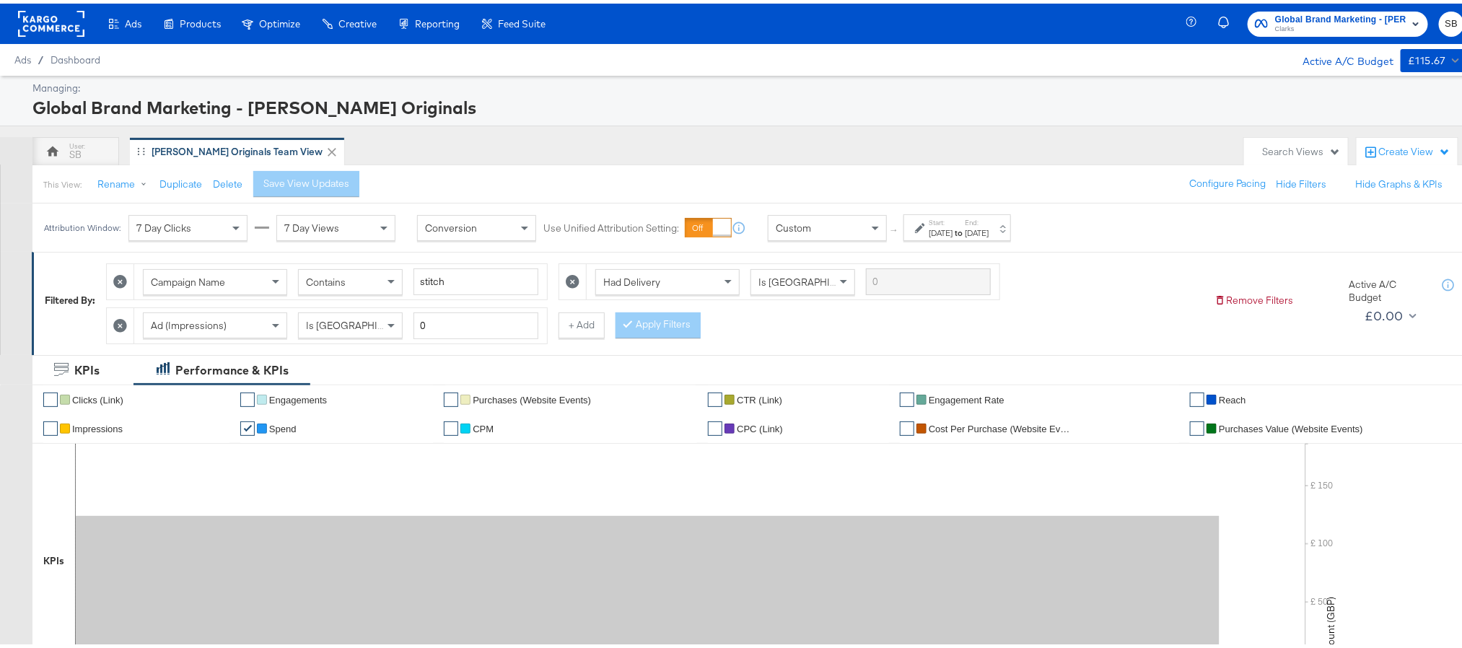
scroll to position [217, 0]
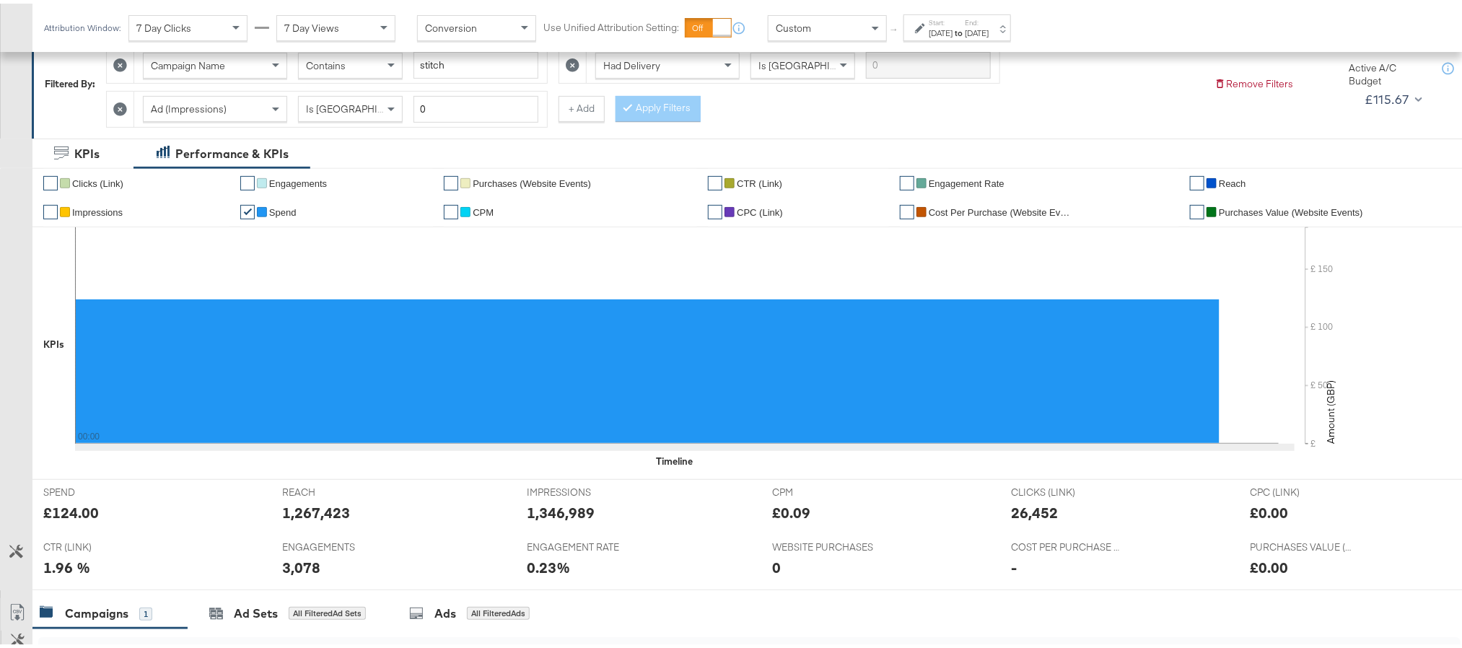
click at [323, 513] on div "1,267,423" at bounding box center [316, 509] width 68 height 21
copy div "1,267,423"
click at [566, 514] on div "1,346,989" at bounding box center [562, 509] width 68 height 21
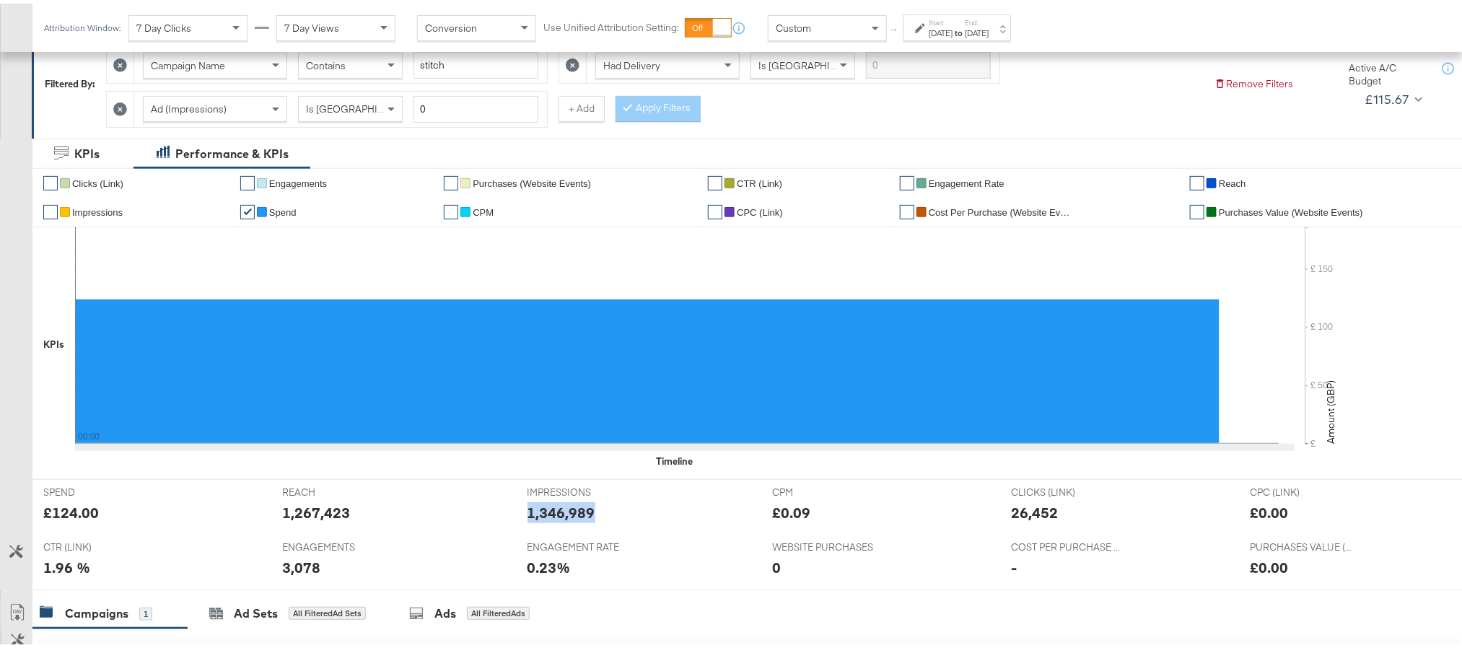
copy div "1,346,989"
click at [995, 37] on div "Start: [DATE] to End: [DATE]" at bounding box center [958, 24] width 108 height 27
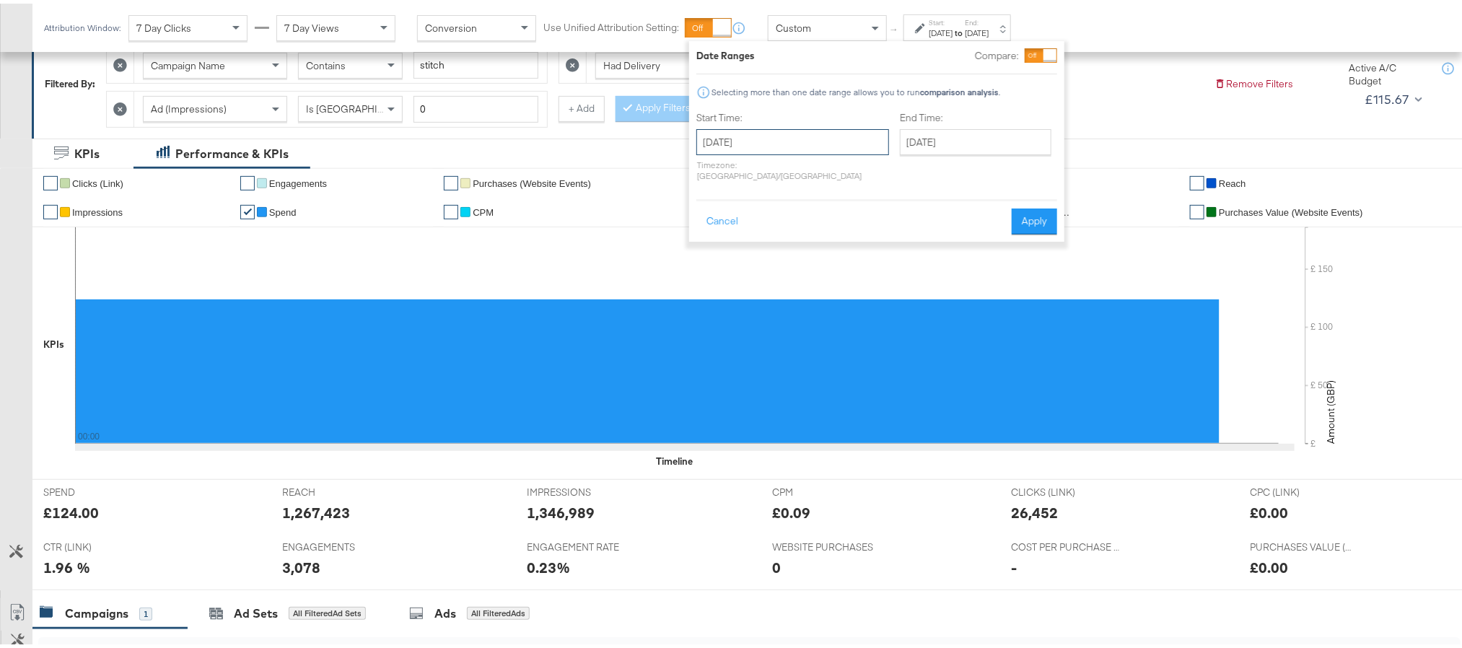
click at [795, 144] on input "[DATE]" at bounding box center [792, 139] width 193 height 26
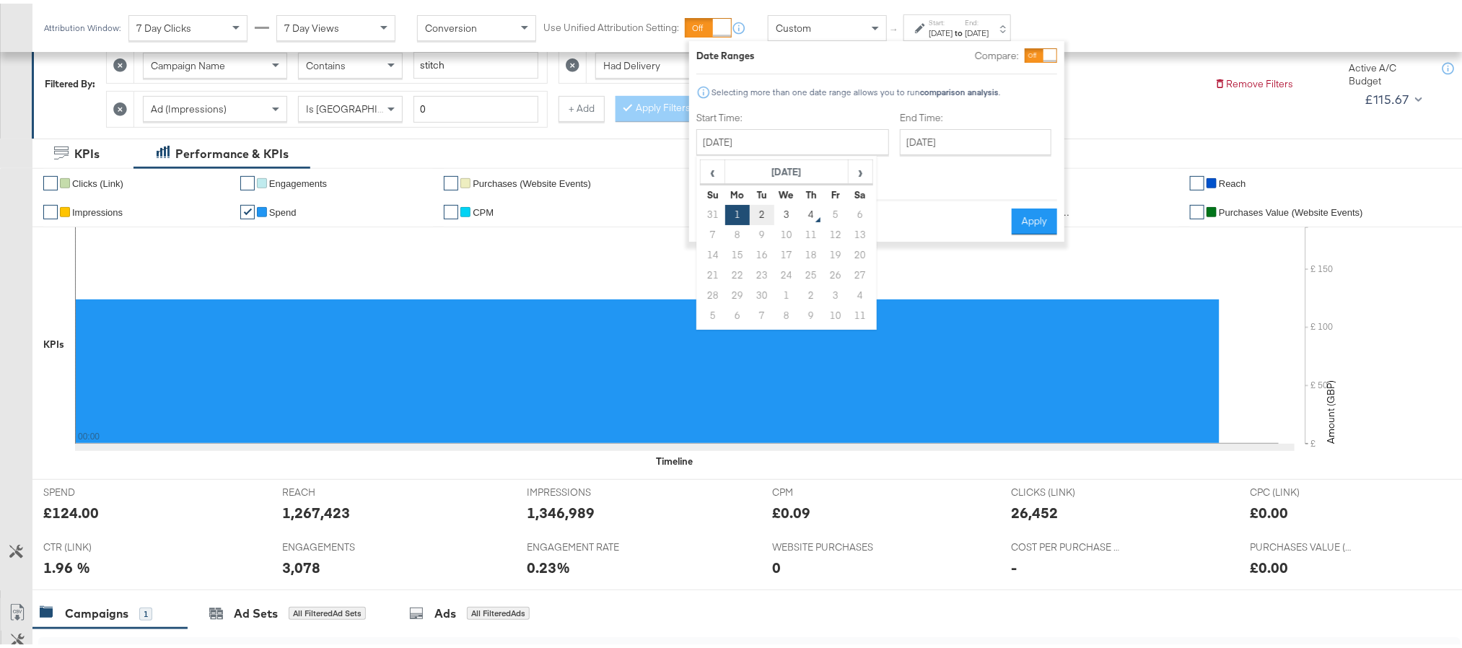
click at [764, 212] on td "2" at bounding box center [762, 211] width 25 height 20
type input "[DATE]"
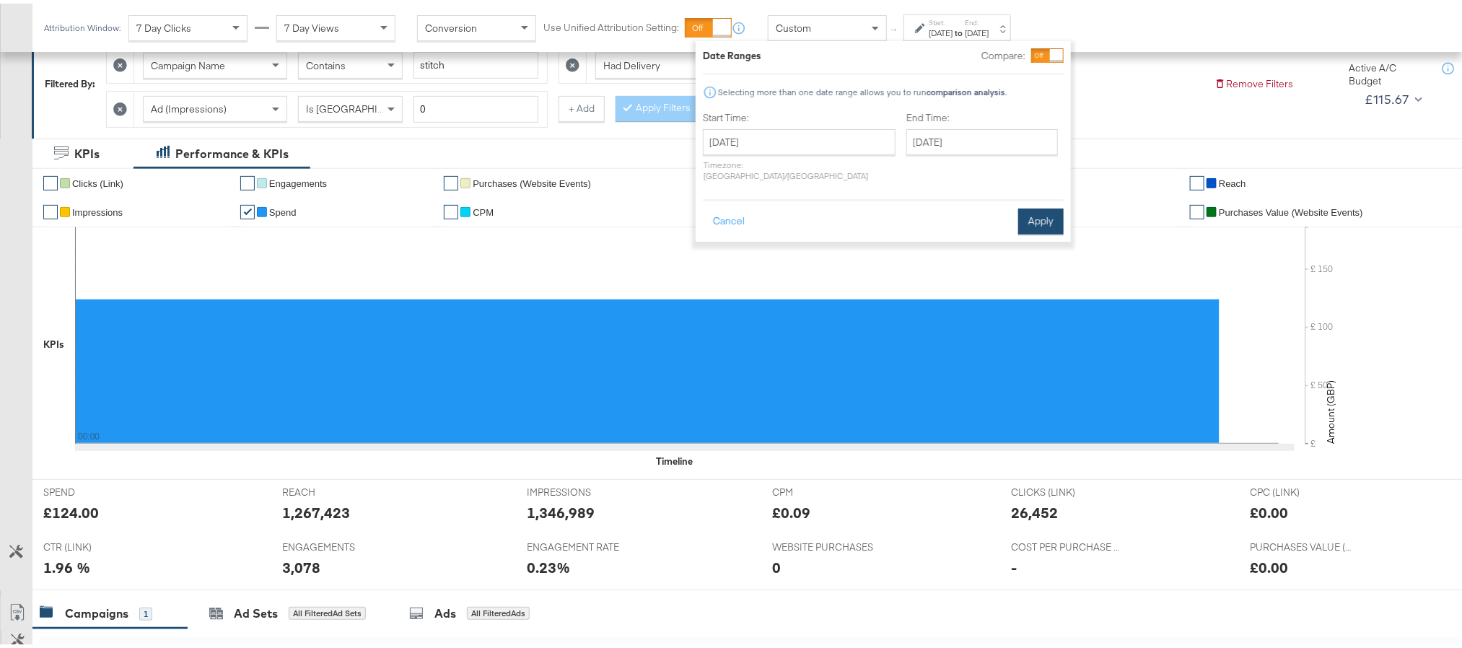
click at [1038, 205] on button "Apply" at bounding box center [1040, 218] width 45 height 26
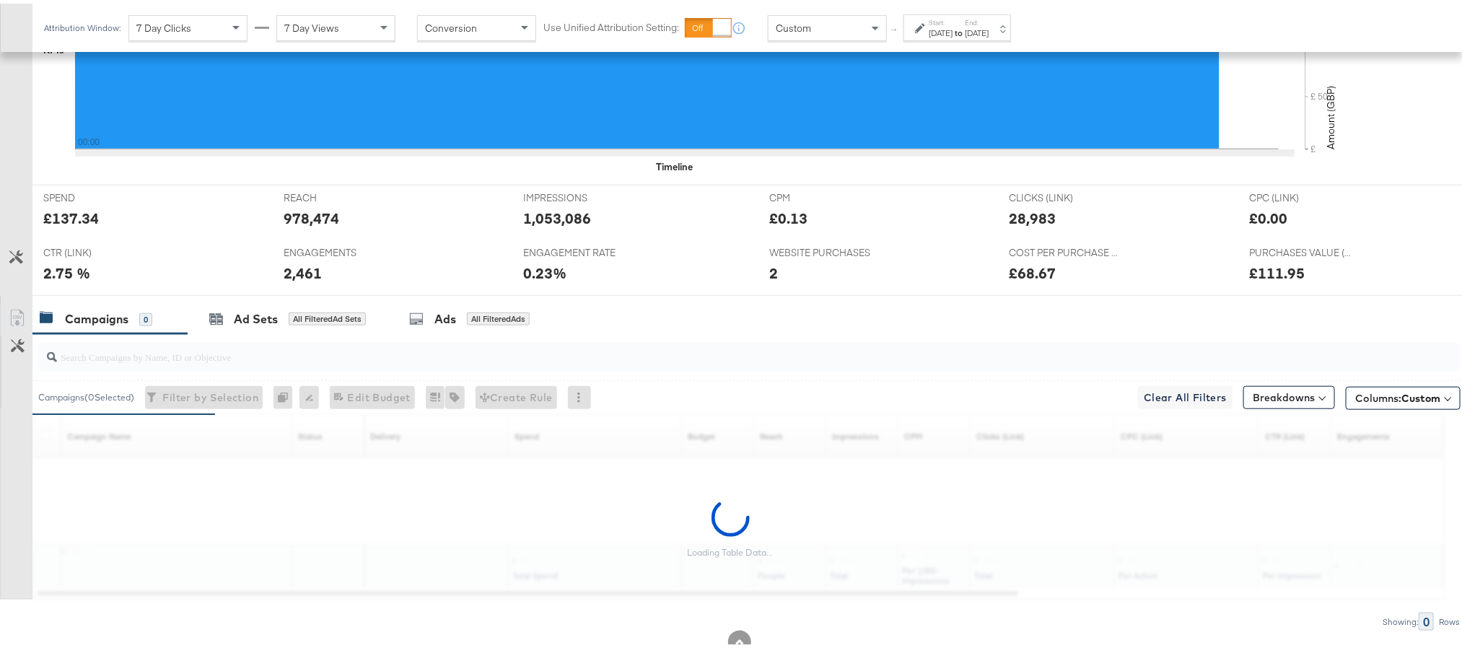
scroll to position [541, 0]
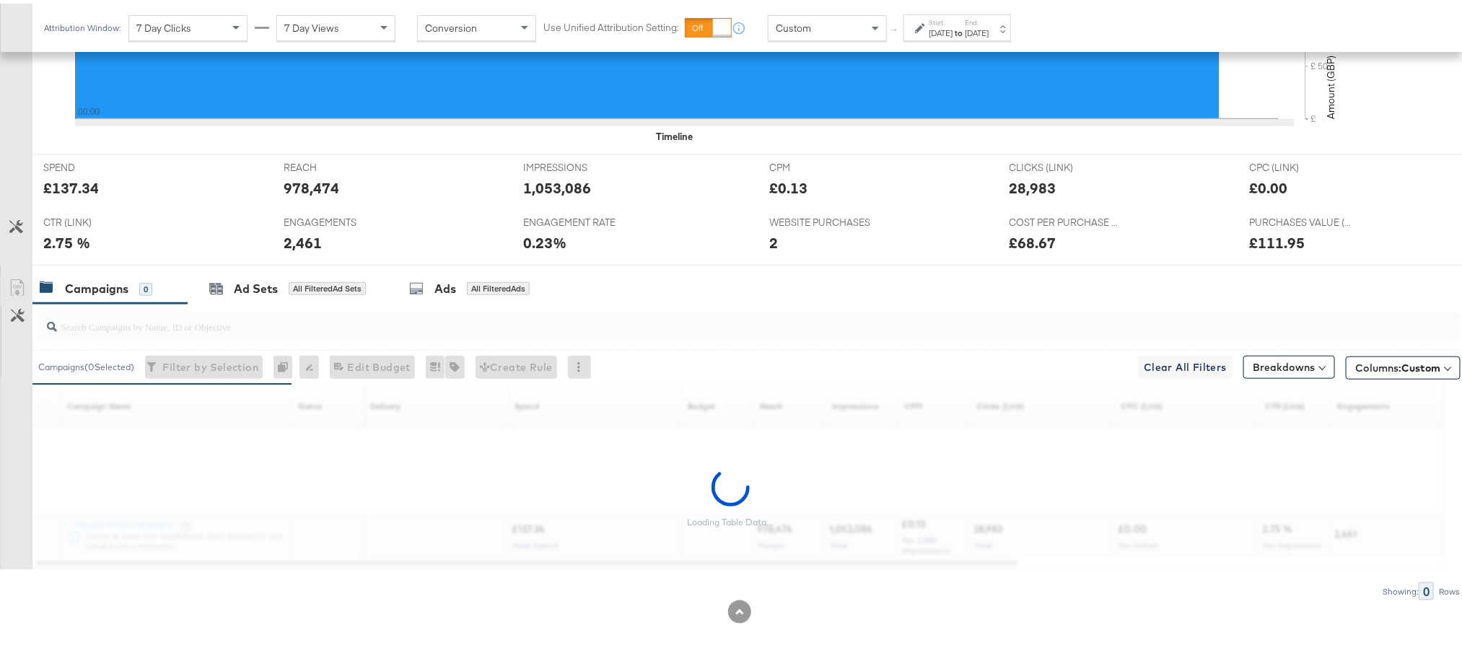
click at [77, 186] on div "£137.34" at bounding box center [71, 184] width 56 height 21
copy div "137.34"
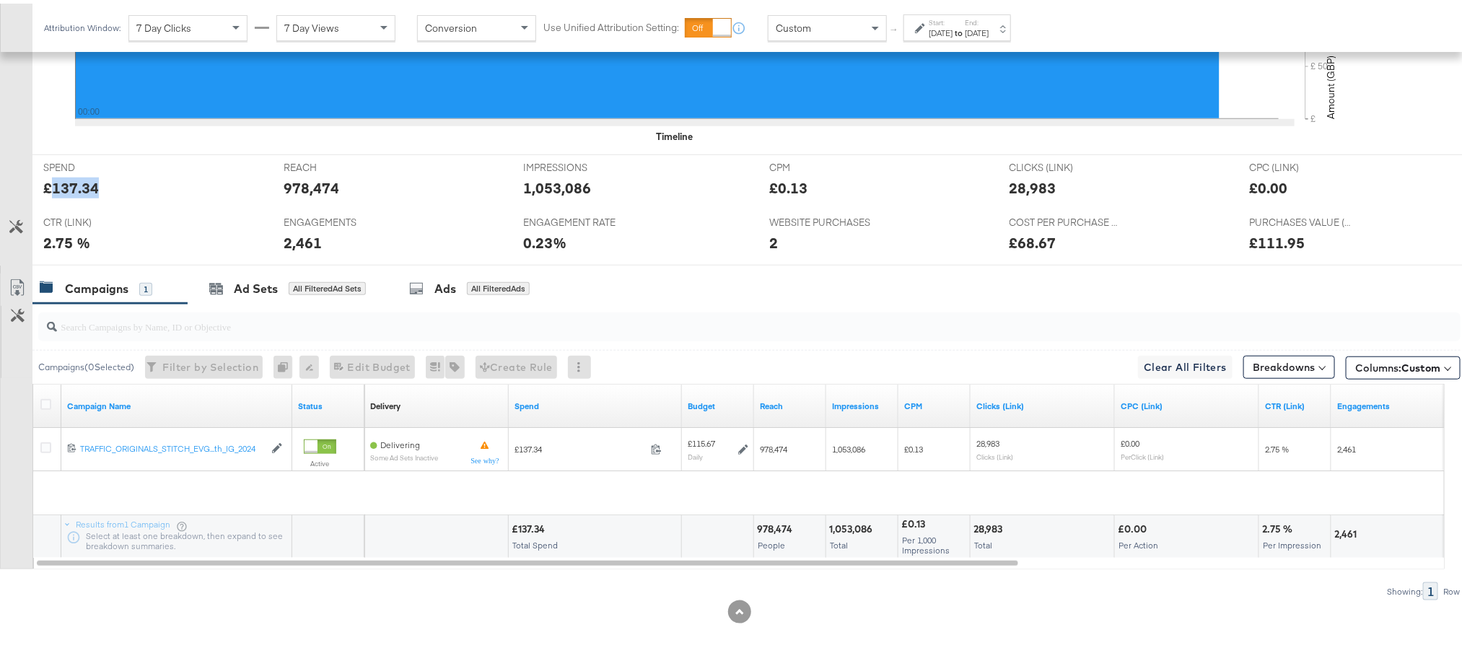
scroll to position [516, 0]
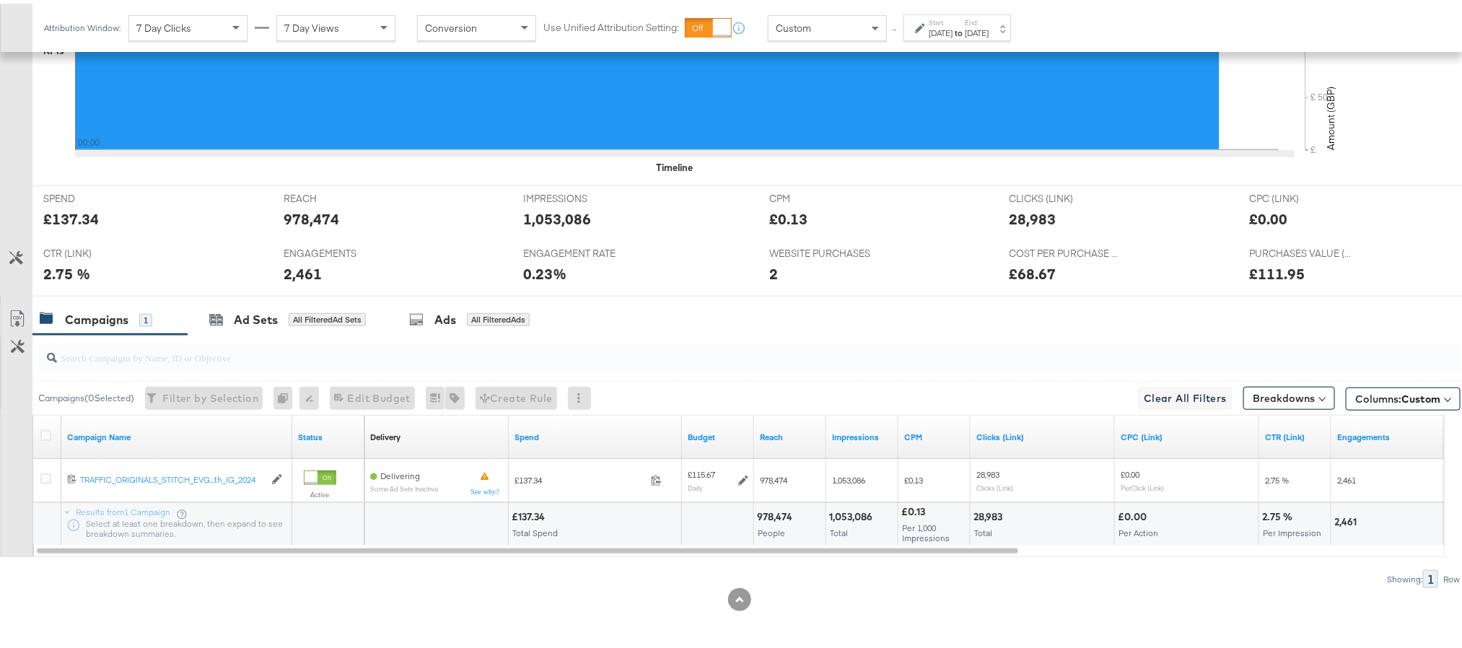
click at [316, 211] on div "978,474" at bounding box center [312, 215] width 56 height 21
copy div "978,474"
click at [569, 219] on div "1,053,086" at bounding box center [557, 215] width 68 height 21
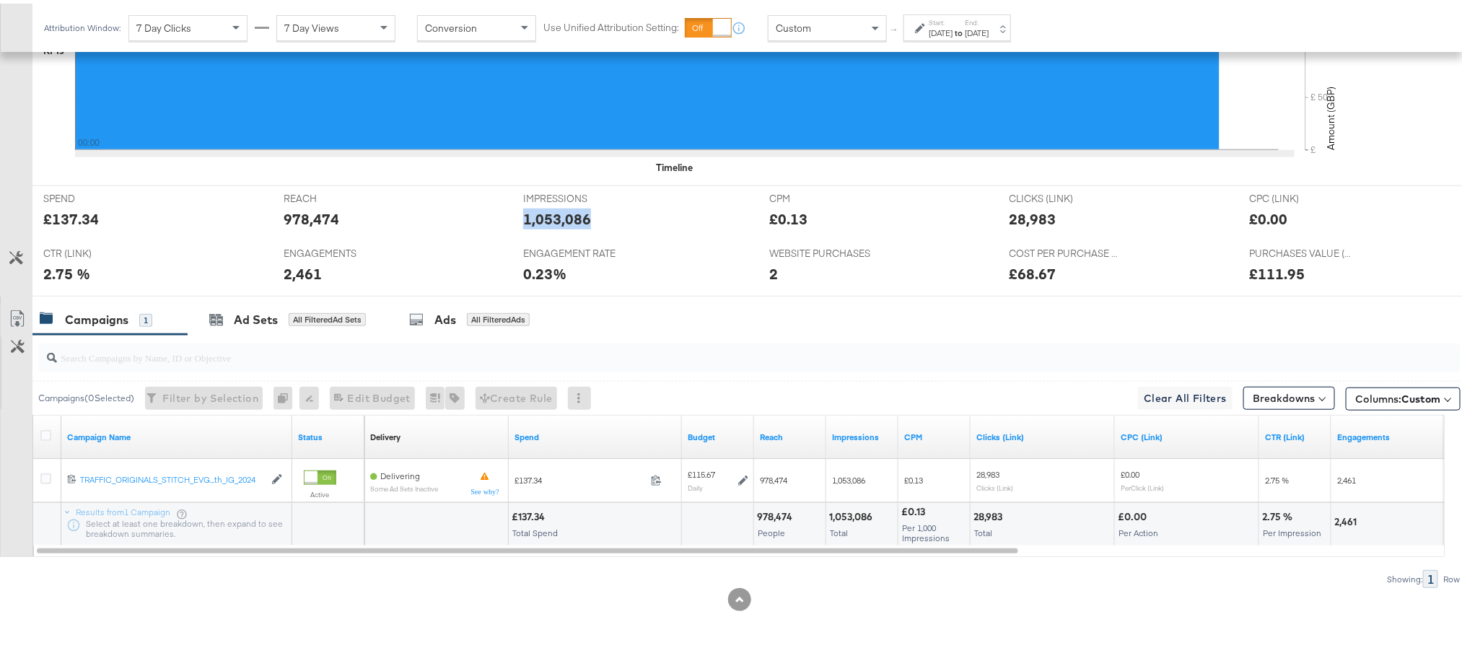
copy div "1,053,086"
click at [1016, 215] on div "28,983" at bounding box center [1033, 215] width 47 height 21
copy div "28,983"
click at [297, 273] on div "2,461" at bounding box center [303, 270] width 38 height 21
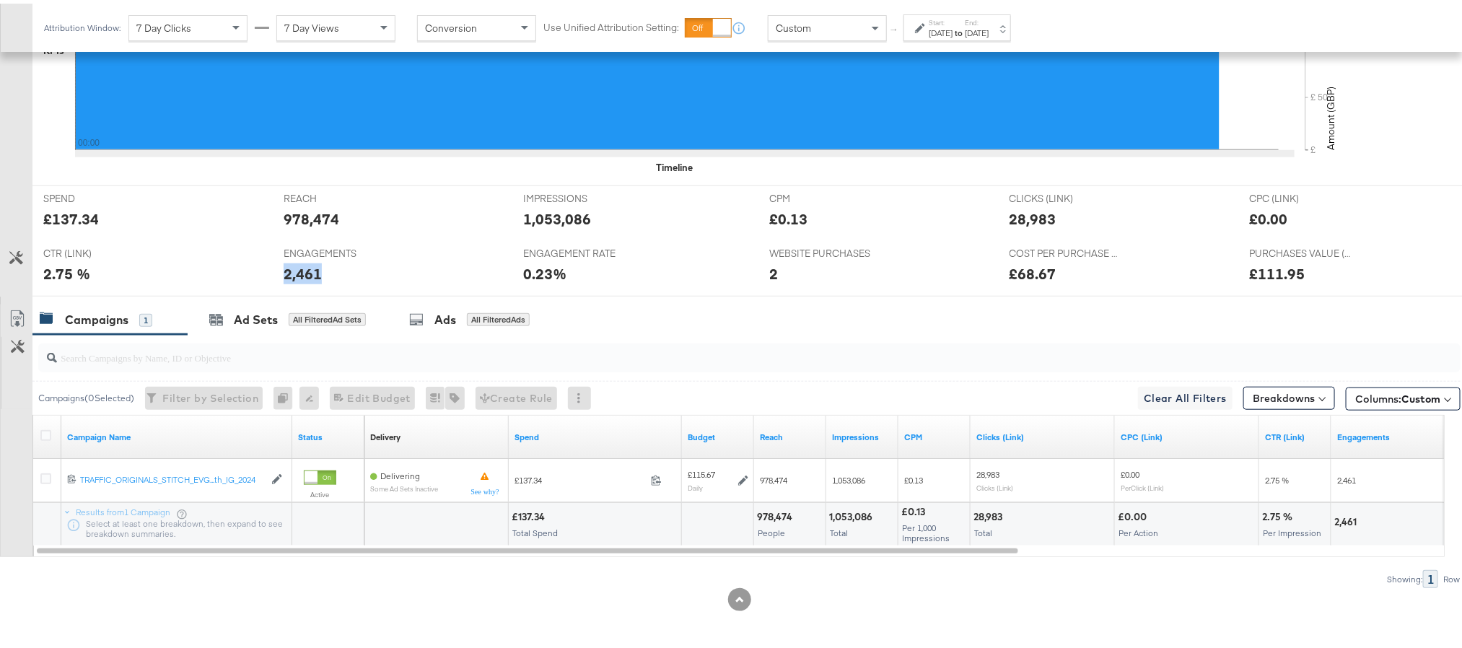
click at [297, 273] on div "2,461" at bounding box center [303, 270] width 38 height 21
copy div "2,461"
click at [953, 35] on div "[DATE]" at bounding box center [941, 30] width 24 height 12
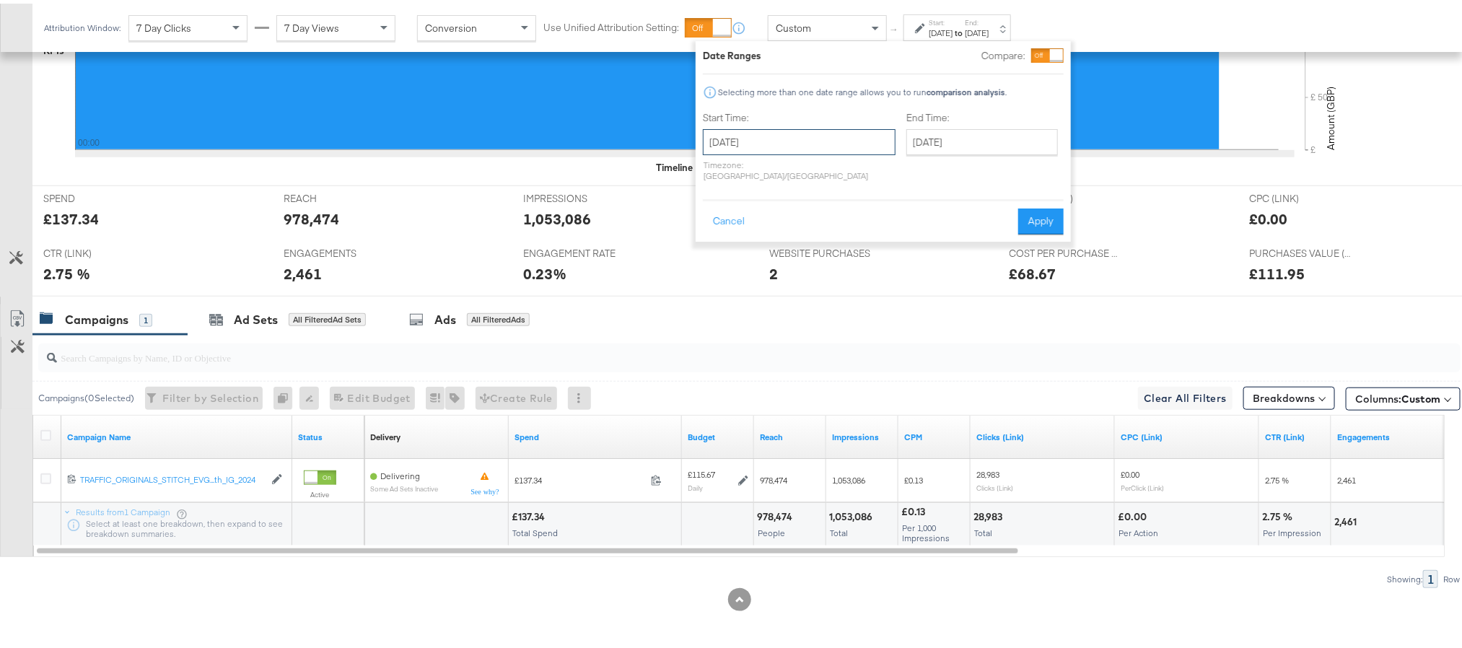
click at [802, 139] on input "[DATE]" at bounding box center [799, 139] width 193 height 26
click at [795, 212] on td "3" at bounding box center [793, 211] width 25 height 20
type input "[DATE]"
click at [1018, 206] on button "Apply" at bounding box center [1036, 218] width 45 height 26
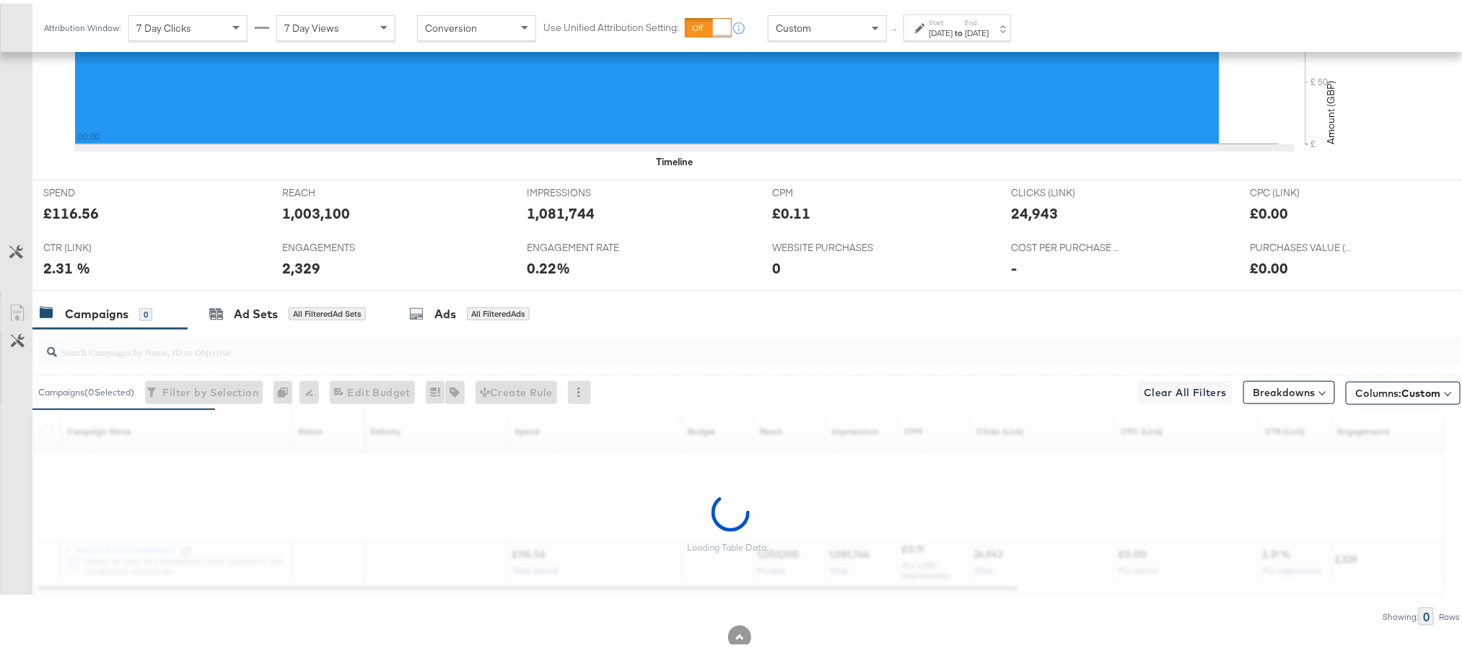
click at [52, 215] on div "£116.56" at bounding box center [71, 209] width 56 height 21
copy div "116.56"
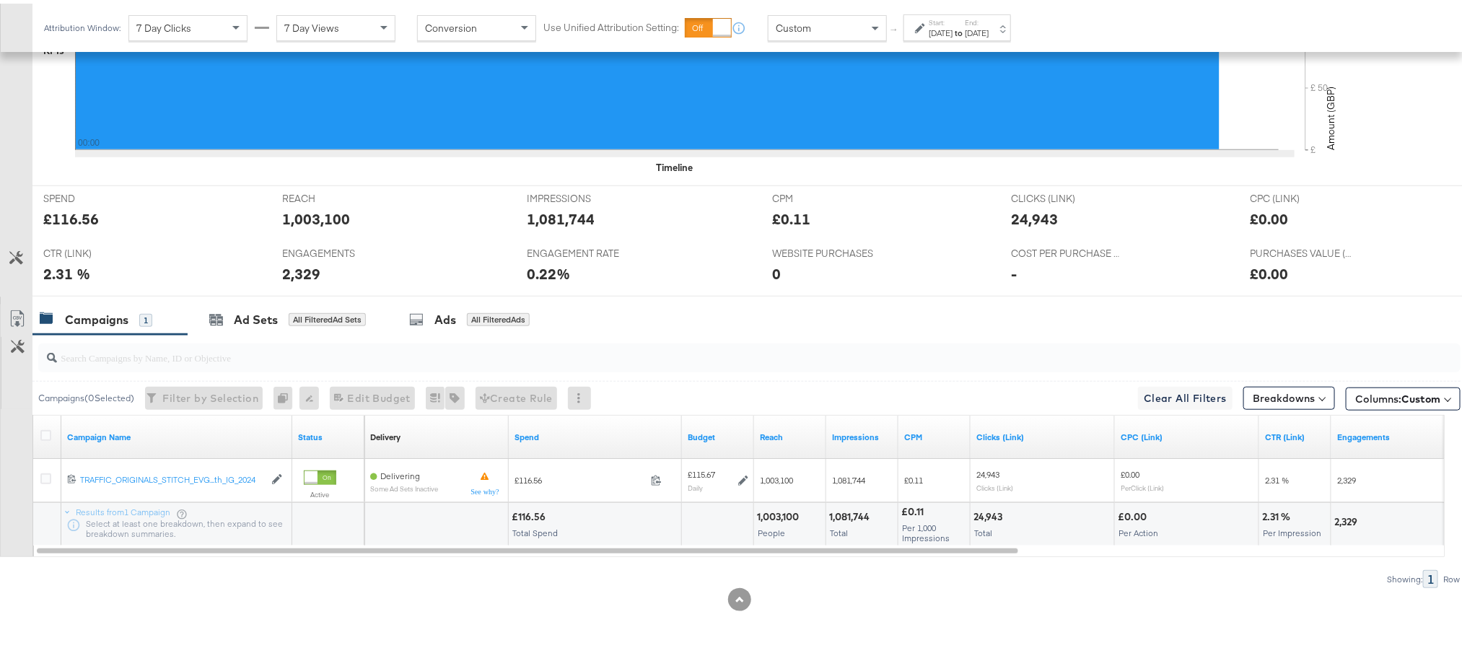
click at [310, 210] on div "1,003,100" at bounding box center [316, 215] width 68 height 21
copy div "1,003,100"
click at [540, 213] on div "1,081,744" at bounding box center [562, 215] width 68 height 21
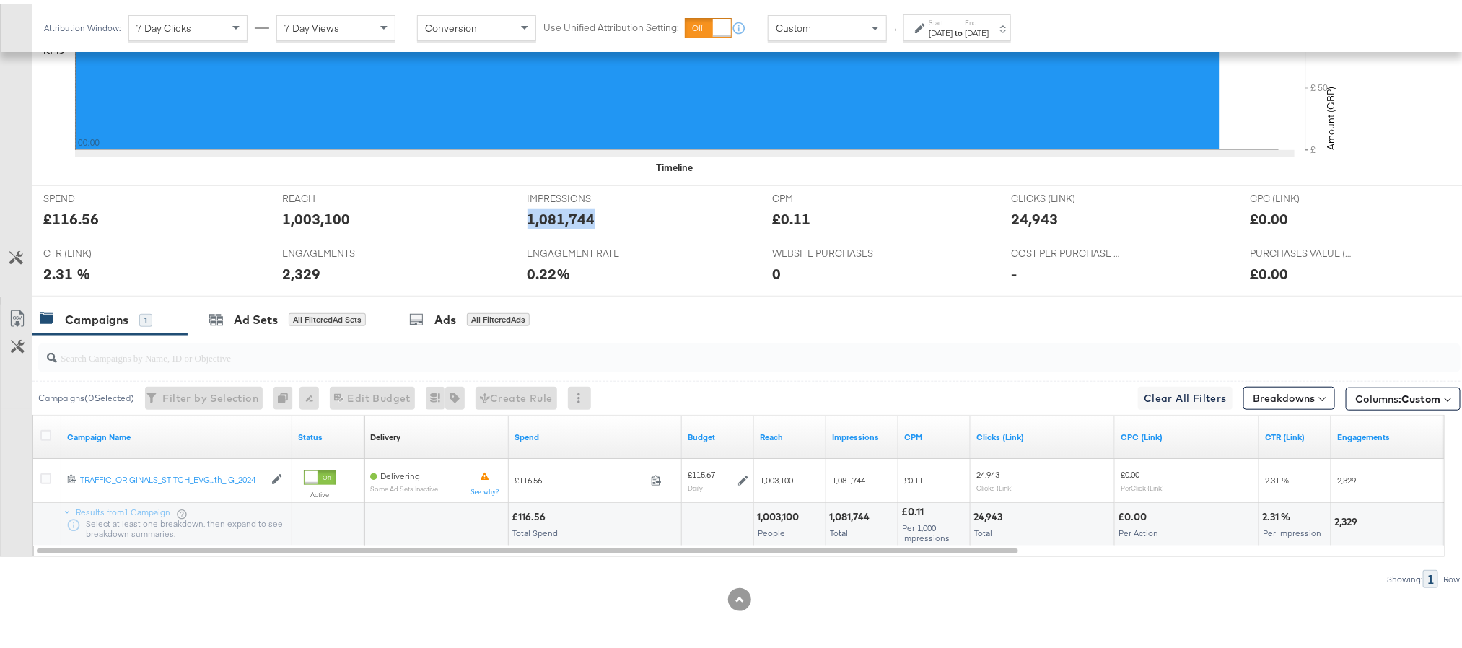
copy div "1,081,744"
click at [1016, 211] on div "24,943" at bounding box center [1034, 215] width 47 height 21
click at [295, 269] on div "2,329" at bounding box center [301, 270] width 38 height 21
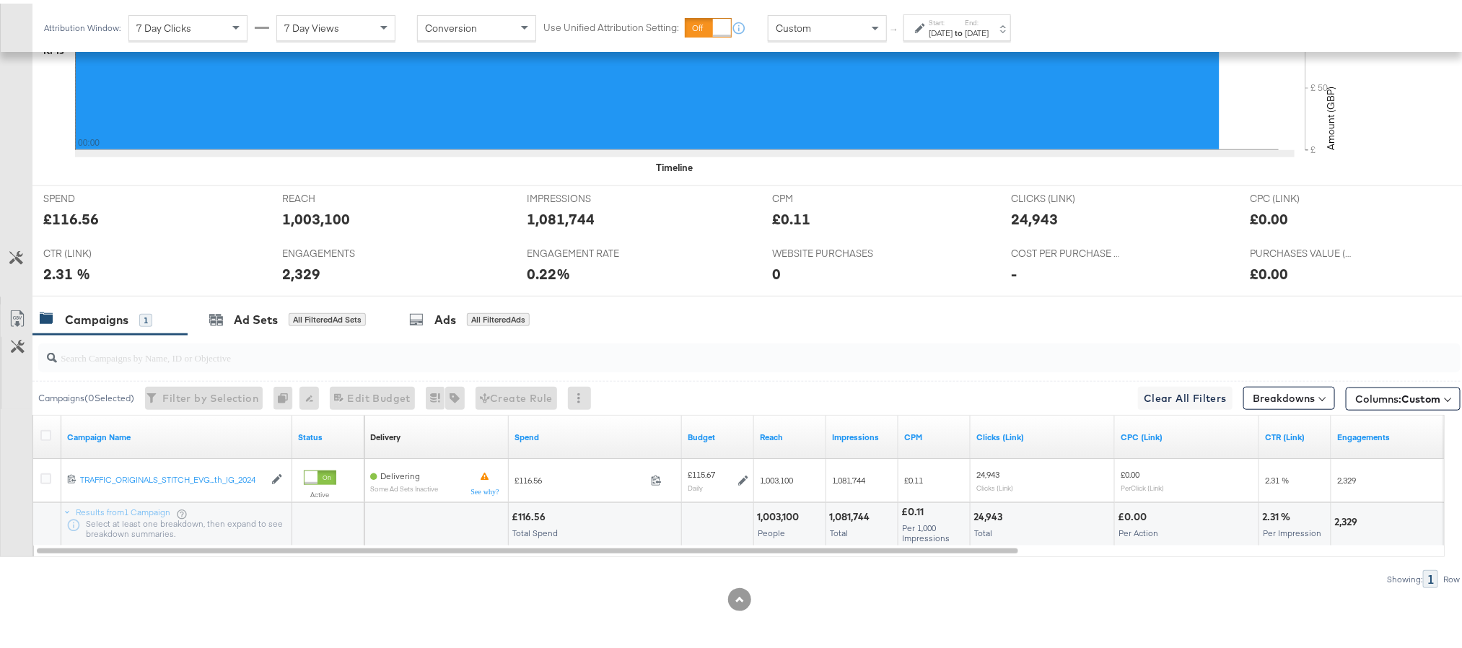
click at [953, 19] on label "Start:" at bounding box center [941, 18] width 24 height 9
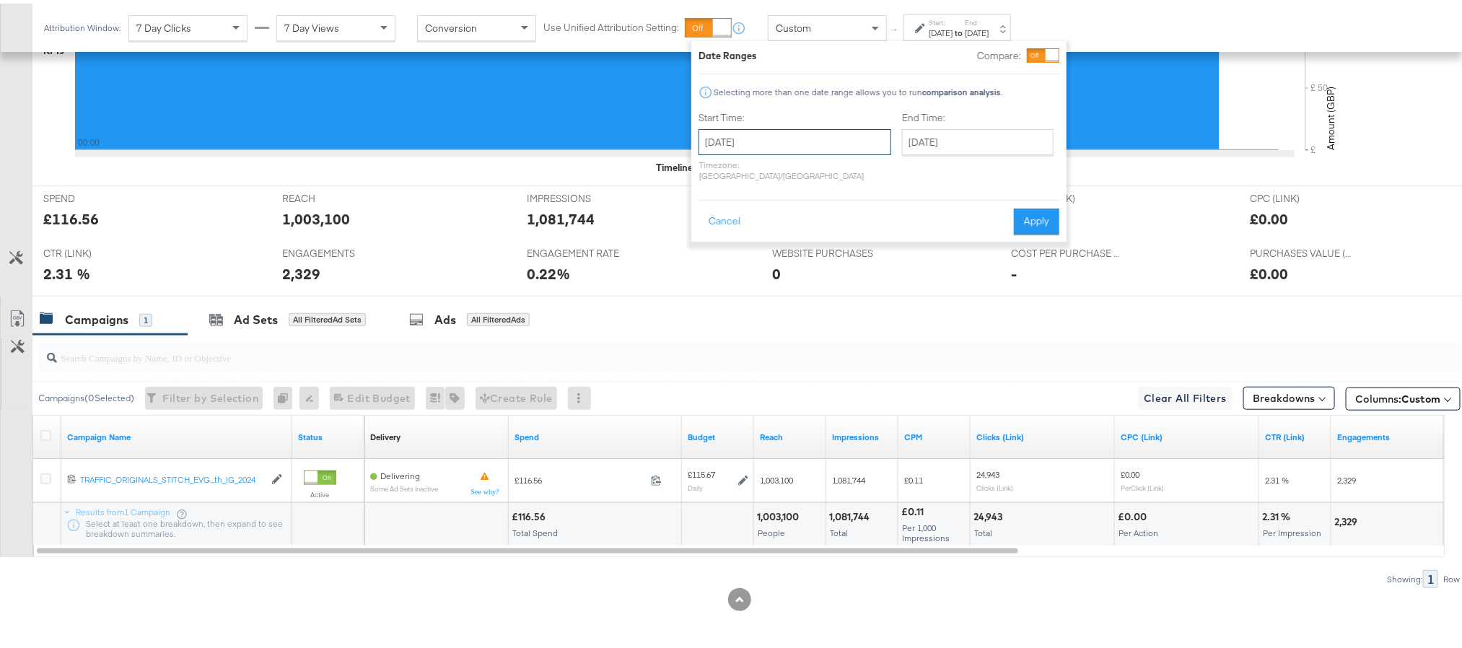
click at [800, 130] on input "[DATE]" at bounding box center [795, 139] width 193 height 26
click at [740, 214] on td "1" at bounding box center [740, 211] width 25 height 20
type input "[DATE]"
click at [1040, 208] on button "Apply" at bounding box center [1035, 218] width 45 height 26
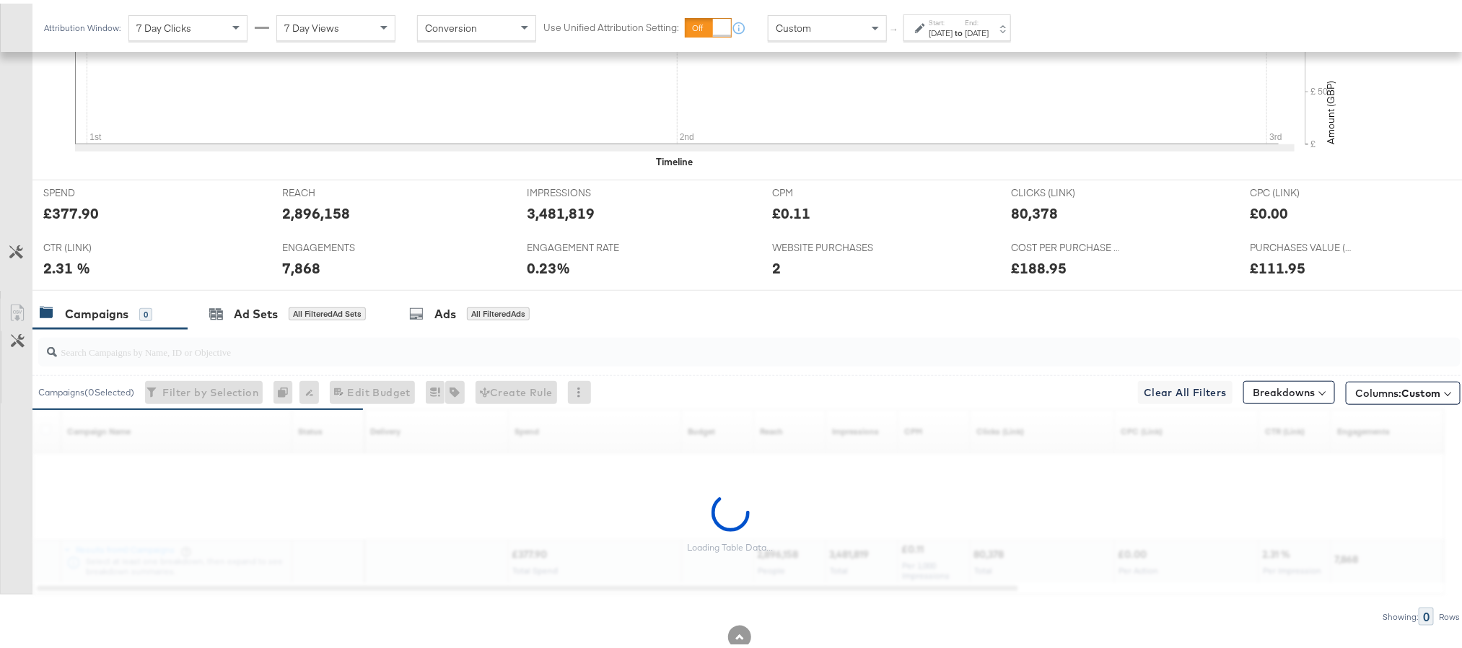
click at [70, 215] on div "£377.90" at bounding box center [71, 209] width 56 height 21
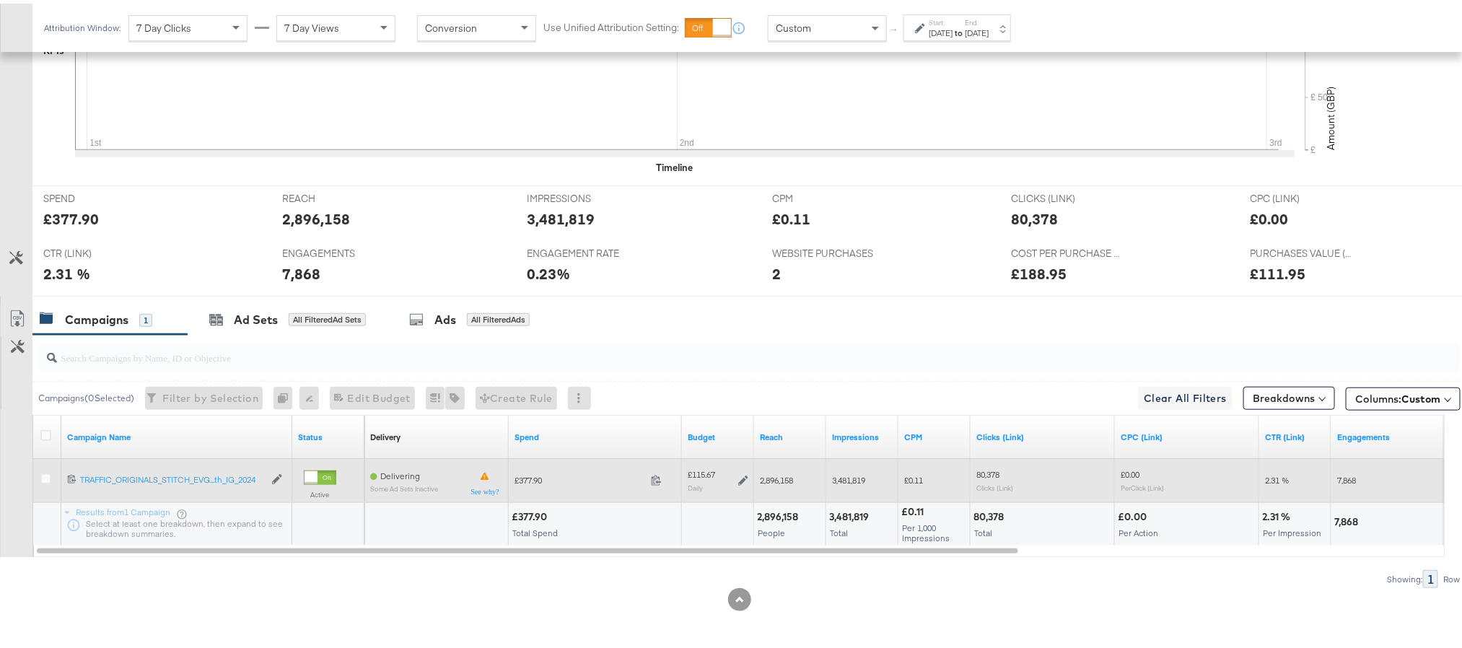
click at [740, 479] on icon at bounding box center [743, 477] width 10 height 10
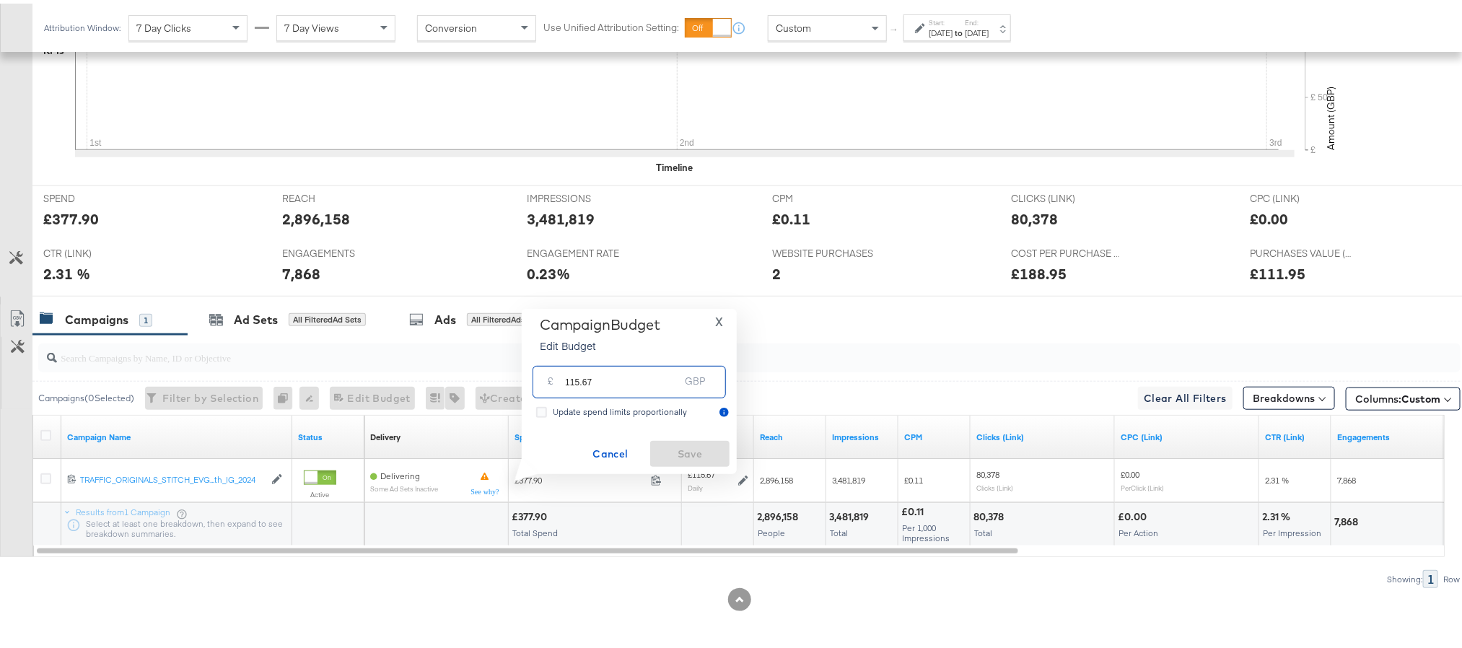
click at [630, 380] on input "115.67" at bounding box center [622, 372] width 114 height 31
type input "115.63"
click at [668, 446] on span "Save" at bounding box center [690, 451] width 68 height 18
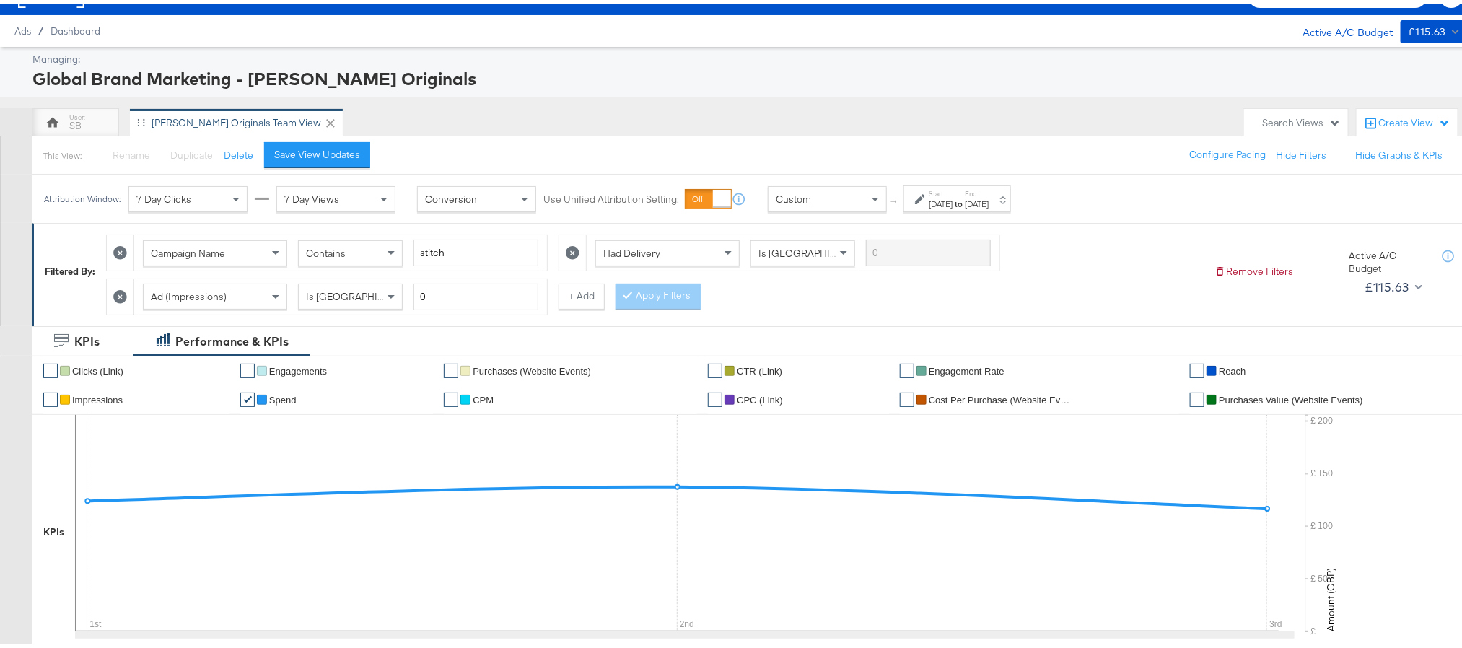
scroll to position [0, 0]
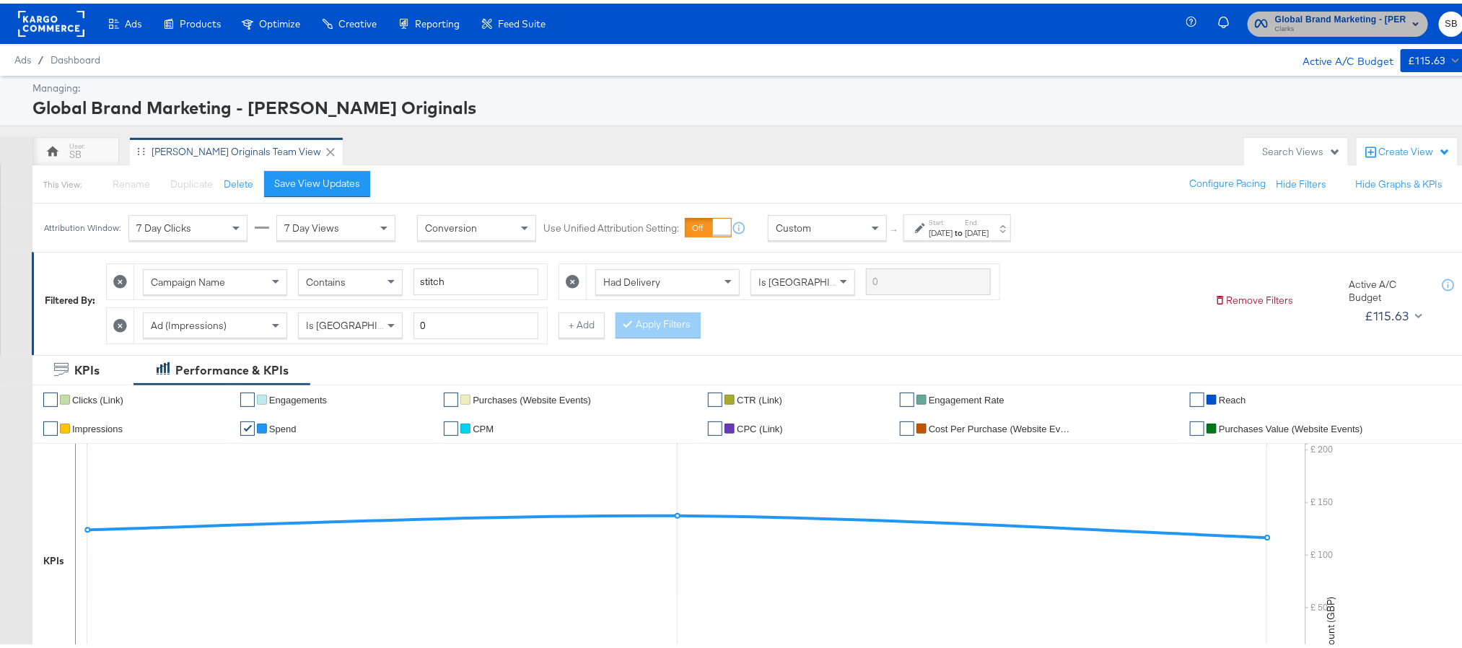
click at [1321, 20] on span "Clarks" at bounding box center [1340, 26] width 131 height 12
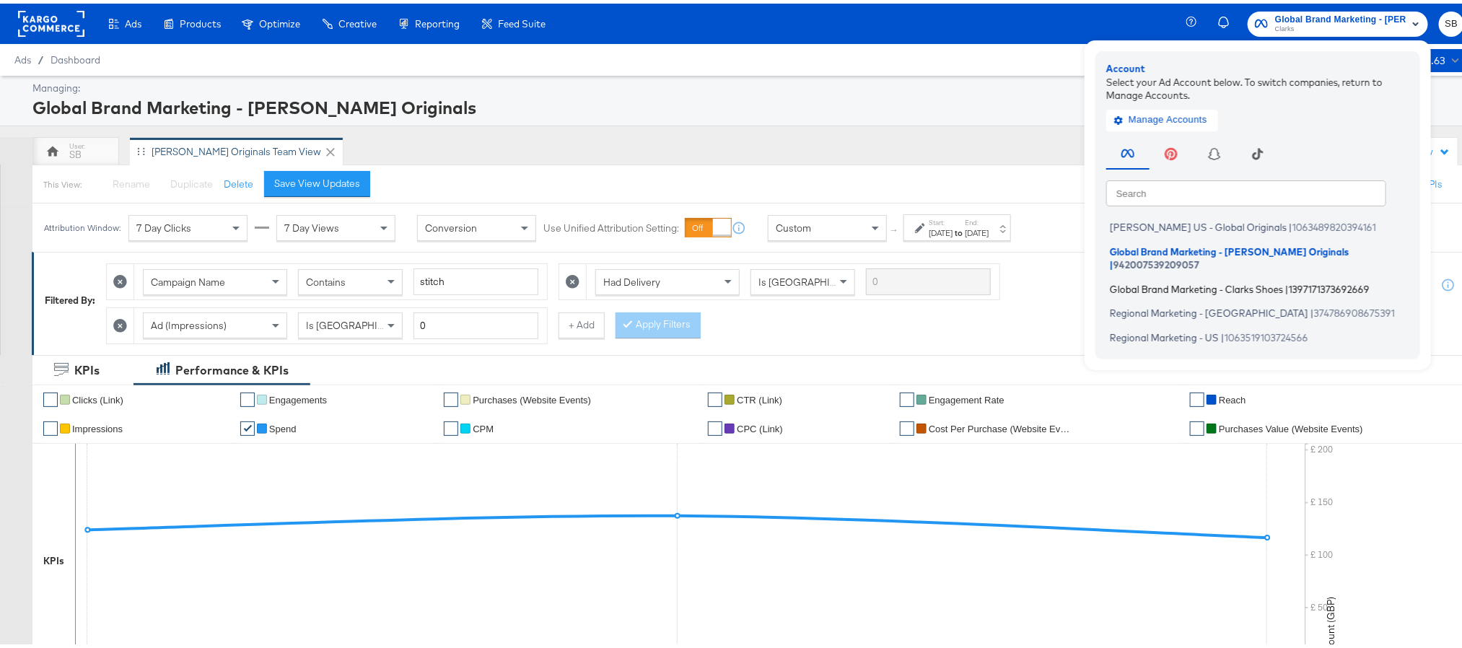
click at [1205, 279] on span "Global Brand Marketing - Clarks Shoes" at bounding box center [1196, 285] width 173 height 12
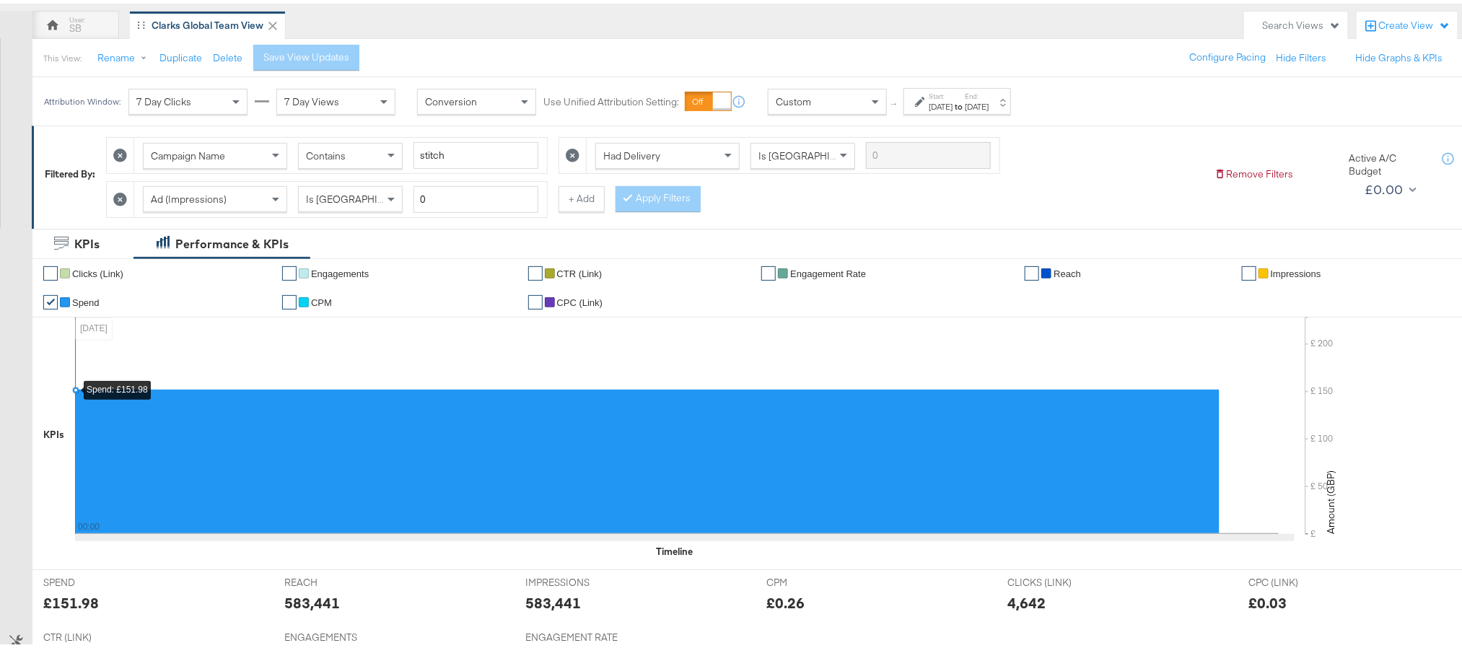
scroll to position [325, 0]
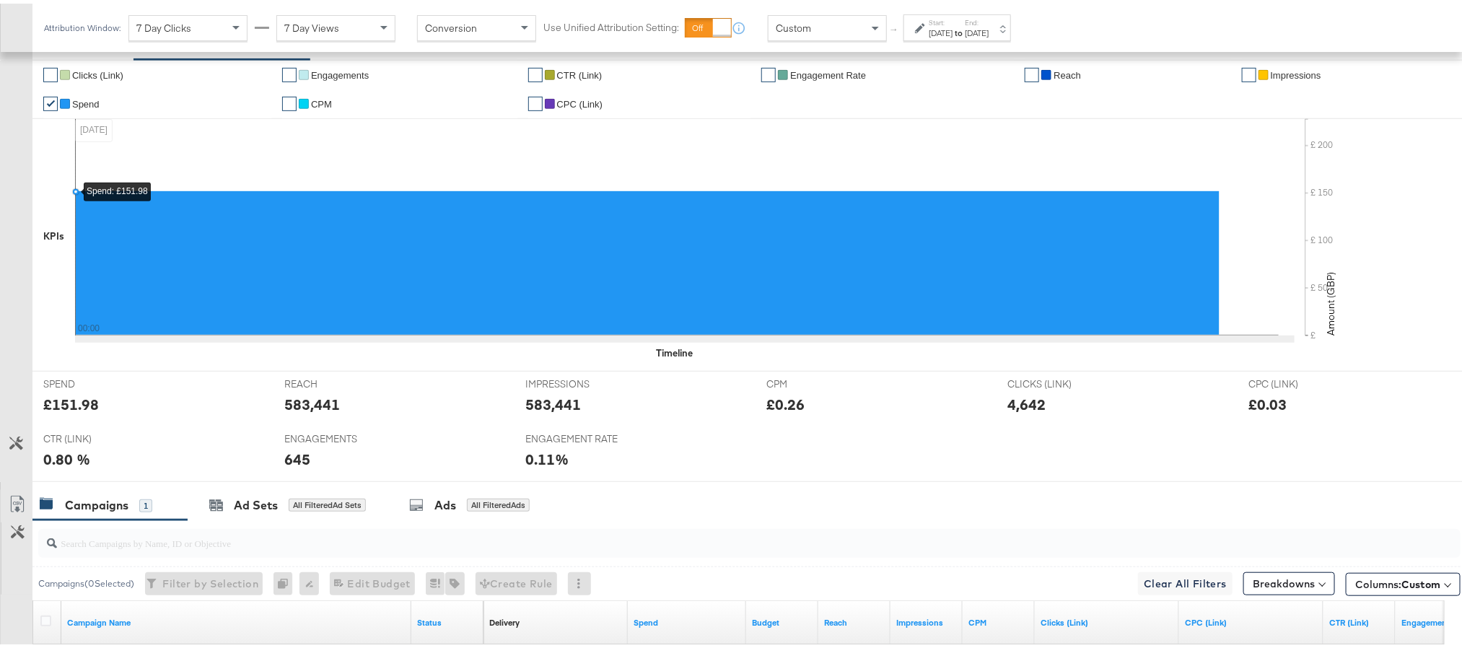
click at [989, 30] on div "[DATE]" at bounding box center [977, 30] width 24 height 12
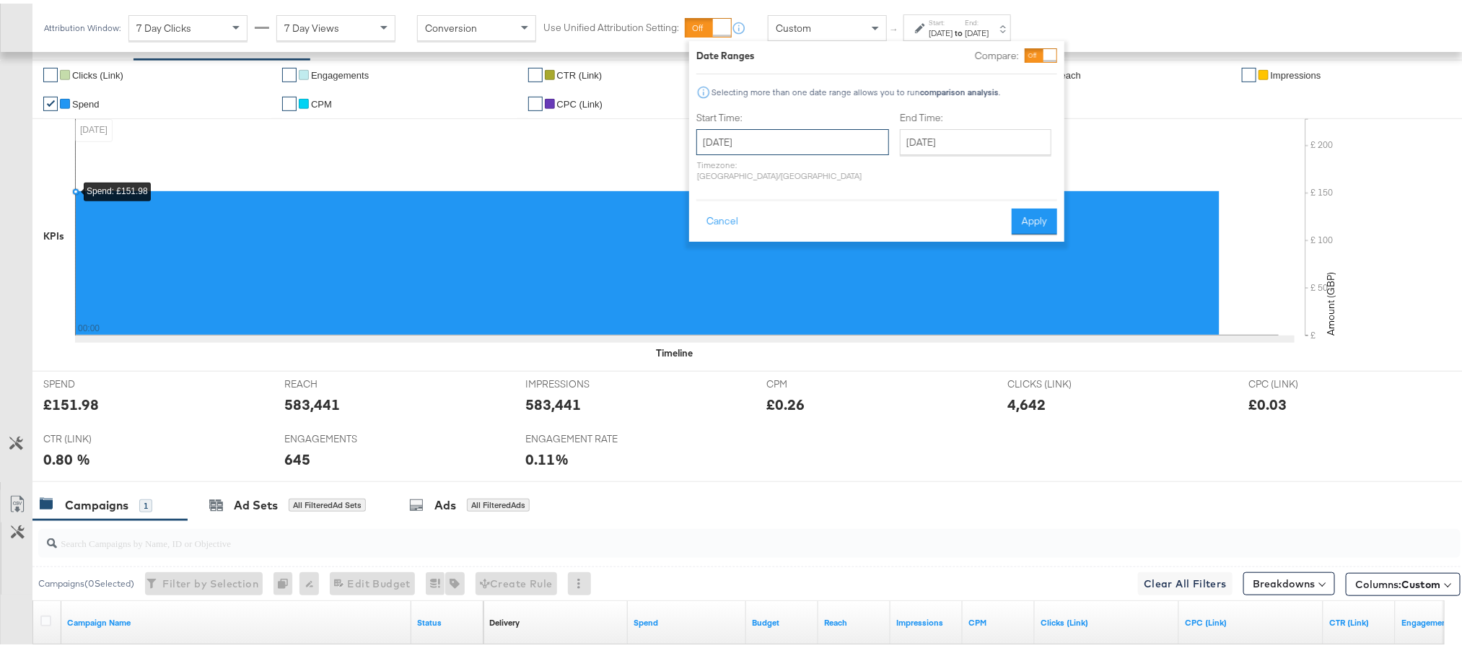
click at [785, 134] on input "[DATE]" at bounding box center [792, 139] width 193 height 26
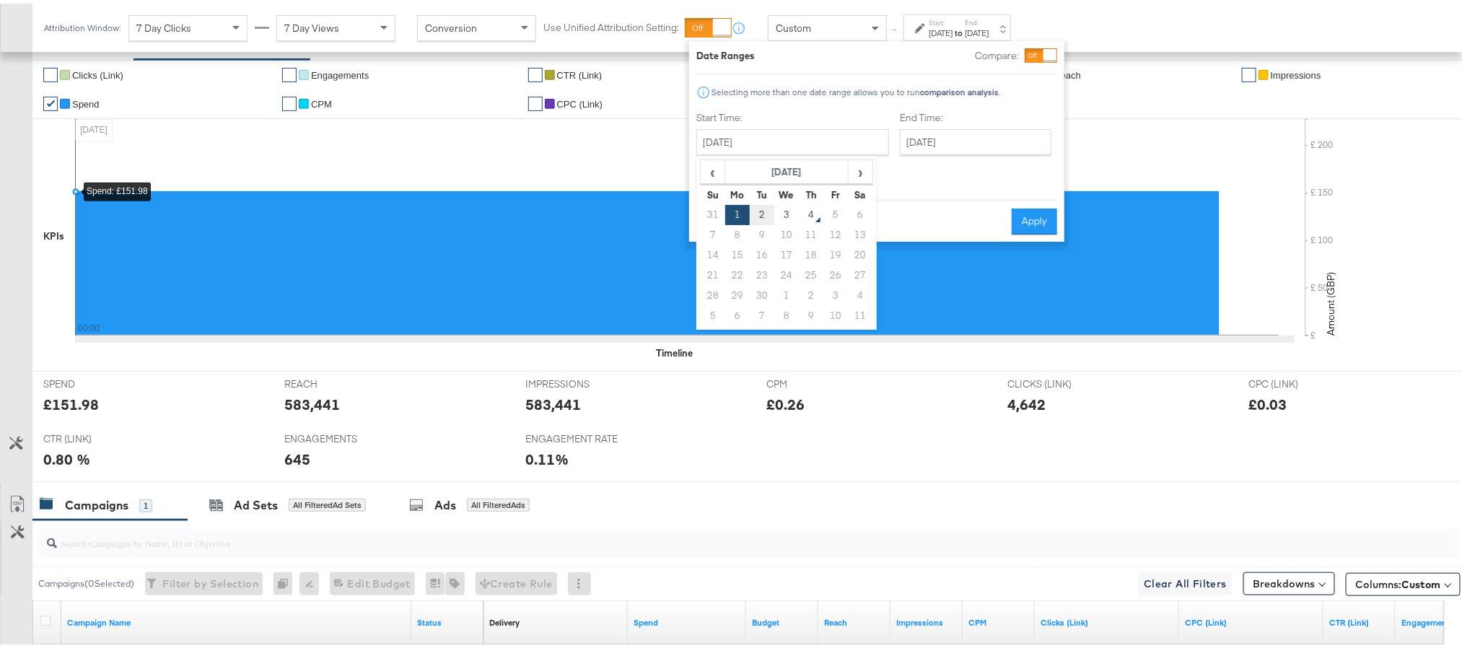
click at [758, 211] on td "2" at bounding box center [762, 211] width 25 height 20
type input "[DATE]"
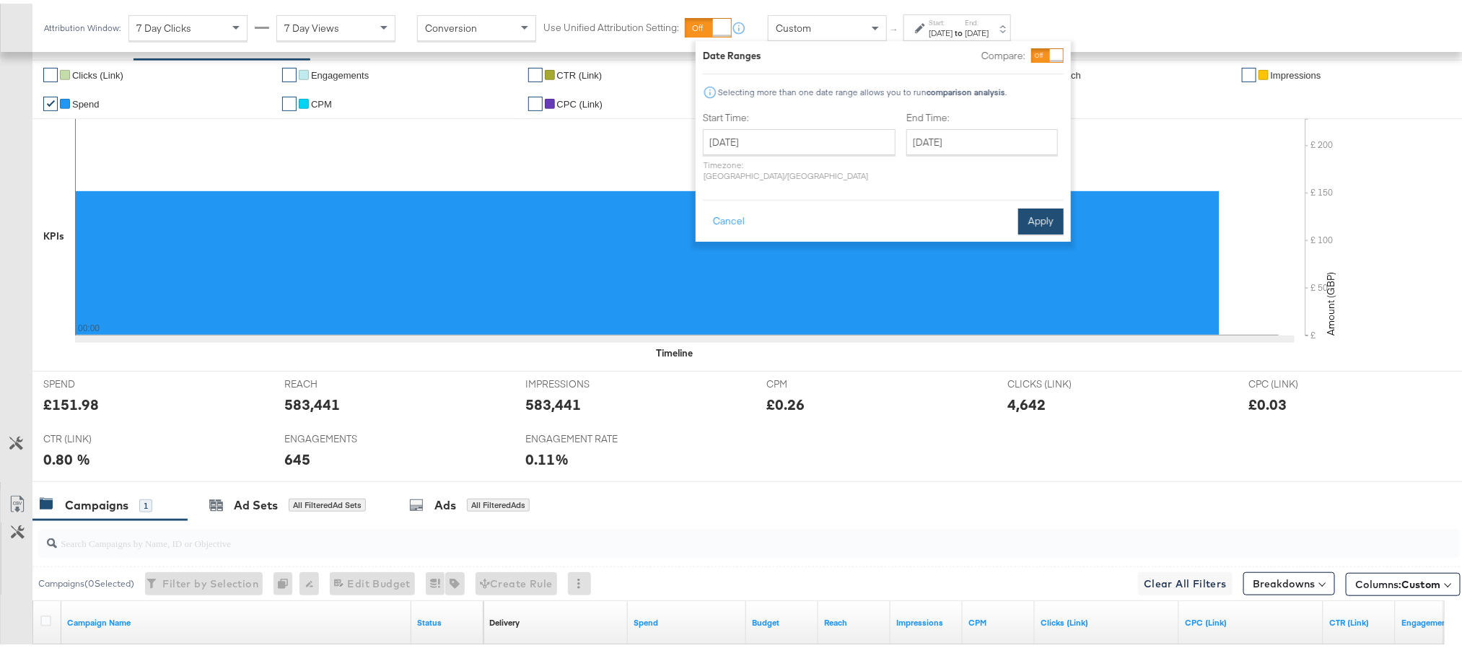
click at [1053, 205] on button "Apply" at bounding box center [1040, 218] width 45 height 26
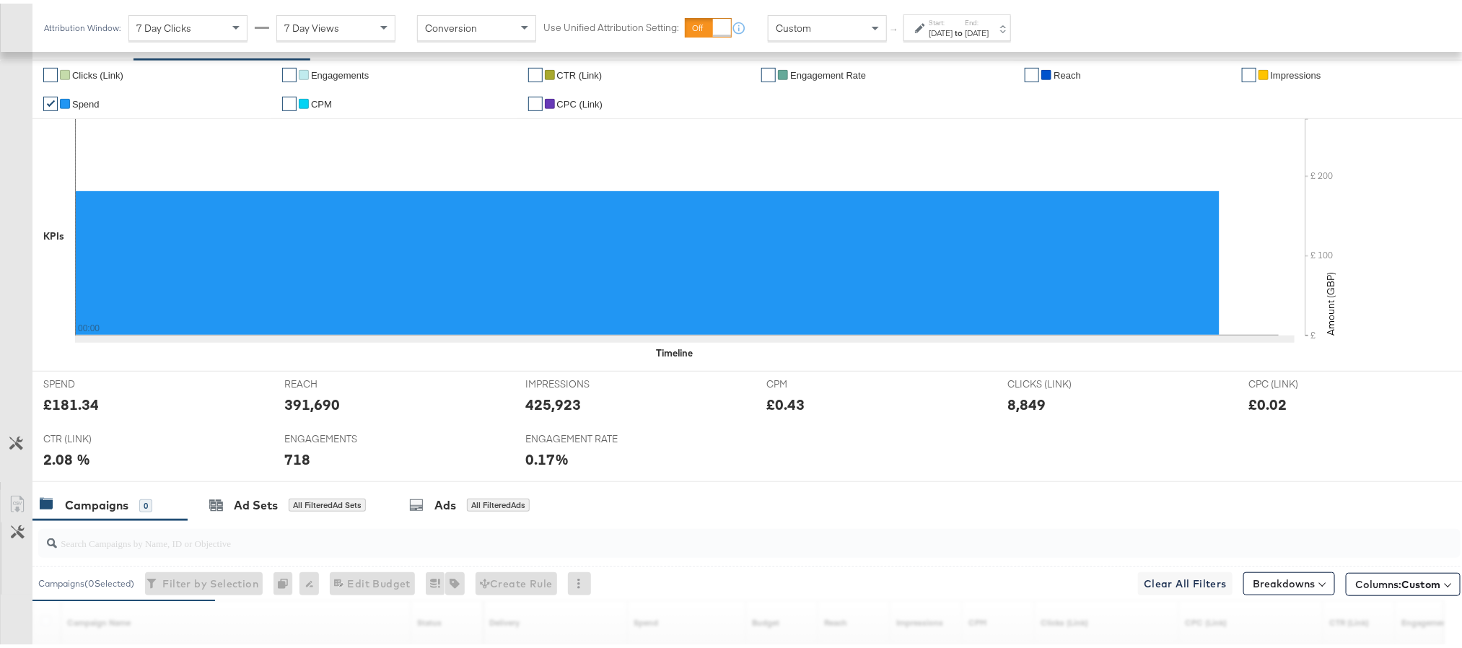
click at [65, 411] on div "£181.34" at bounding box center [71, 400] width 56 height 21
copy div "181.34"
click at [310, 407] on div "391,690" at bounding box center [312, 400] width 56 height 21
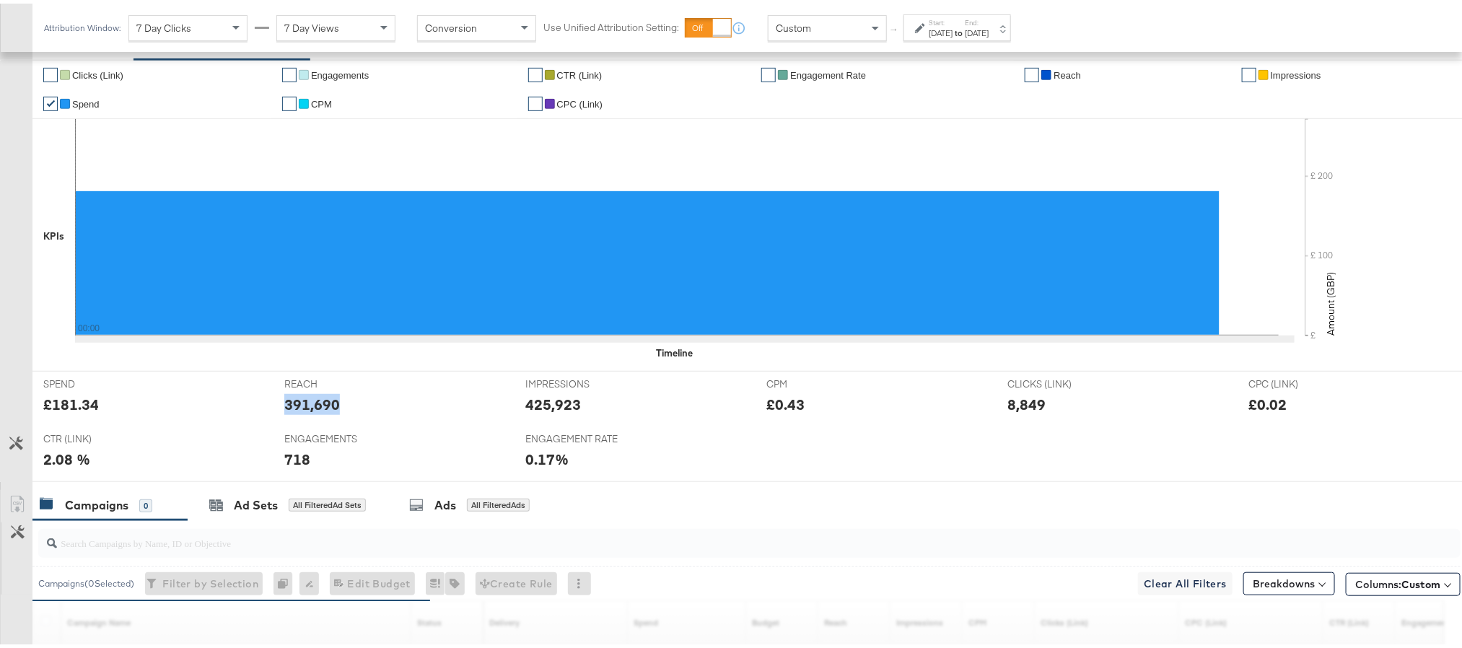
copy div "391,690"
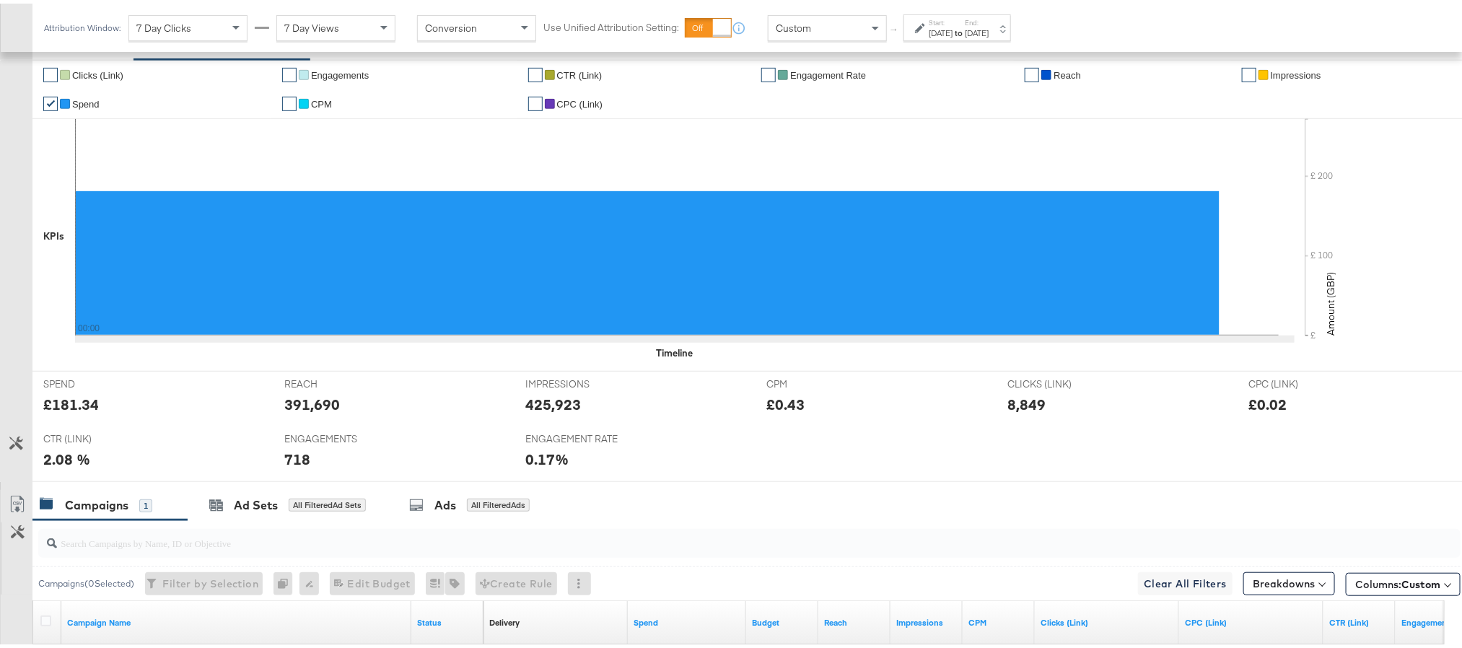
click at [540, 403] on div "425,923" at bounding box center [553, 400] width 56 height 21
copy div "425,923"
click at [1018, 410] on div "8,849" at bounding box center [1027, 400] width 38 height 21
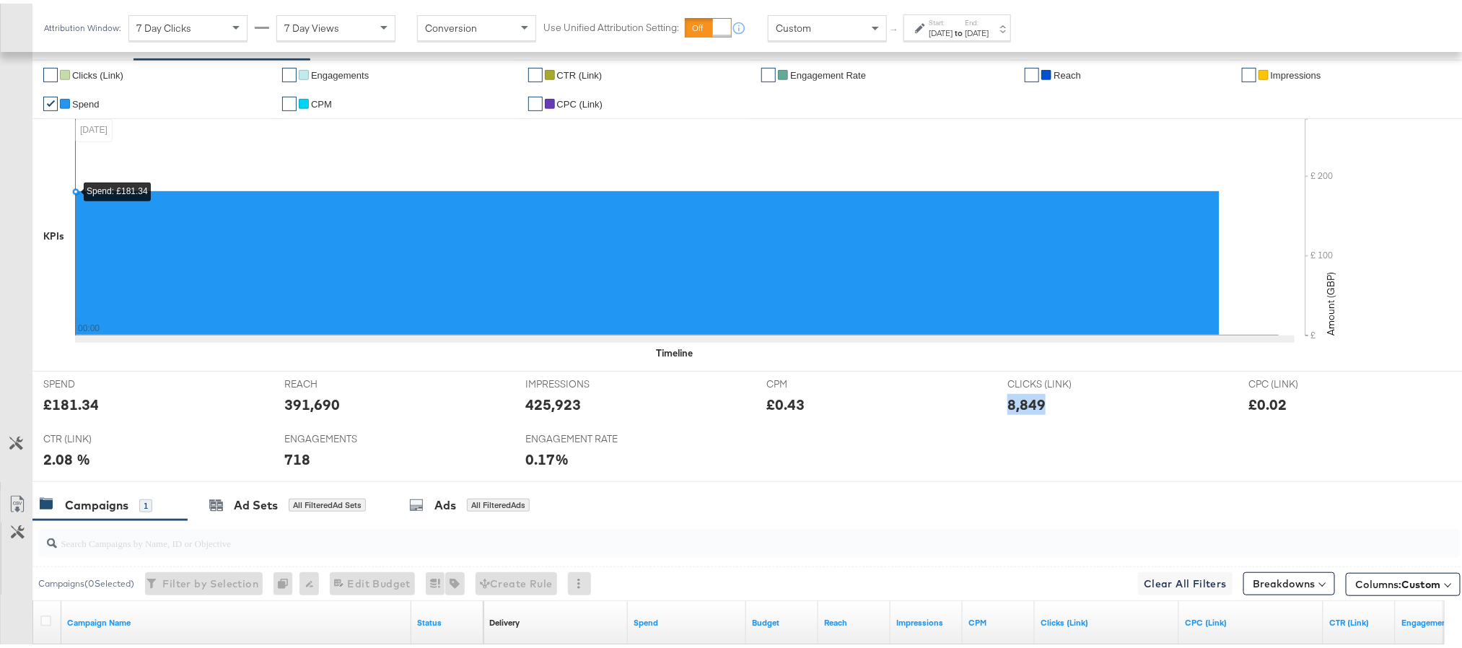
copy div "8,849"
click at [302, 459] on div "718" at bounding box center [297, 455] width 26 height 21
copy div "718"
click at [999, 41] on div "Attribution Window: 7 Day Clicks 7 Day Views Conversion Use Unified Attribution…" at bounding box center [530, 24] width 997 height 48
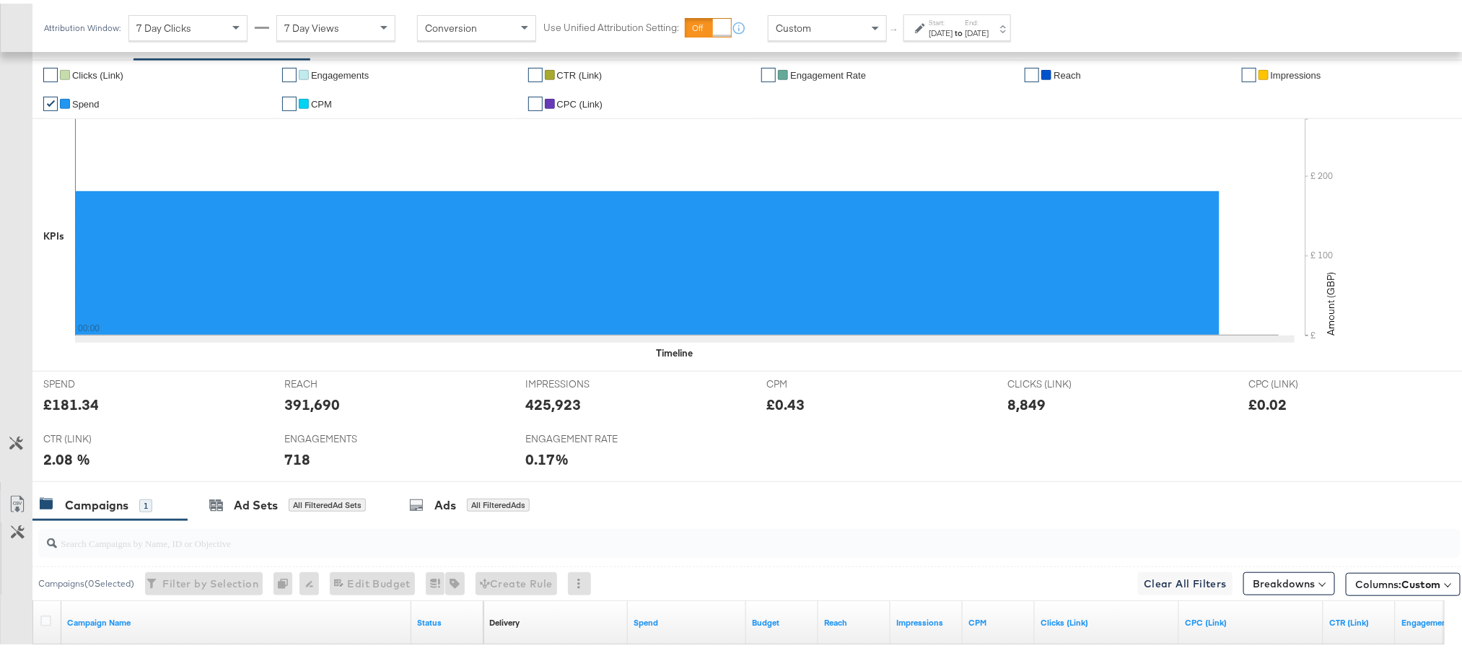
click at [989, 35] on div "[DATE]" at bounding box center [977, 30] width 24 height 12
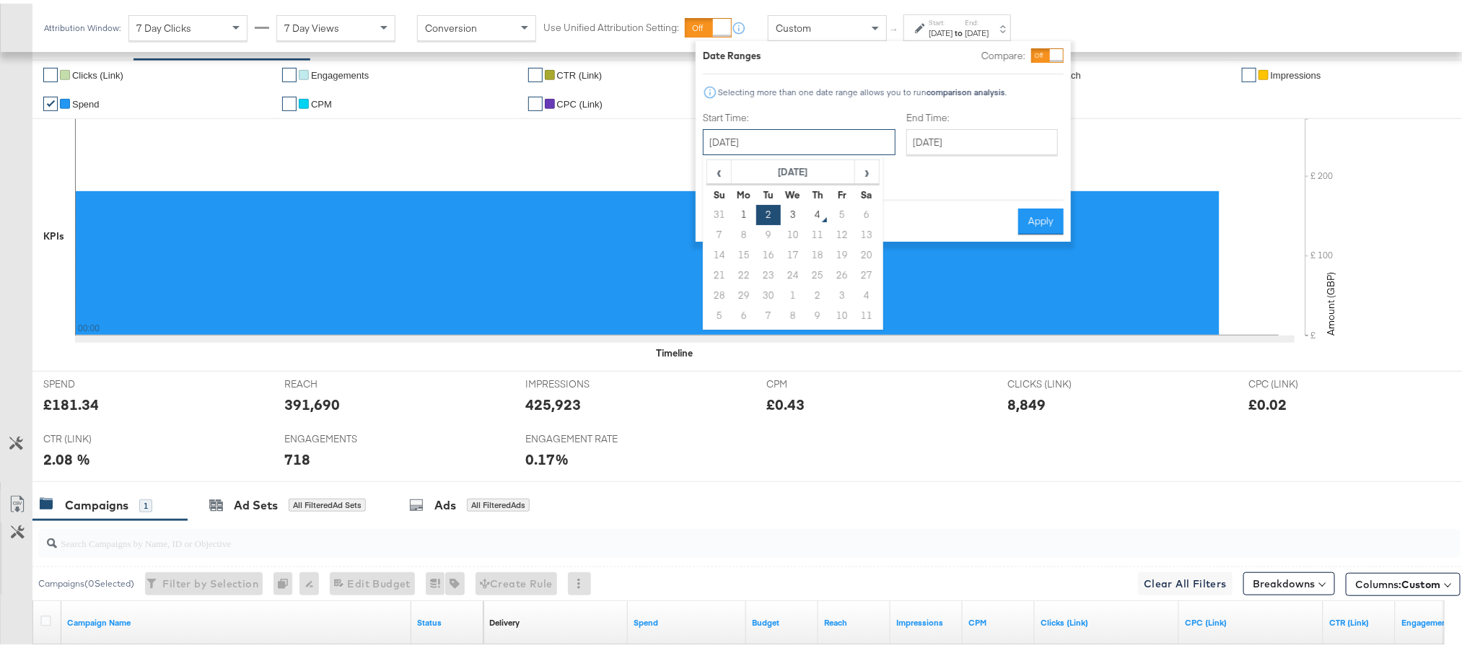
click at [830, 135] on input "[DATE]" at bounding box center [799, 139] width 193 height 26
click at [797, 215] on td "3" at bounding box center [793, 211] width 25 height 20
type input "[DATE]"
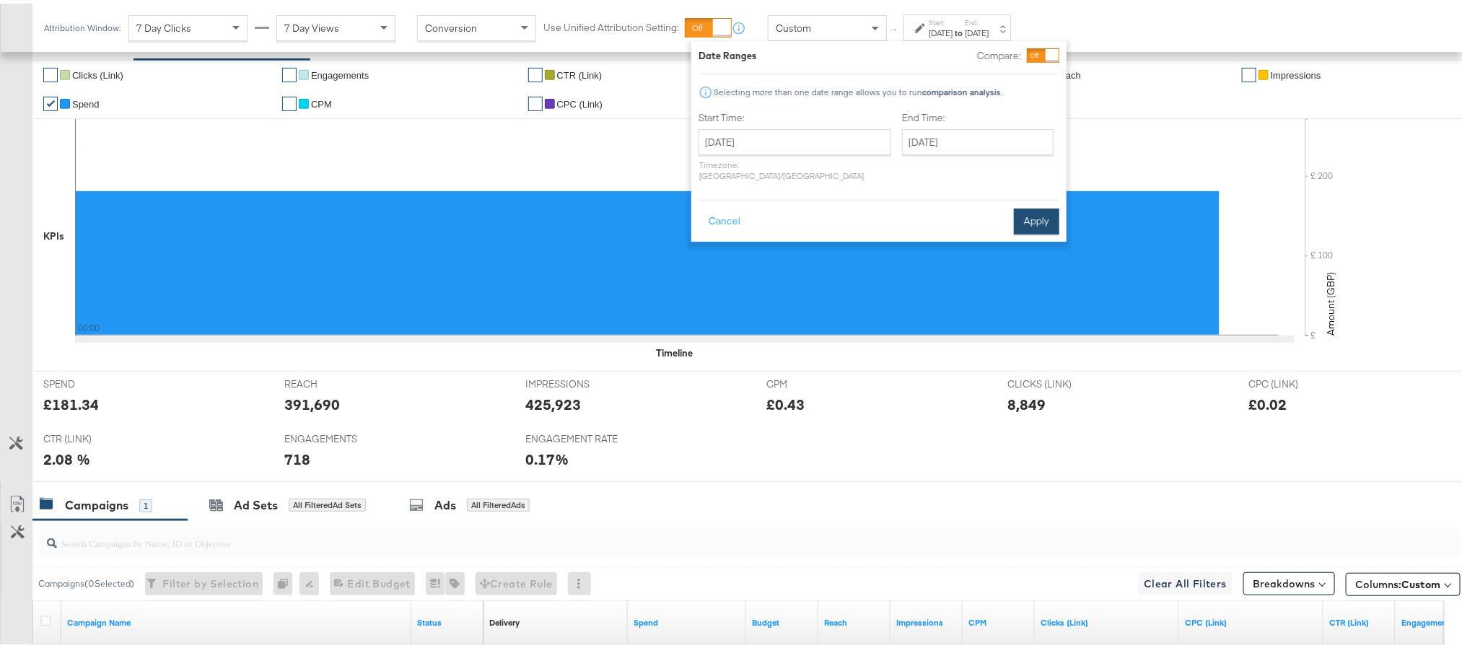
click at [1031, 205] on button "Apply" at bounding box center [1036, 218] width 45 height 26
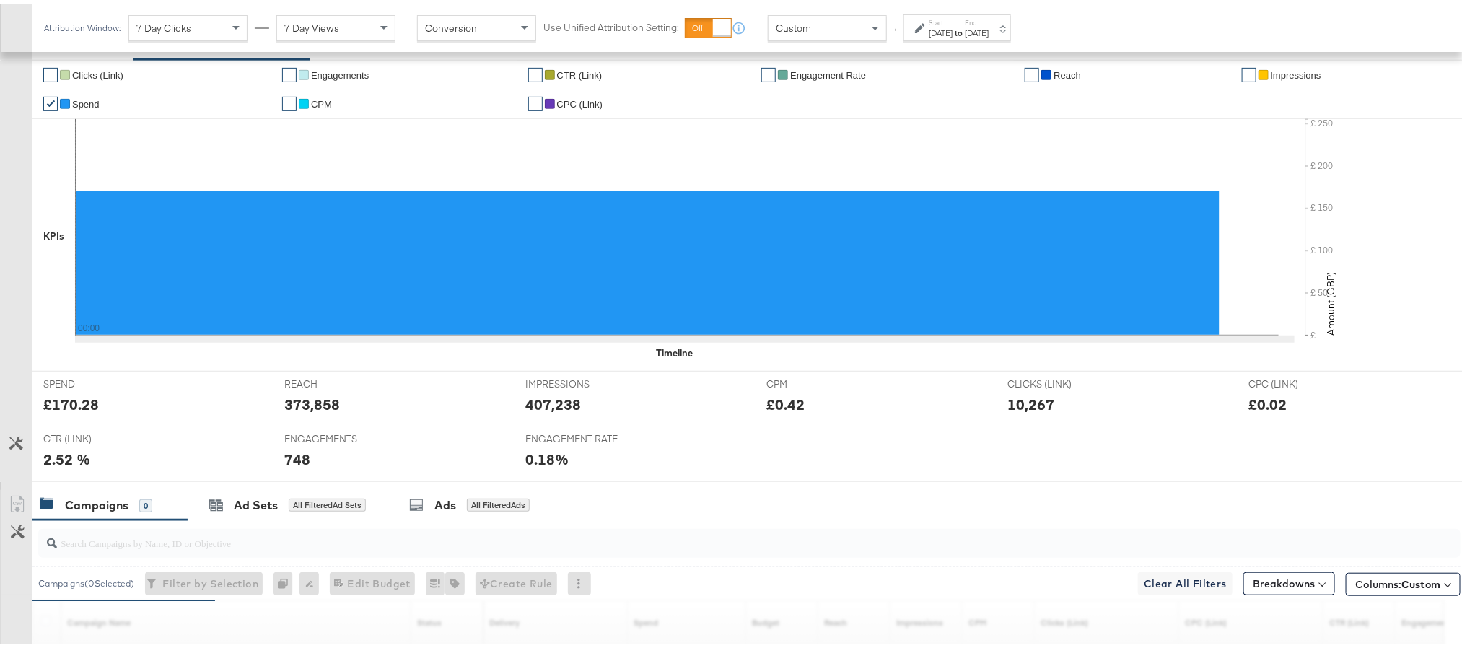
click at [79, 411] on div "£170.28" at bounding box center [71, 400] width 56 height 21
copy div "170.28"
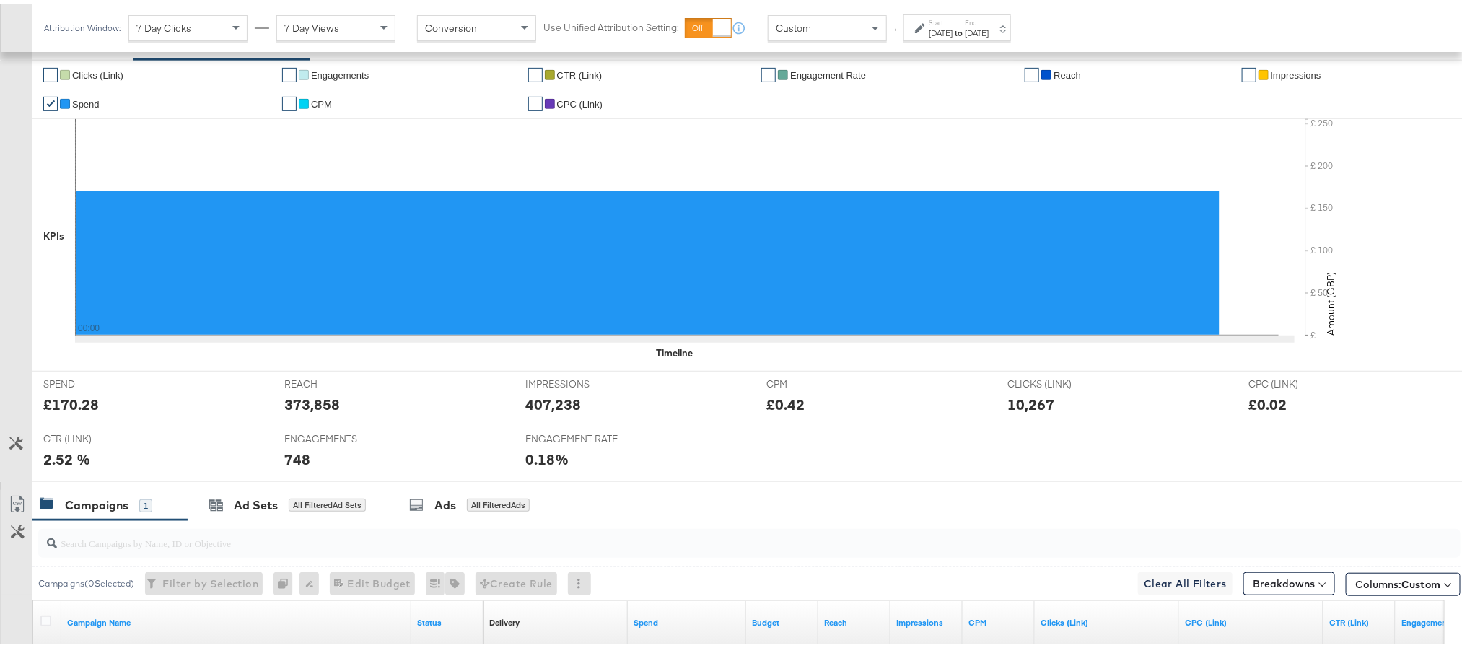
click at [294, 403] on div "373,858" at bounding box center [312, 400] width 56 height 21
copy div "373,858"
click at [538, 405] on div "407,238" at bounding box center [553, 400] width 56 height 21
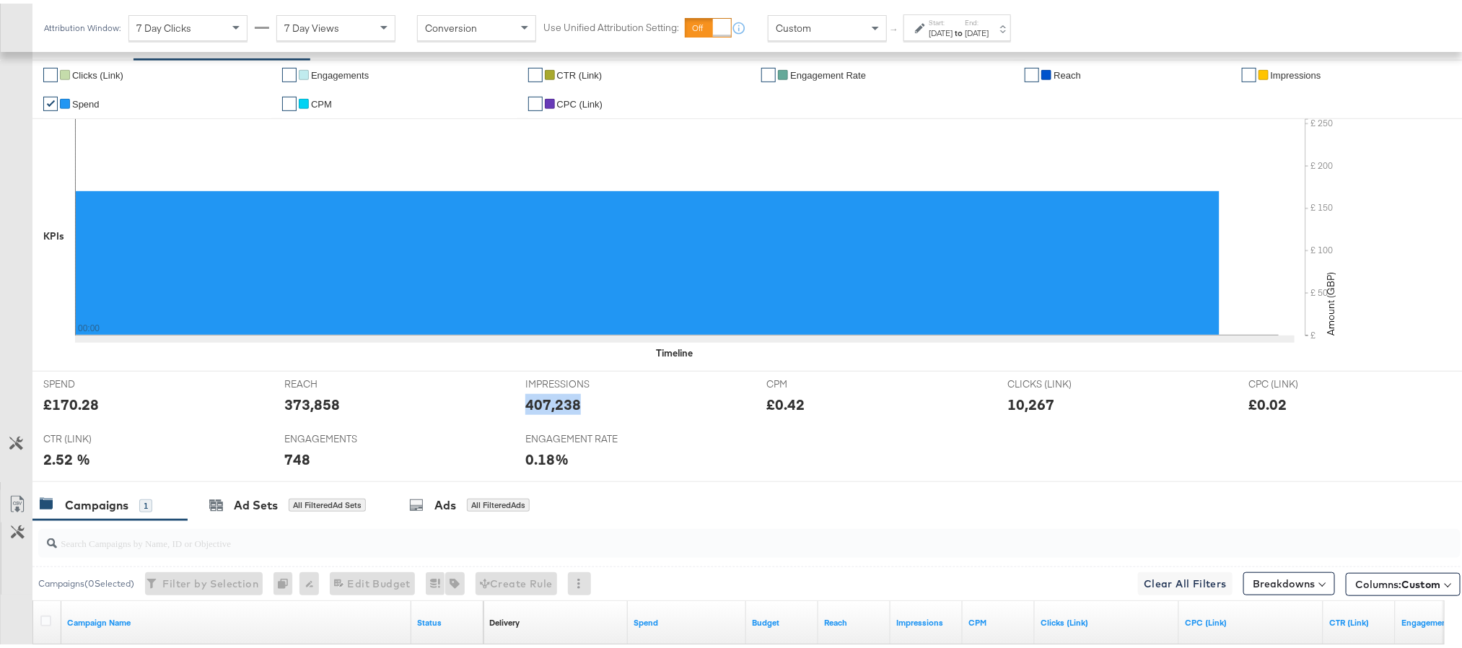
copy div "407,238"
click at [1013, 406] on div "10,267" at bounding box center [1031, 400] width 47 height 21
copy div "10,267"
click at [299, 461] on div "748" at bounding box center [297, 455] width 26 height 21
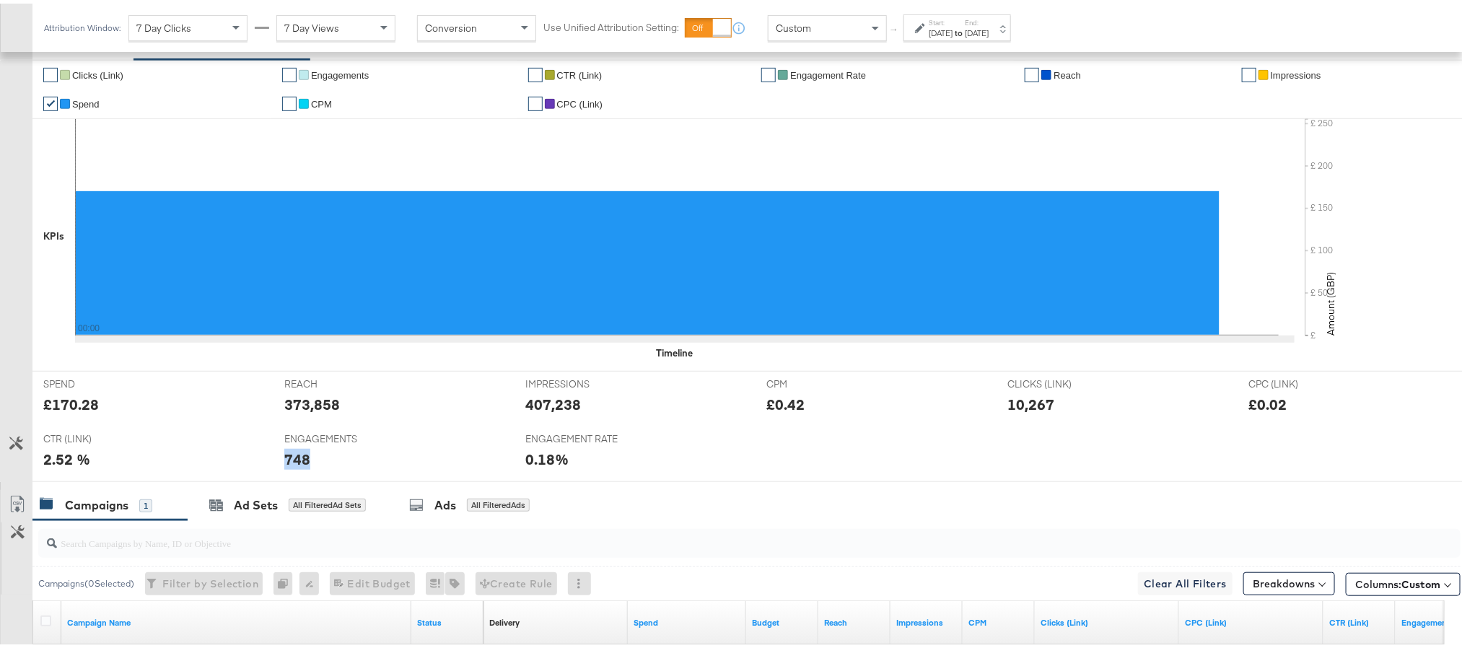
click at [299, 461] on div "748" at bounding box center [297, 455] width 26 height 21
copy div "748"
click at [989, 22] on div "Start: [DATE] to End: [DATE]" at bounding box center [959, 24] width 60 height 21
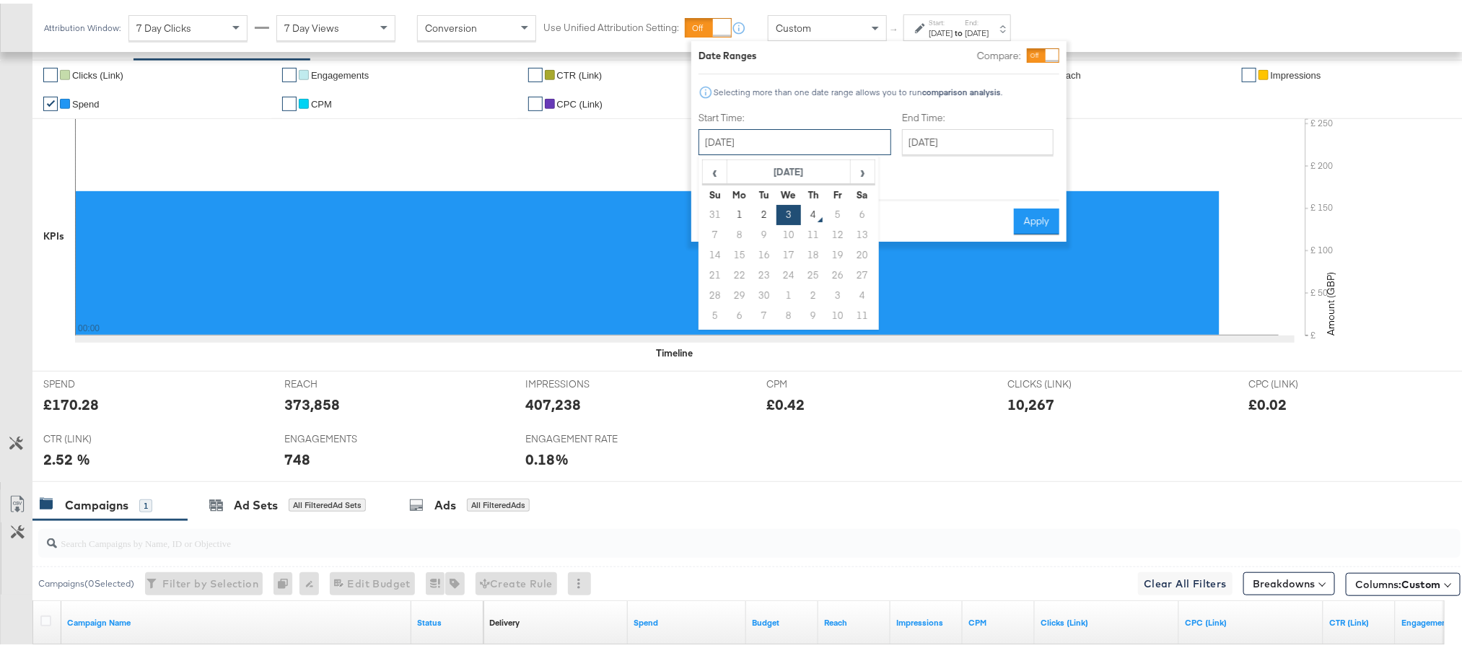
click at [800, 128] on input "[DATE]" at bounding box center [795, 139] width 193 height 26
click at [743, 211] on td "1" at bounding box center [740, 211] width 25 height 20
type input "[DATE]"
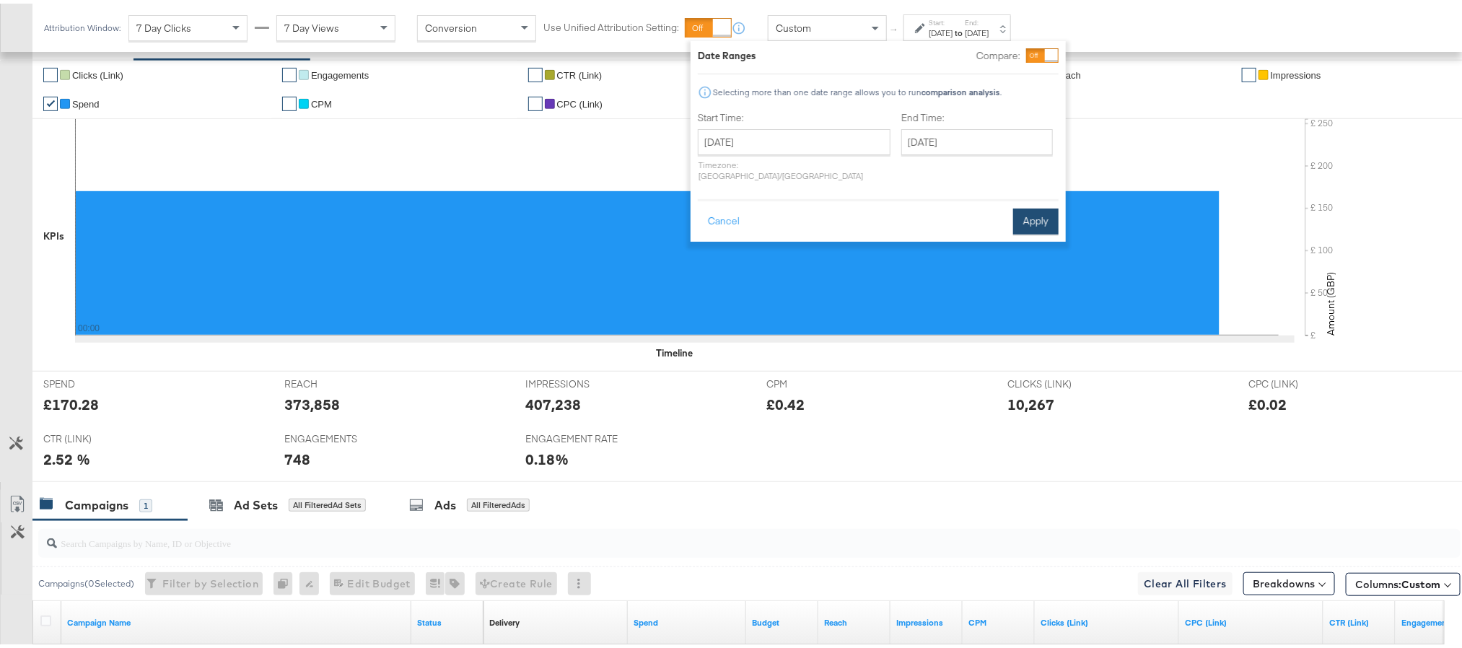
click at [1026, 205] on button "Apply" at bounding box center [1035, 218] width 45 height 26
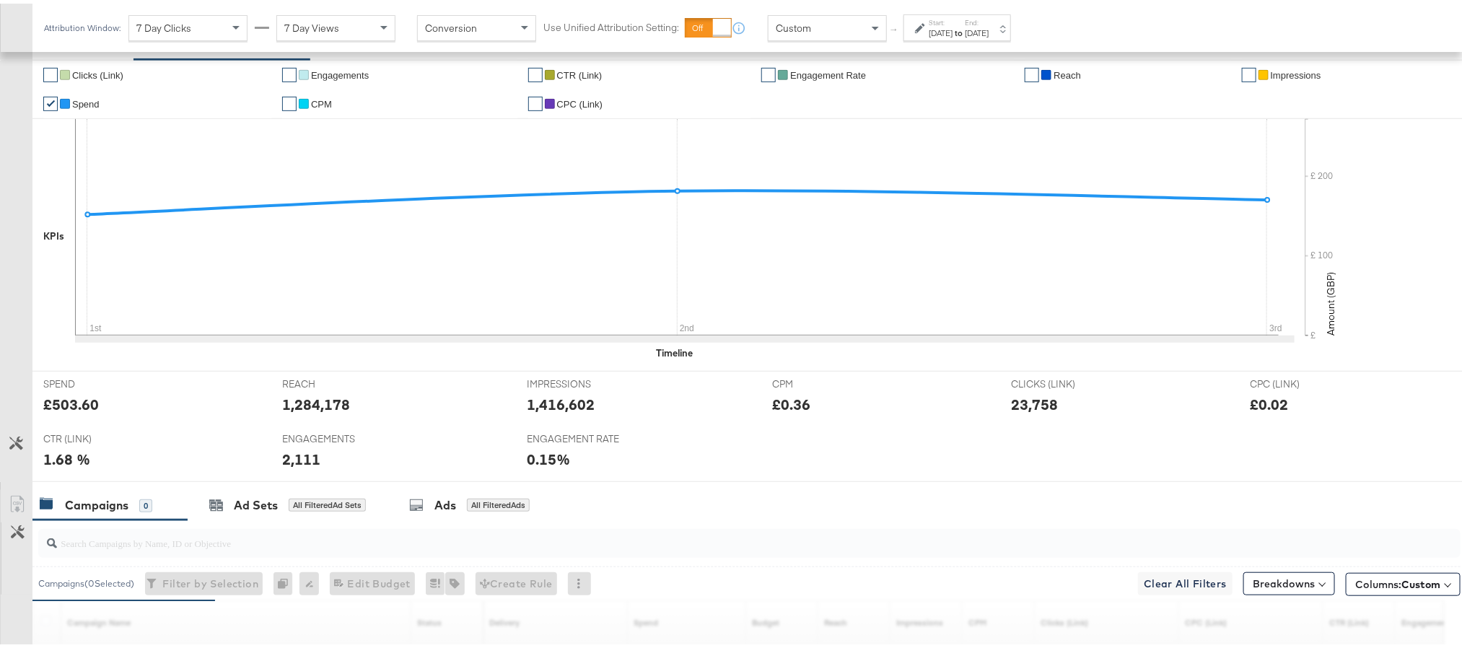
click at [76, 411] on div "£503.60" at bounding box center [71, 400] width 56 height 21
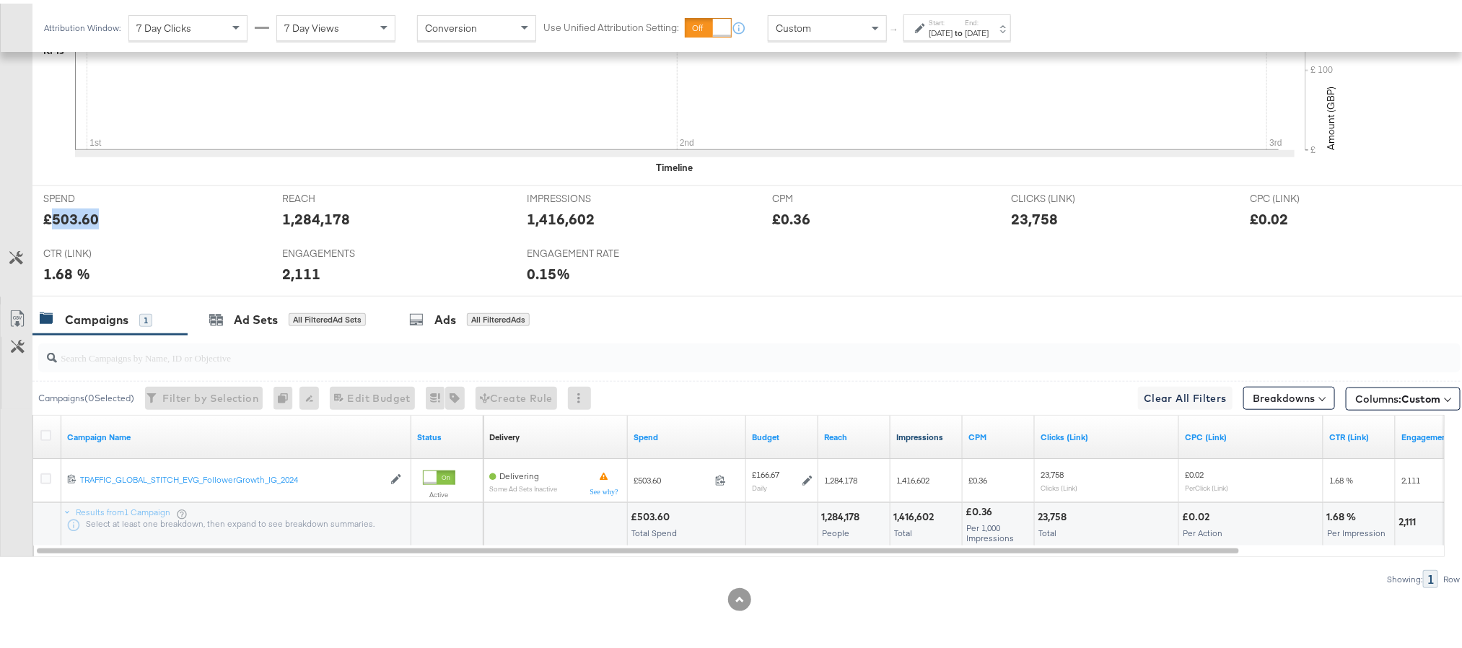
scroll to position [516, 0]
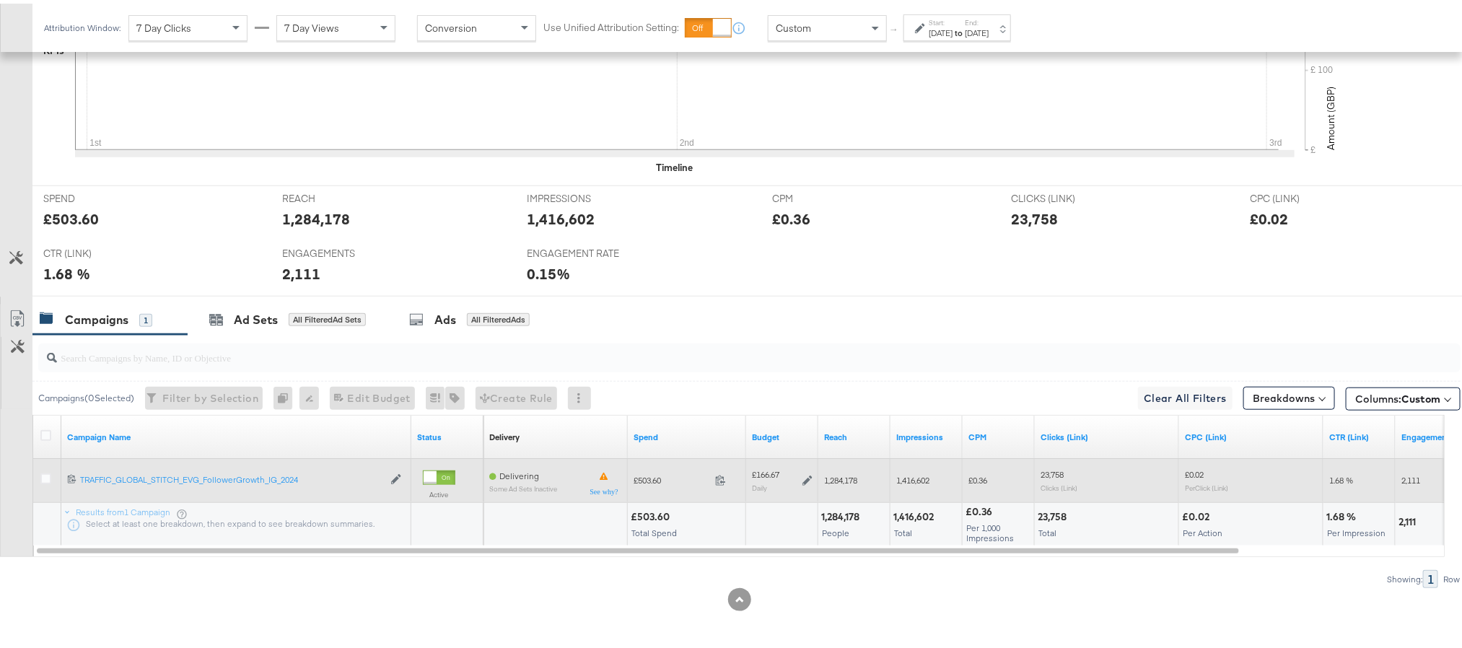
click at [810, 475] on icon at bounding box center [808, 477] width 10 height 10
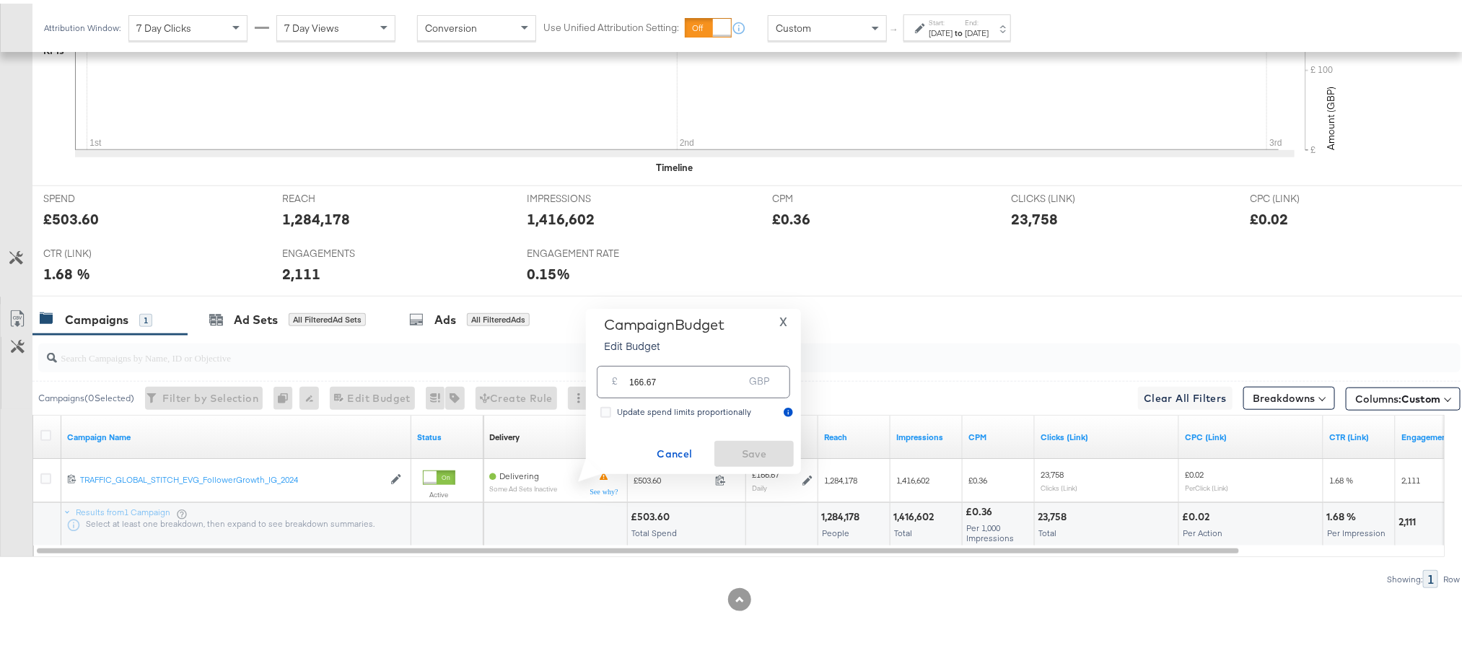
click at [719, 381] on input "166.67" at bounding box center [686, 372] width 114 height 31
paste input "£166.53"
type input "166.53"
click at [726, 442] on span "Save" at bounding box center [754, 451] width 68 height 18
